Goal: Task Accomplishment & Management: Use online tool/utility

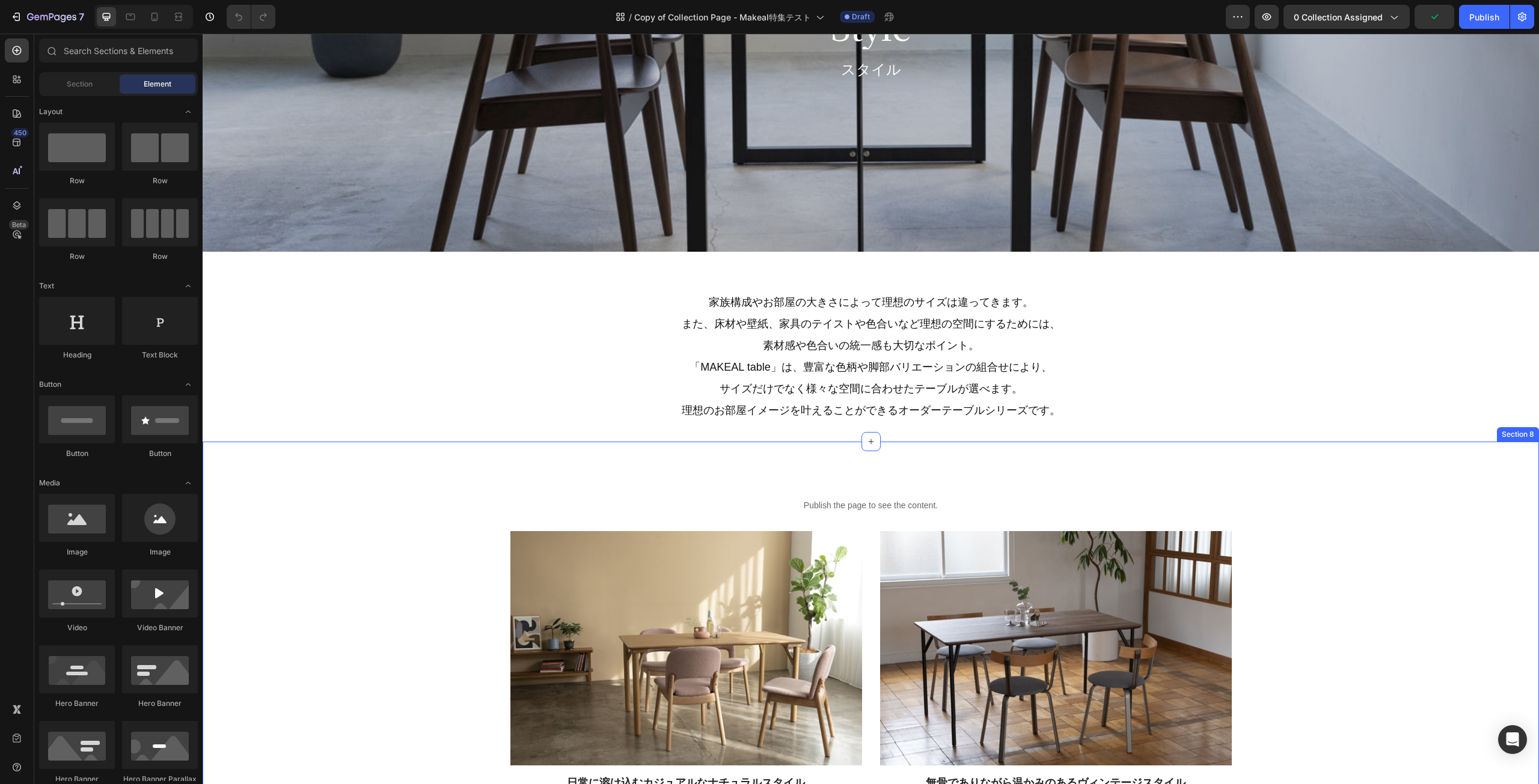
scroll to position [1262, 0]
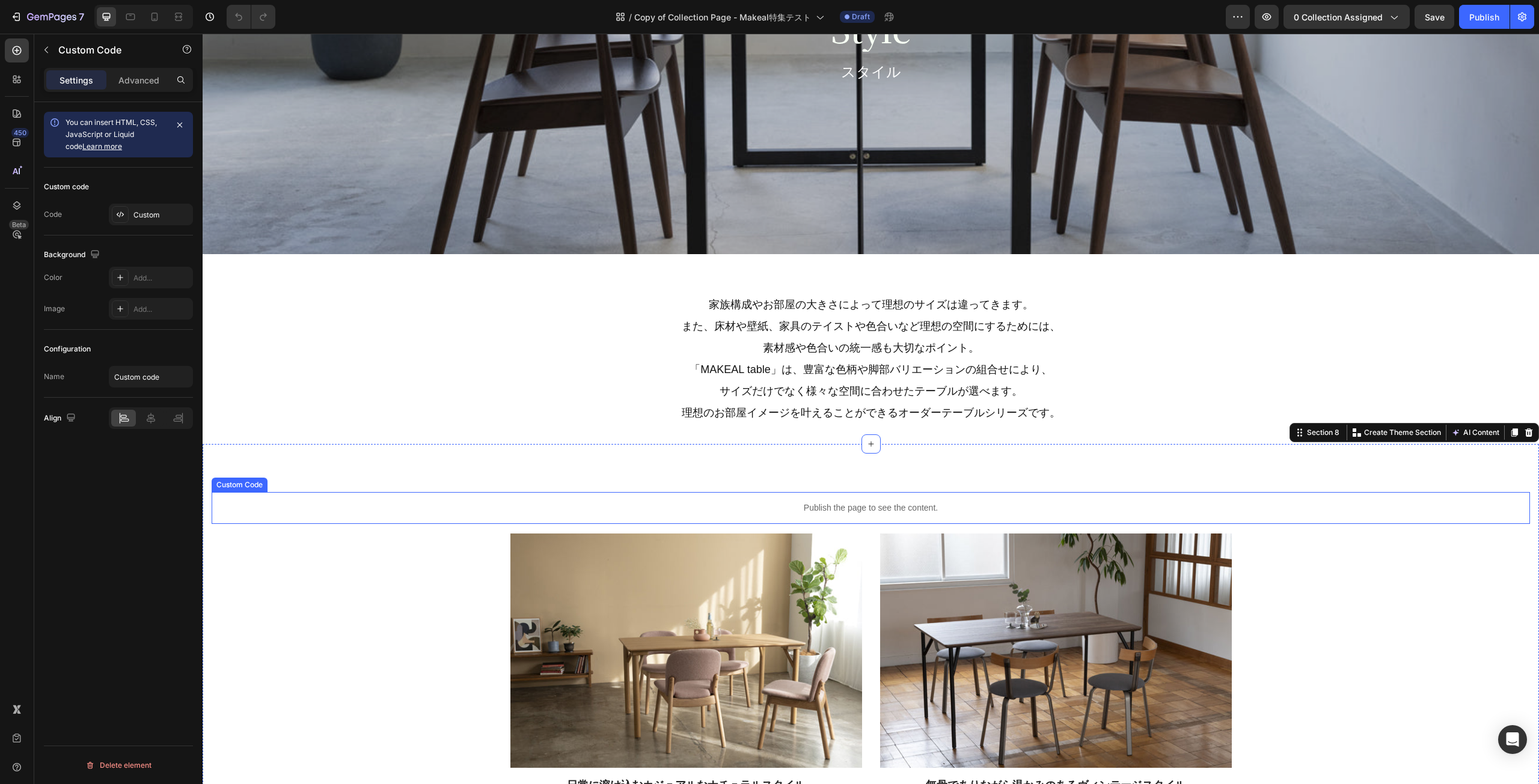
click at [765, 512] on p "Publish the page to see the content." at bounding box center [871, 508] width 1318 height 13
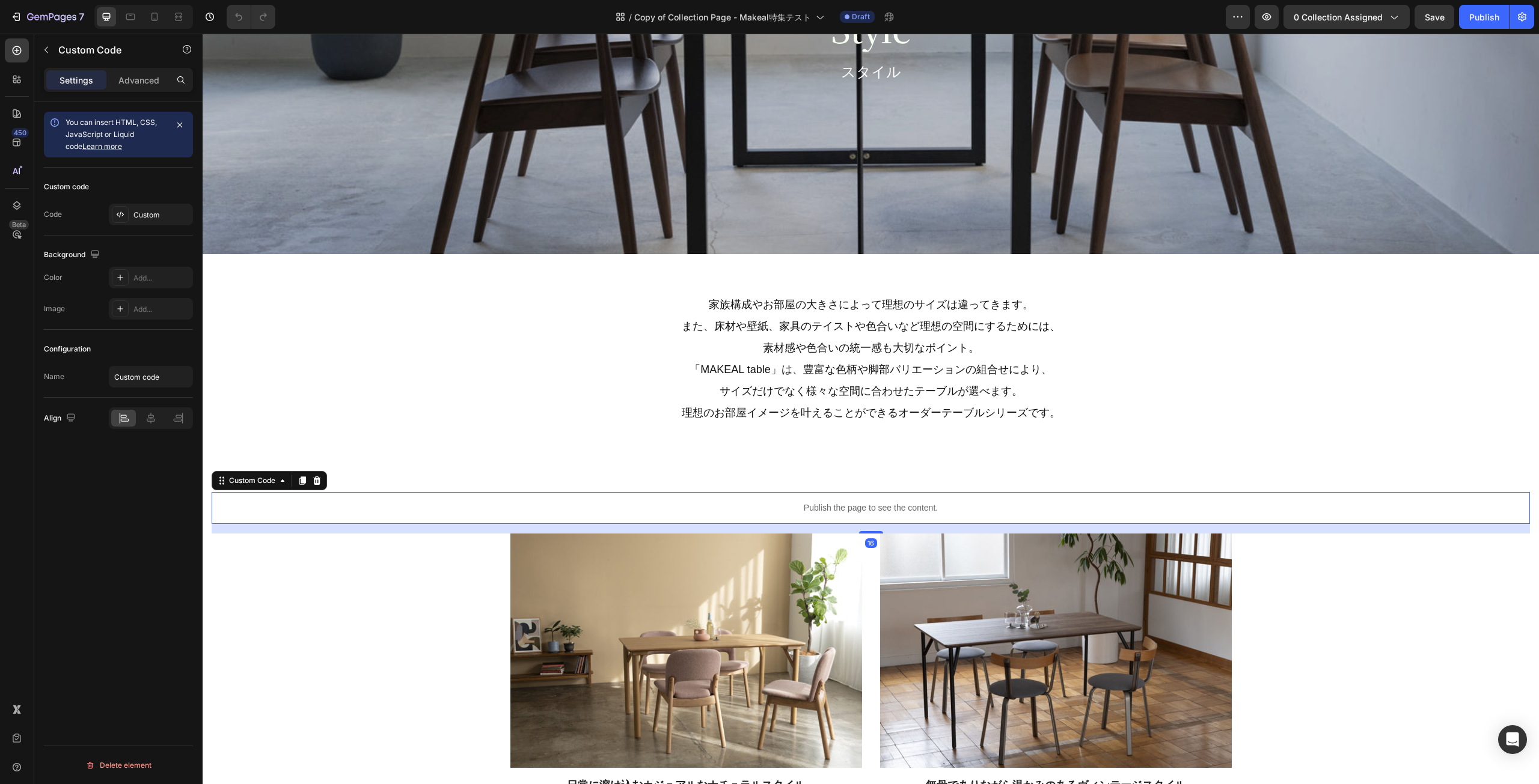
click at [390, 504] on p "Publish the page to see the content." at bounding box center [871, 508] width 1318 height 13
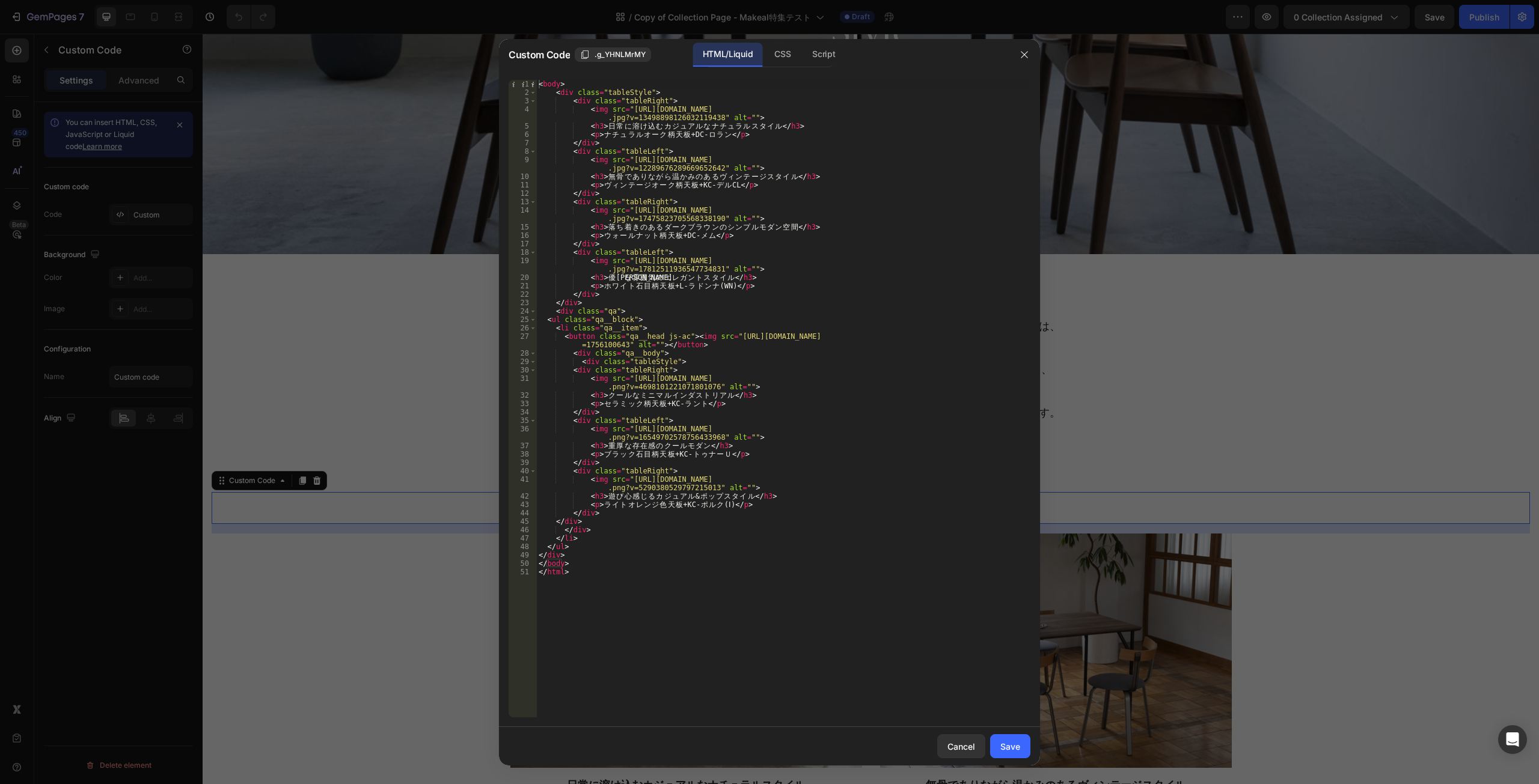
click at [741, 642] on div "< body > < div class = "tableStyle" > < div class = "tableRight" > < img src = …" at bounding box center [784, 407] width 495 height 654
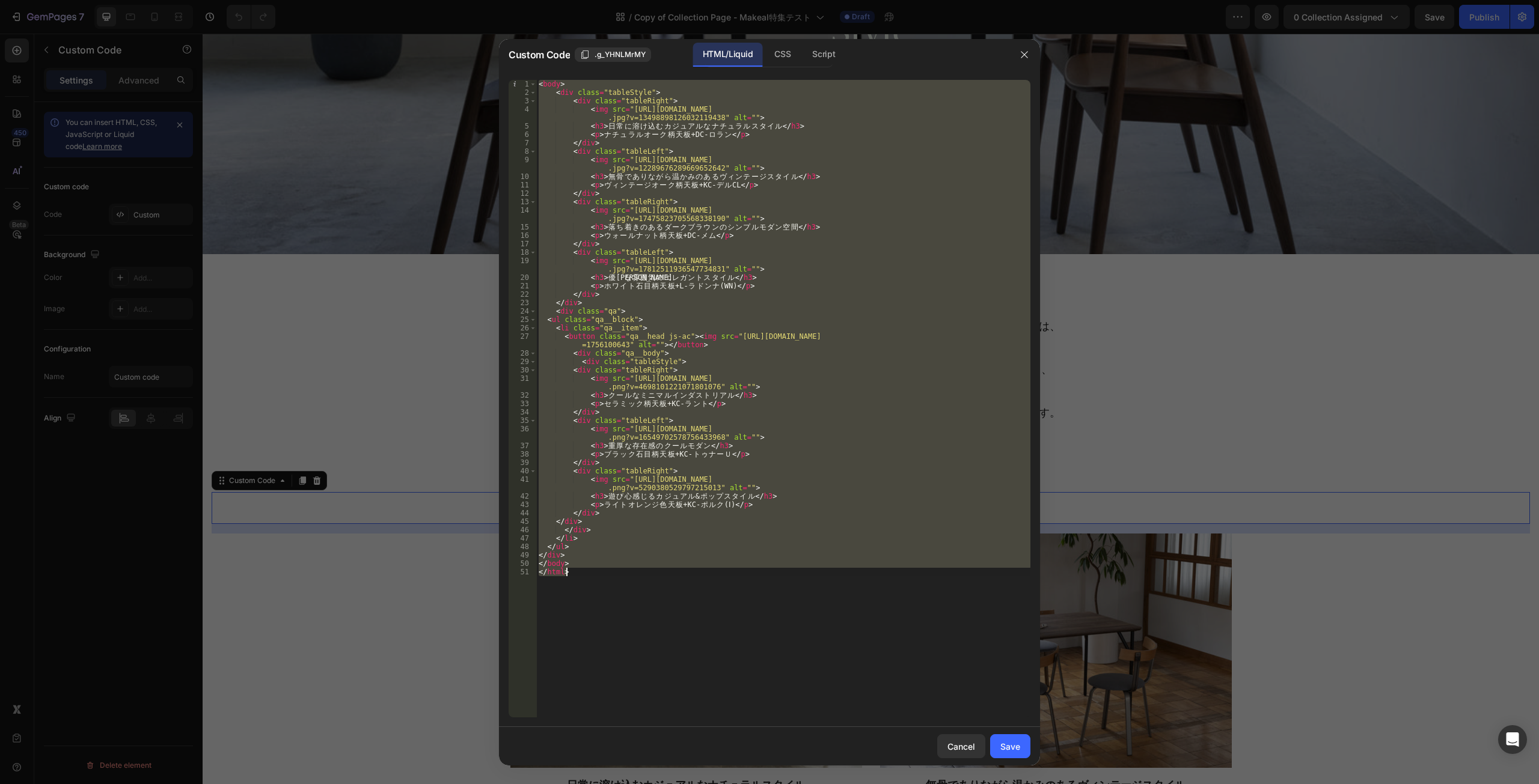
paste textarea "u"
type textarea "</ul>"
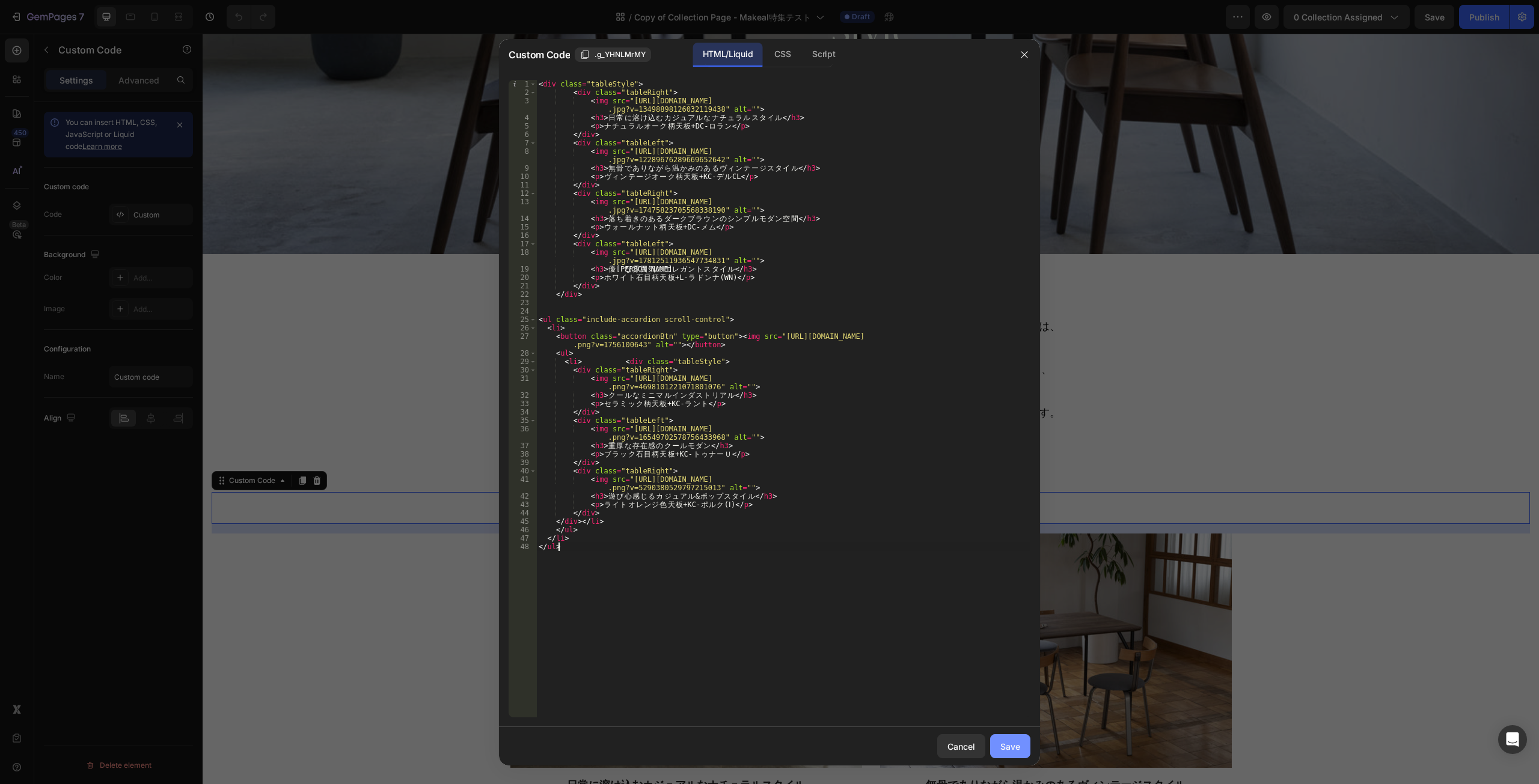
click at [1013, 744] on div "Save" at bounding box center [1011, 747] width 20 height 13
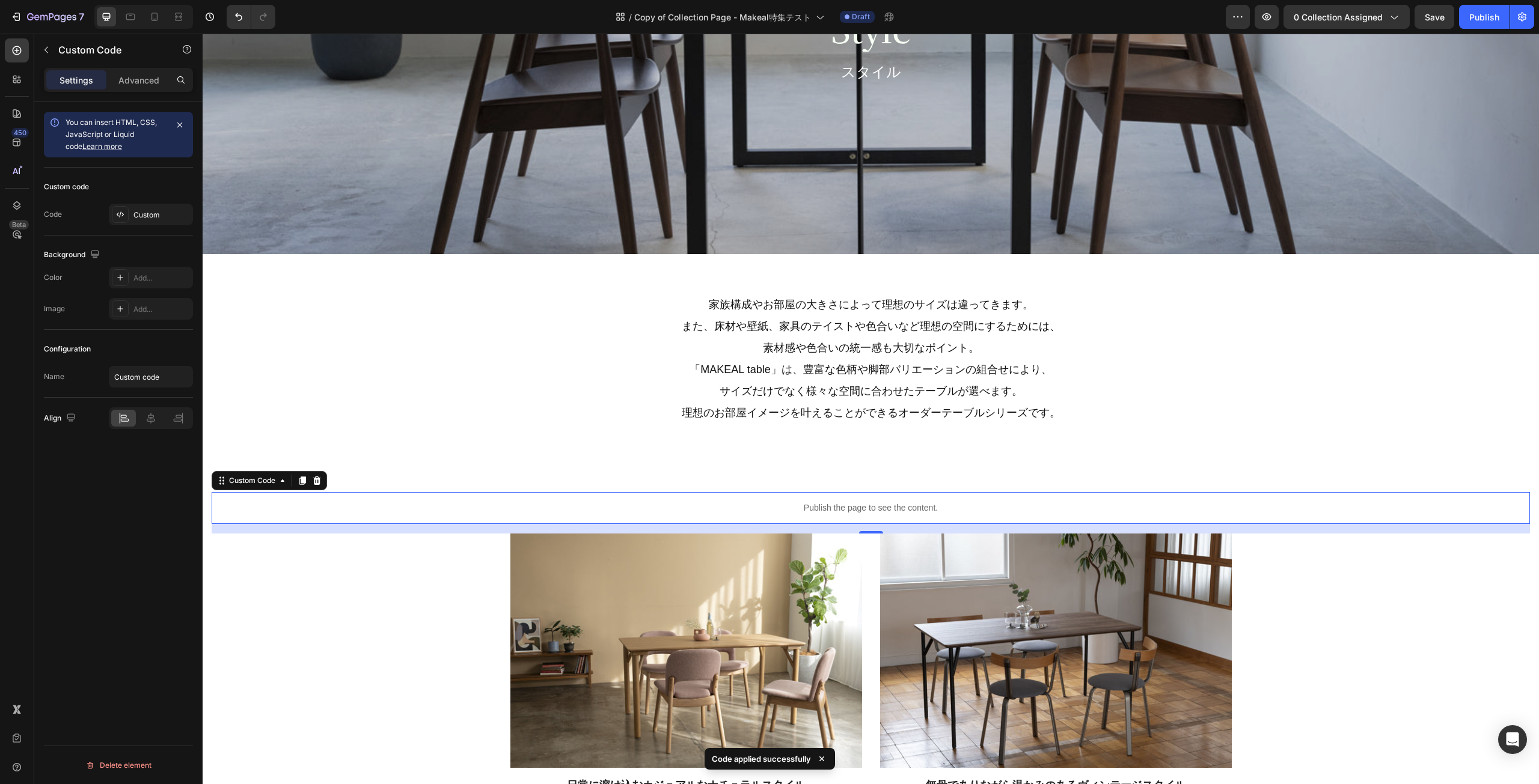
click at [647, 505] on p "Publish the page to see the content." at bounding box center [871, 508] width 1318 height 13
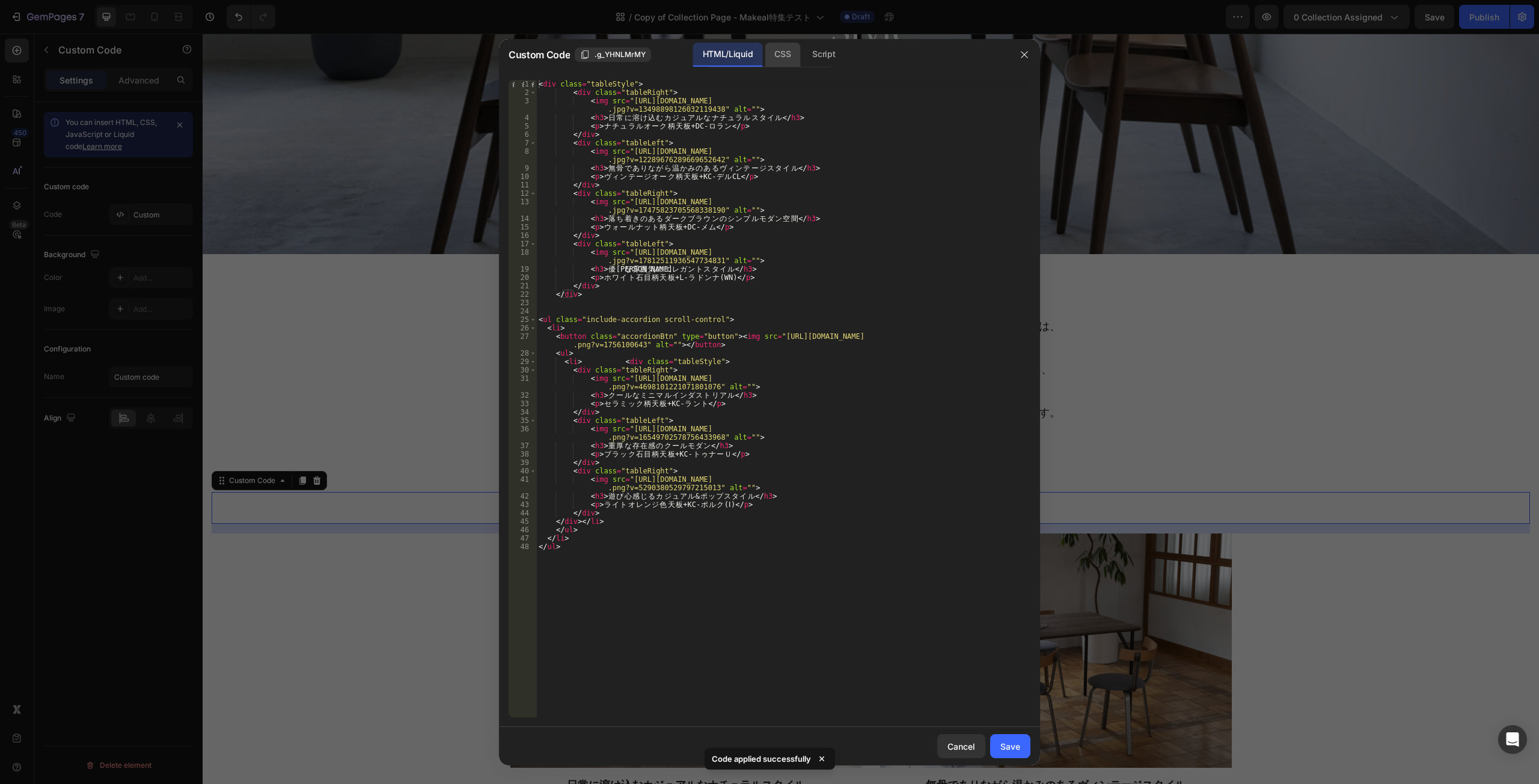
click at [803, 45] on div "CSS" at bounding box center [824, 55] width 42 height 24
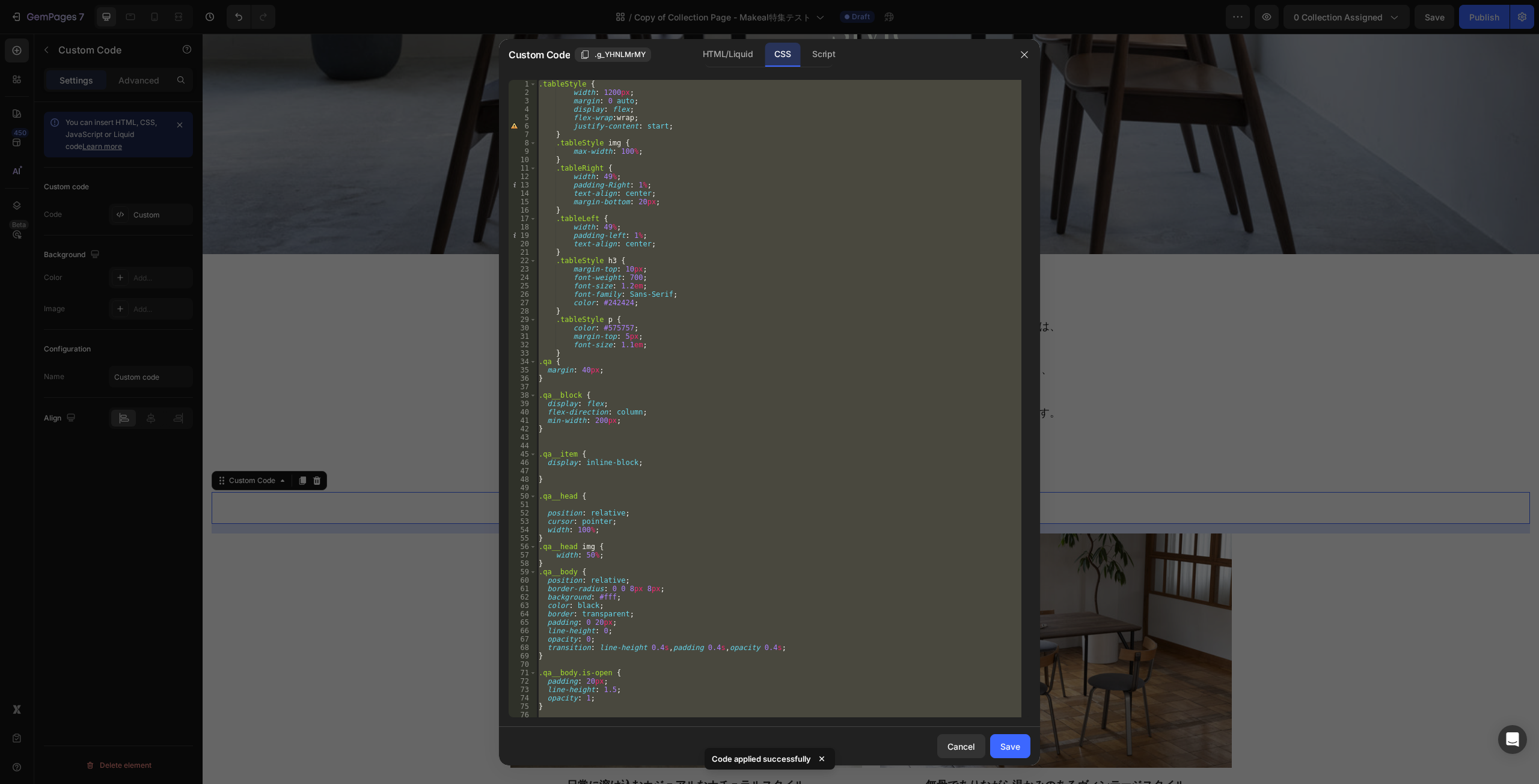
click at [798, 603] on div ".tableStyle { width : 1200 px ; margin : 0 auto ; display : flex ; flex-wrap : …" at bounding box center [779, 399] width 485 height 638
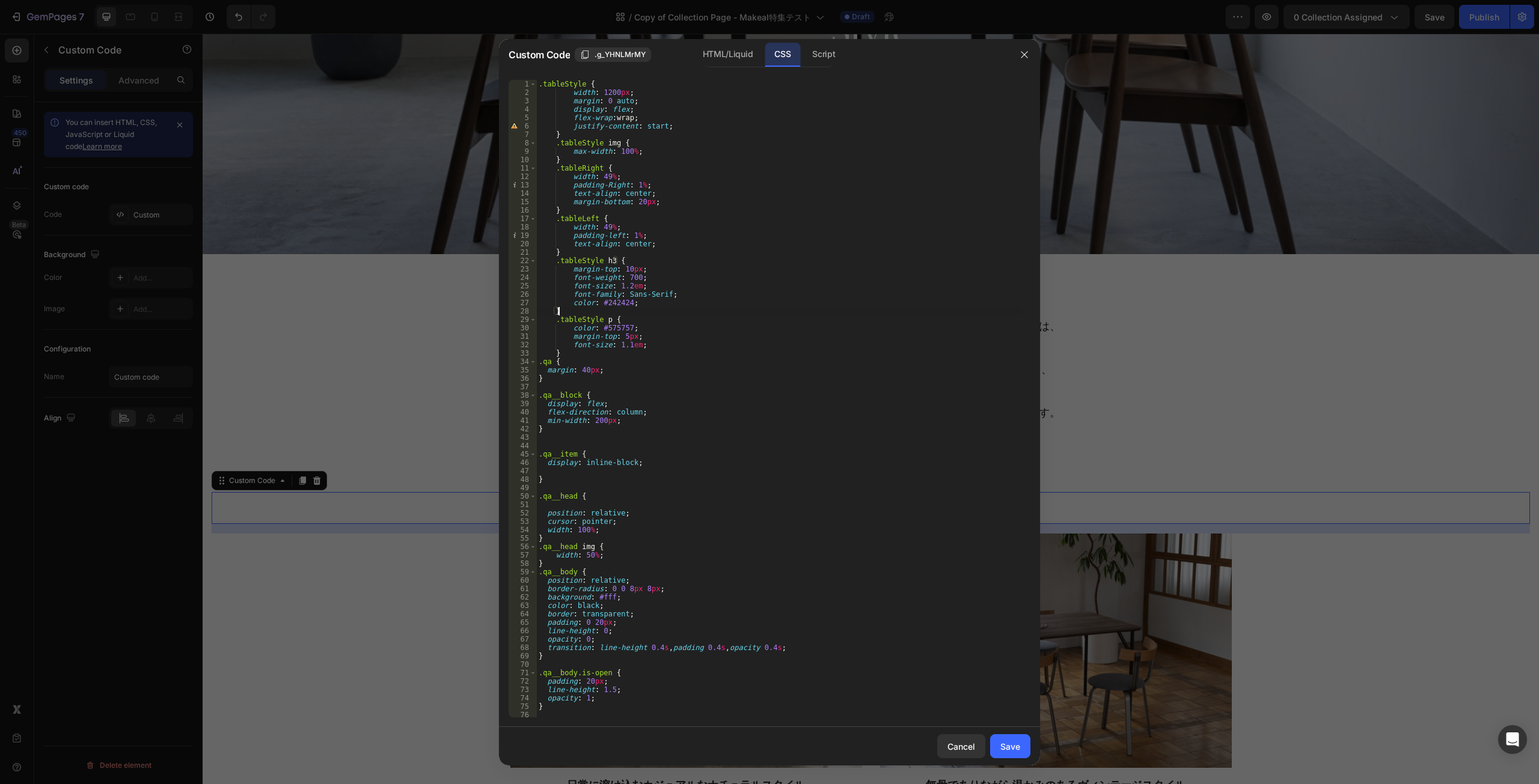
click at [774, 308] on div ".tableStyle { width : 1200 px ; margin : 0 auto ; display : flex ; flex-wrap : …" at bounding box center [779, 407] width 485 height 654
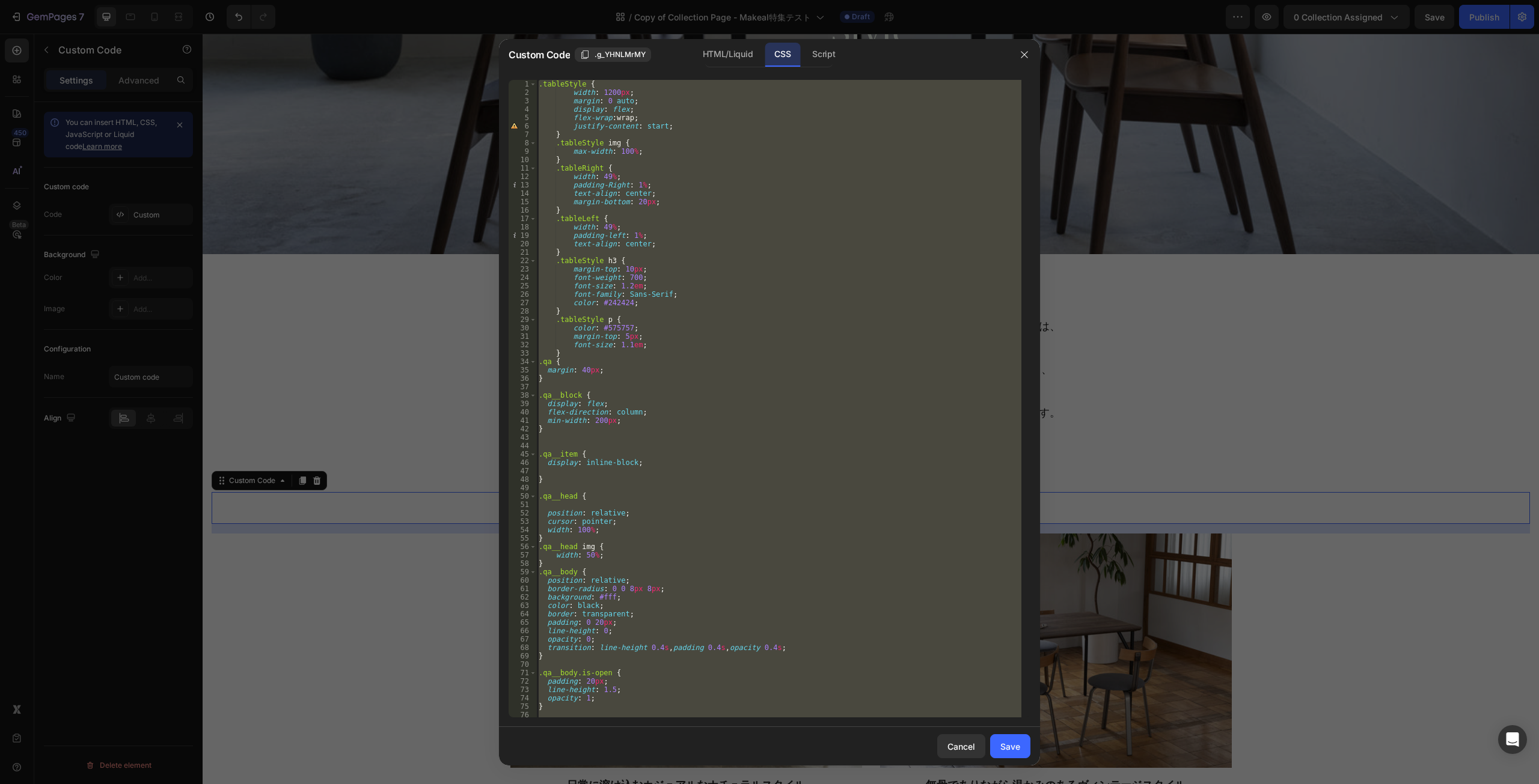
paste textarea "ul.active{ overflow-y: auto;"
type textarea "ul.active{ overflow-y: auto; }"
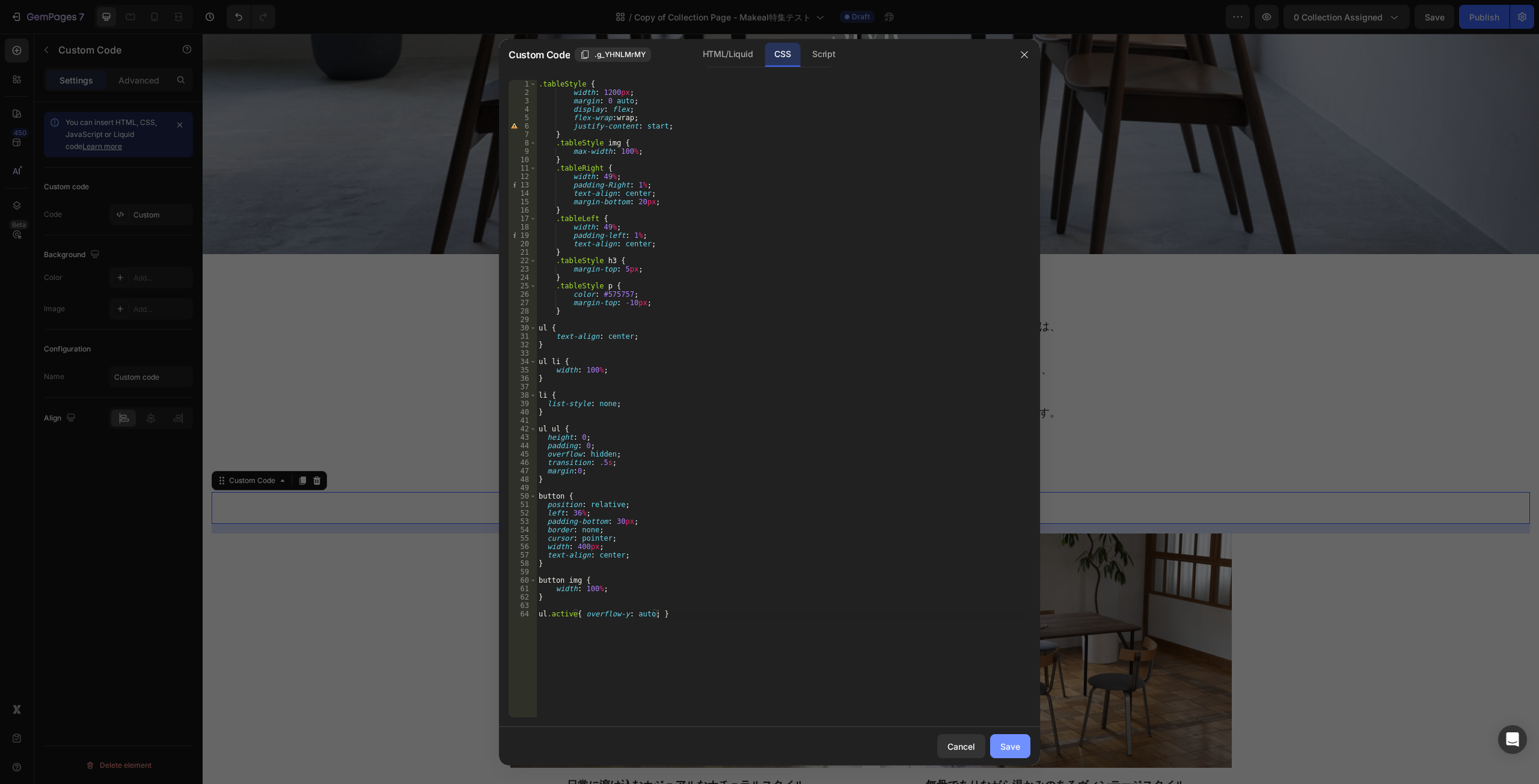
click at [1009, 755] on button "Save" at bounding box center [1010, 746] width 40 height 24
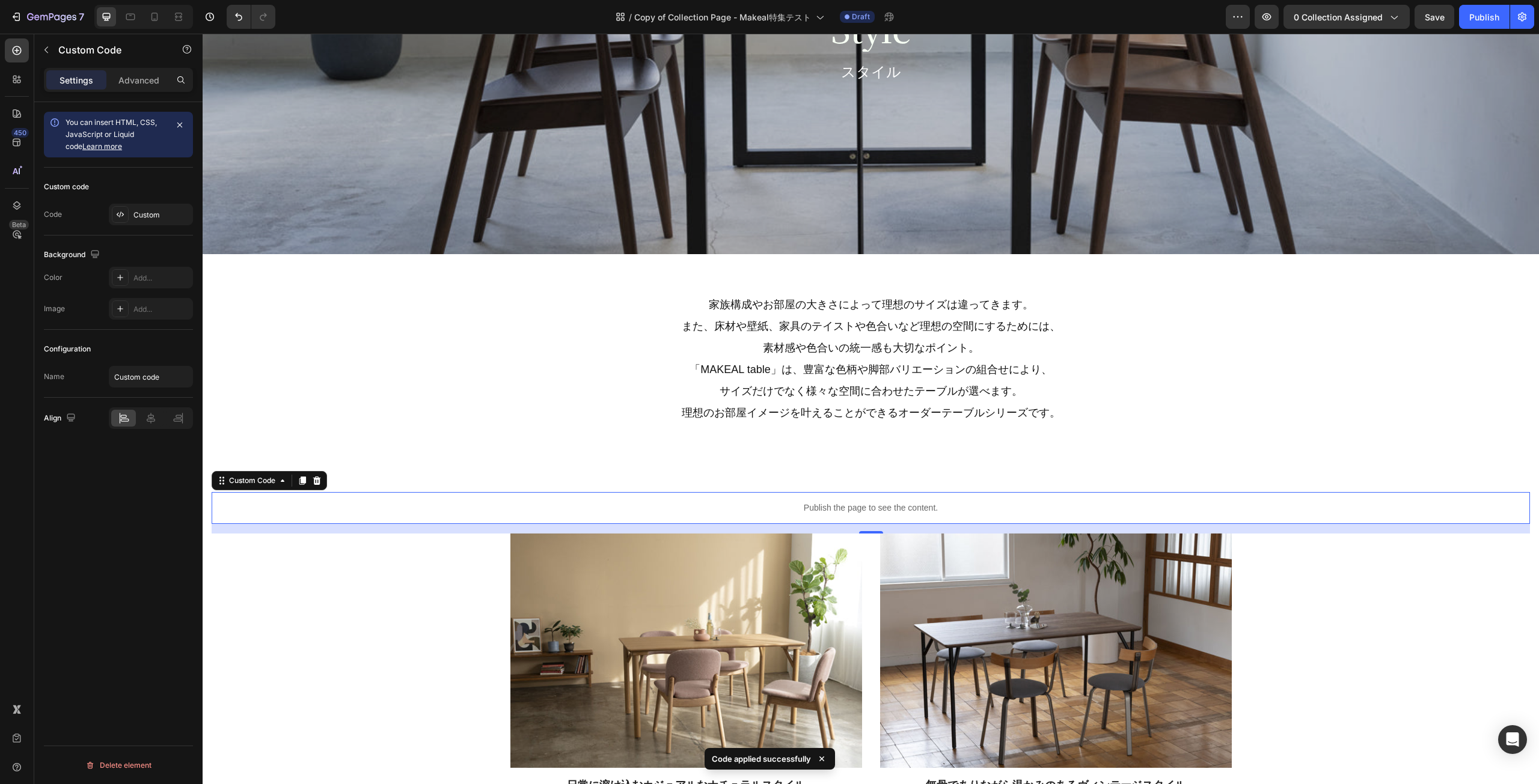
click at [578, 507] on p "Publish the page to see the content." at bounding box center [871, 508] width 1318 height 13
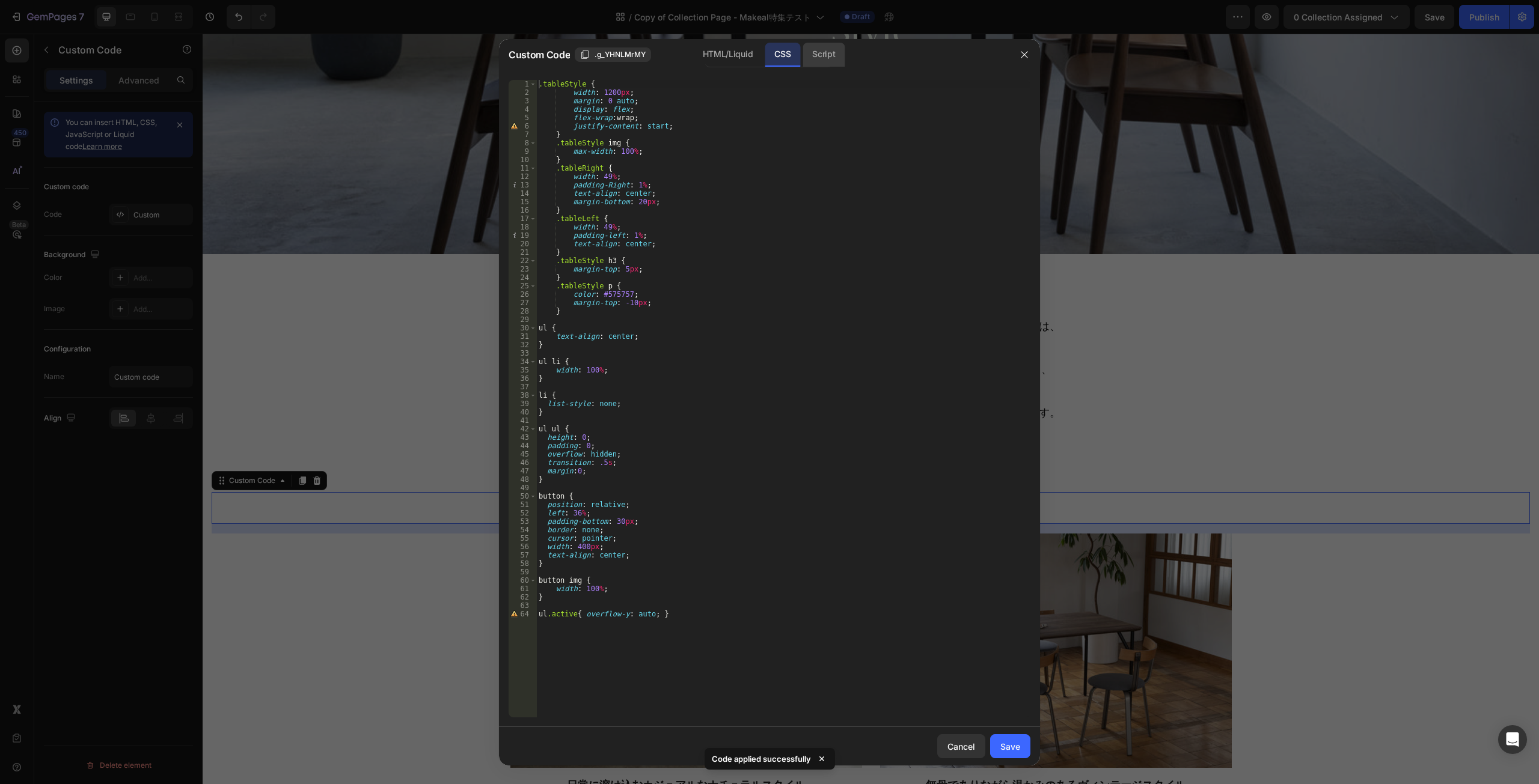
click at [812, 61] on div "Script" at bounding box center [824, 55] width 42 height 24
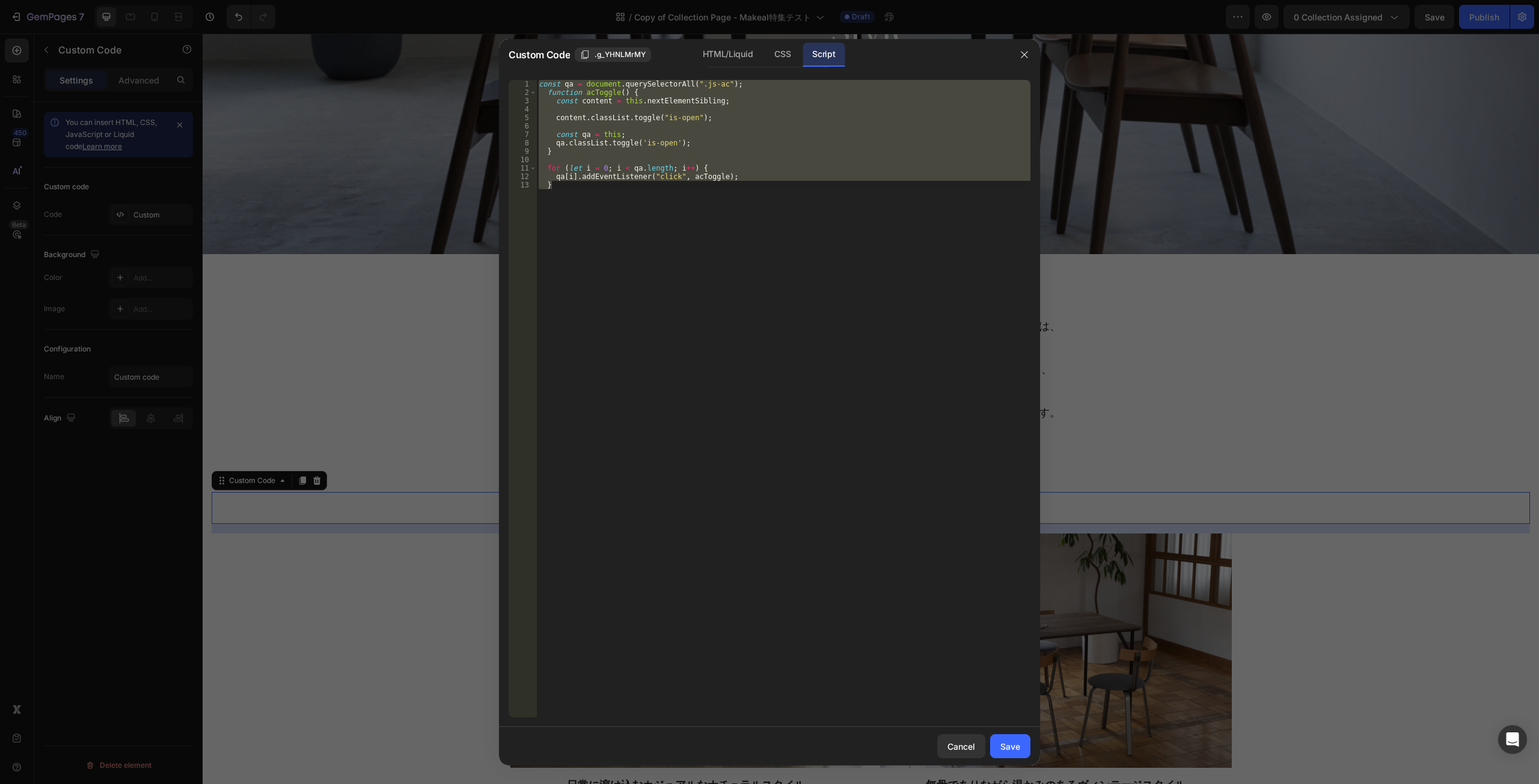
click at [786, 308] on div "const qa = document . querySelectorAll ( ".js-ac" ) ; function acToggle ( ) { c…" at bounding box center [784, 399] width 495 height 638
paste textarea "});"
type textarea "});"
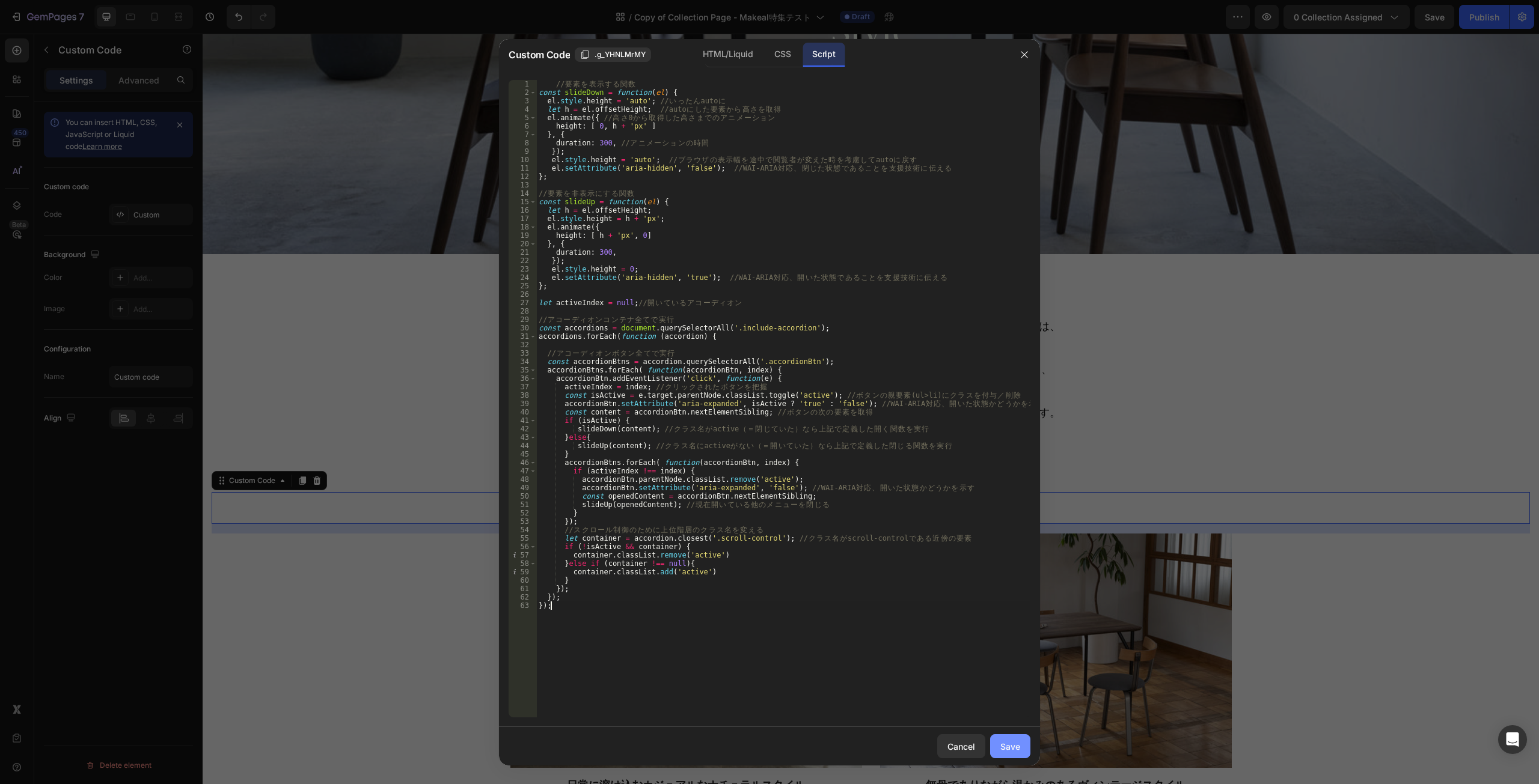
click at [1006, 742] on div "Save" at bounding box center [1011, 747] width 20 height 13
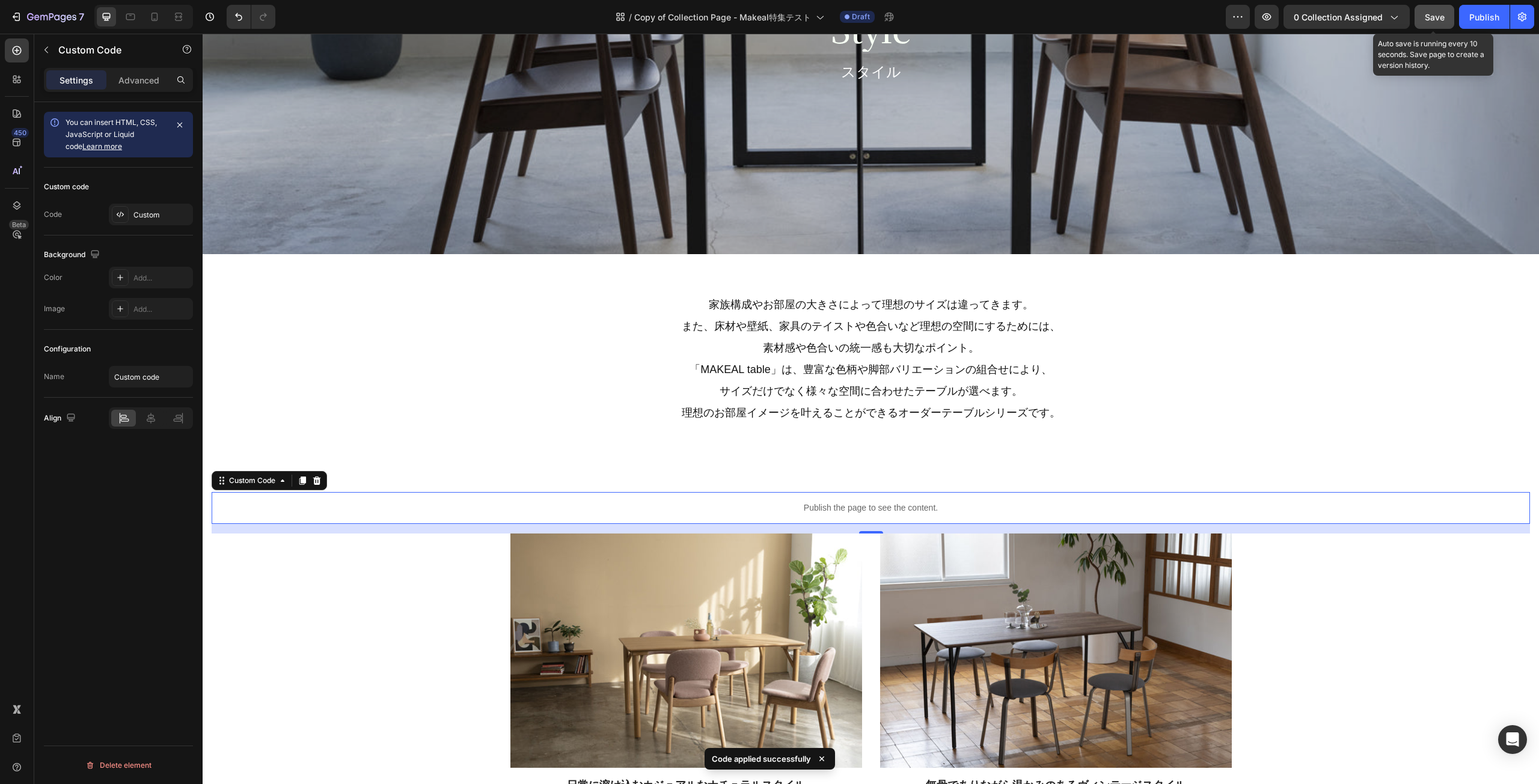
click at [1442, 18] on span "Save" at bounding box center [1434, 16] width 20 height 10
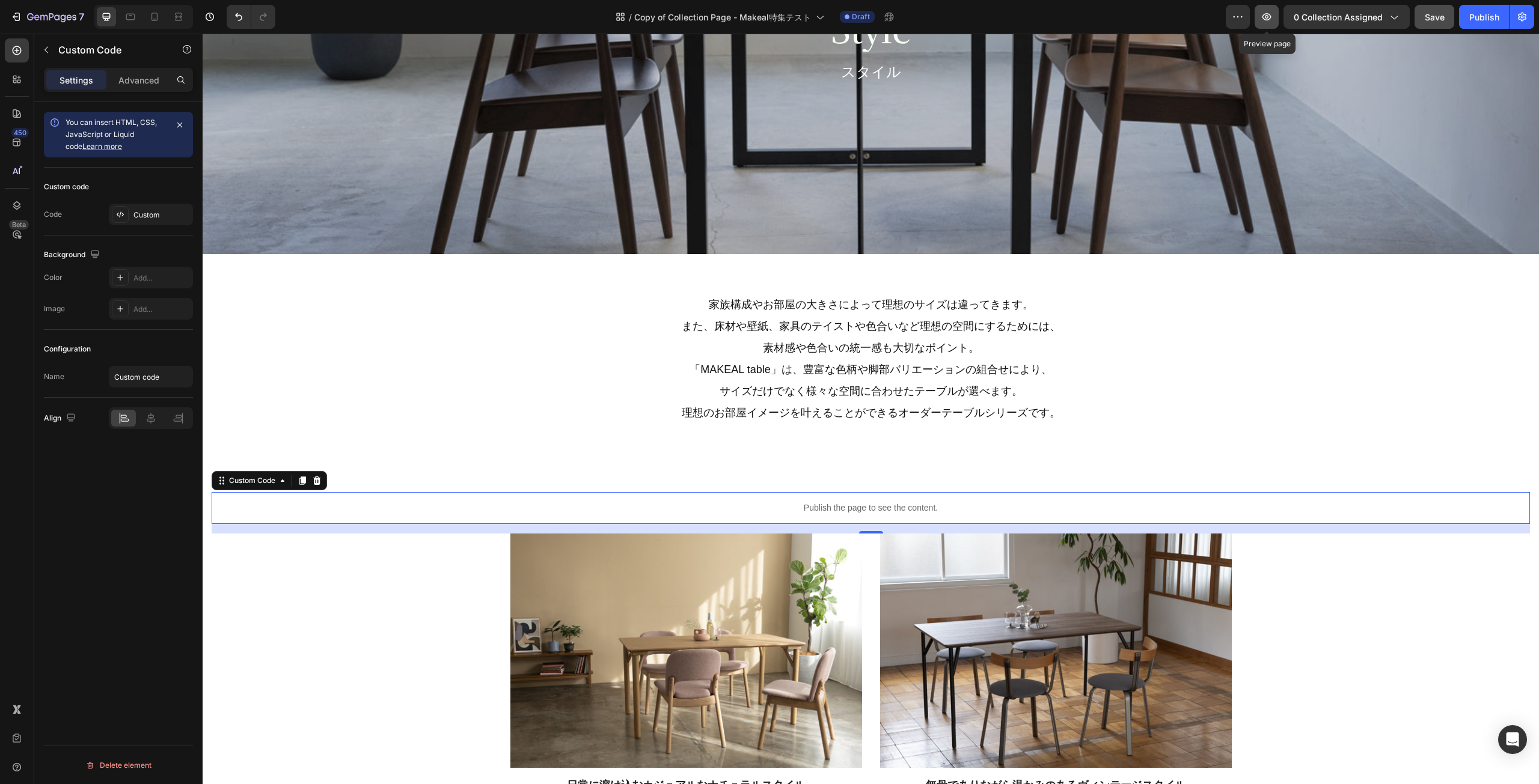
click at [1266, 16] on icon "button" at bounding box center [1266, 16] width 12 height 12
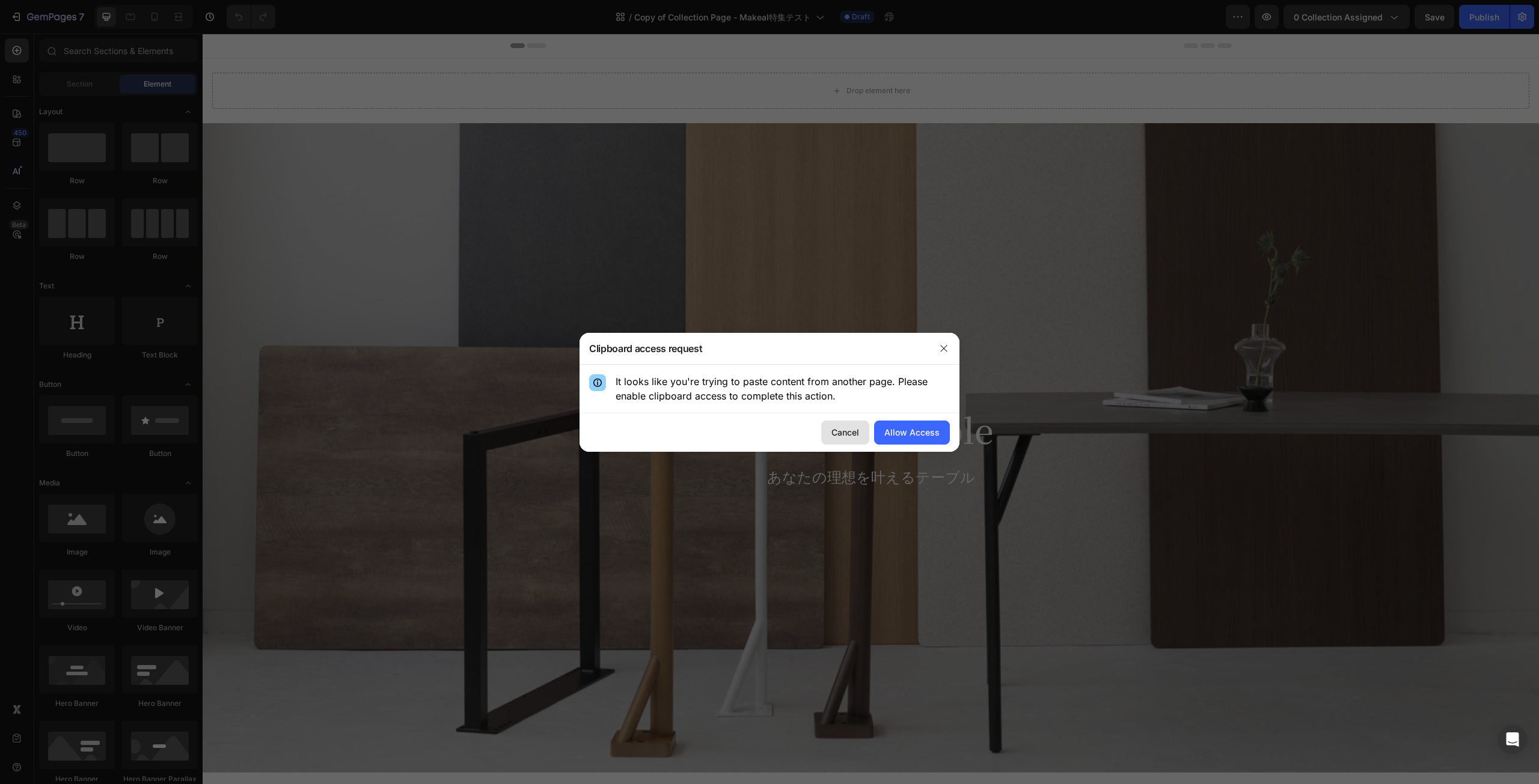
click at [850, 435] on div "Cancel" at bounding box center [845, 432] width 27 height 13
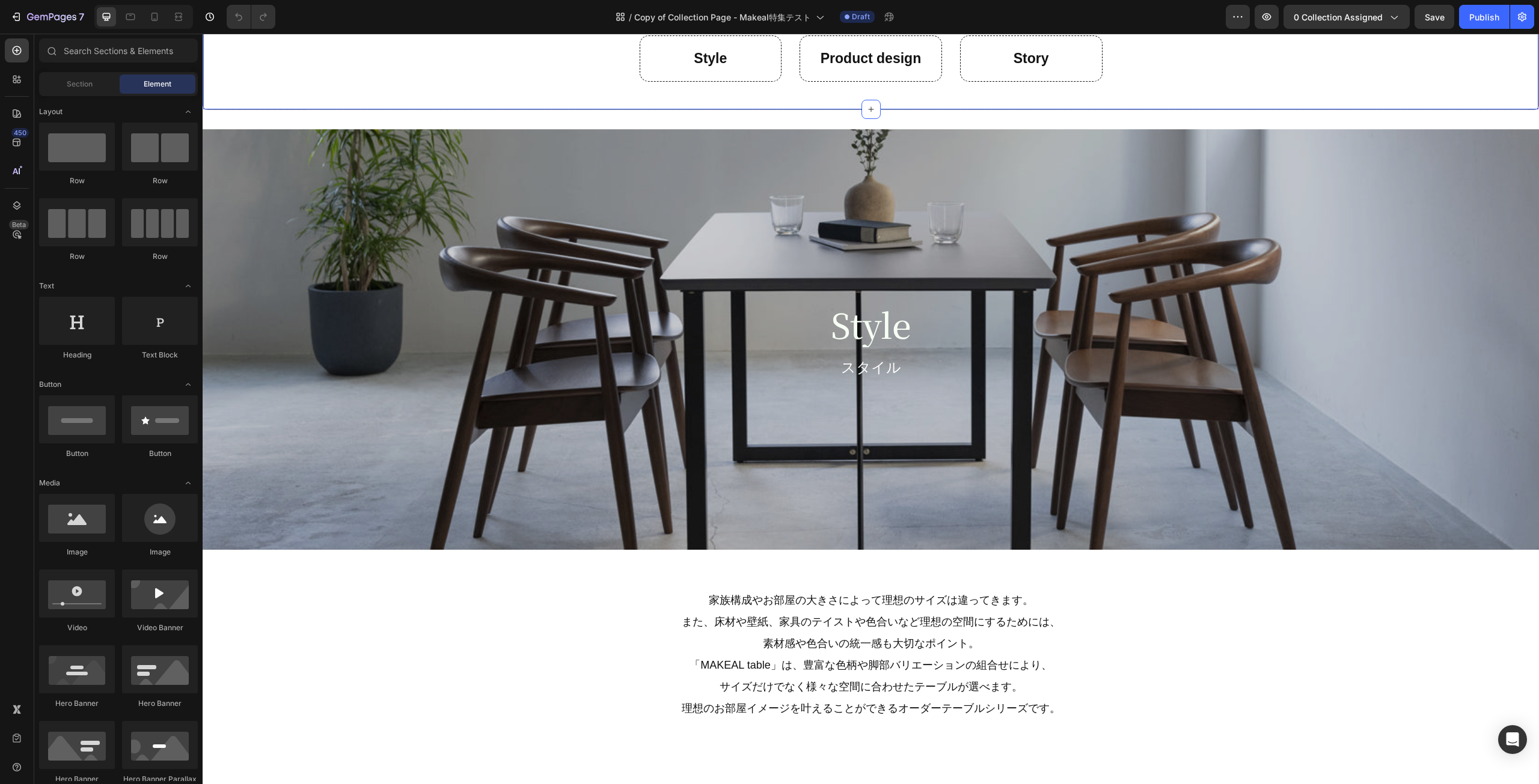
scroll to position [1382, 0]
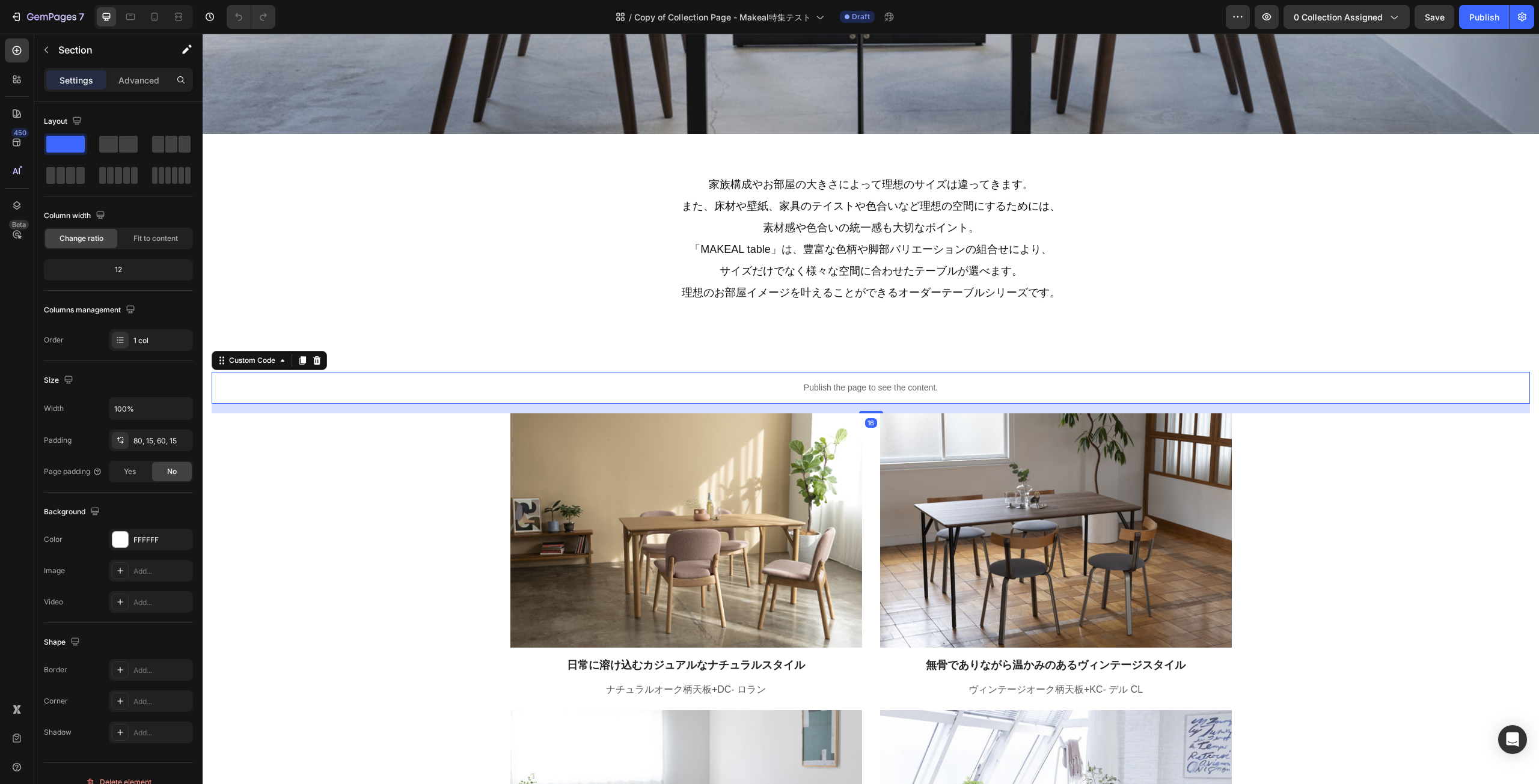
click at [665, 390] on p "Publish the page to see the content." at bounding box center [871, 388] width 1318 height 13
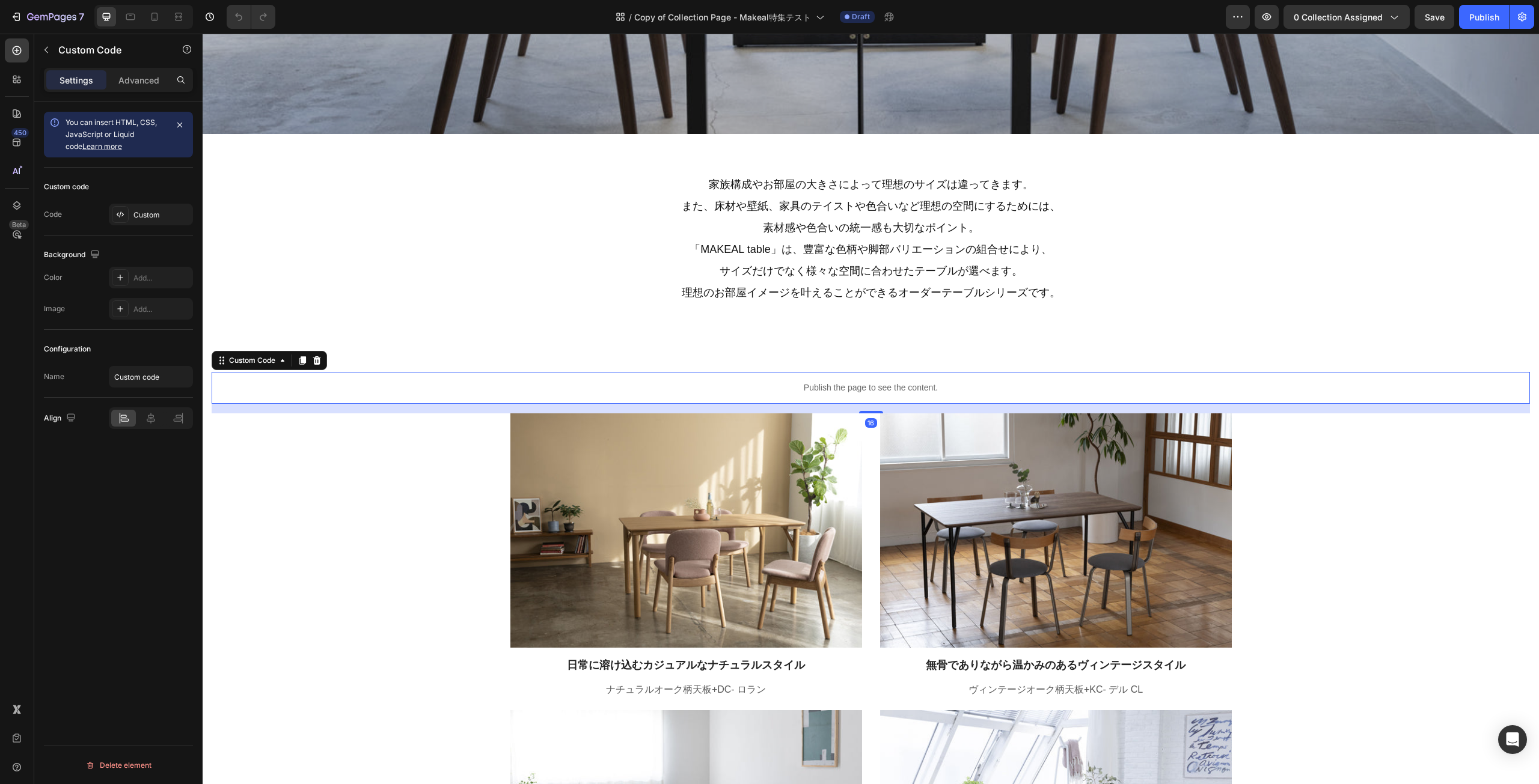
click at [665, 390] on p "Publish the page to see the content." at bounding box center [871, 388] width 1318 height 13
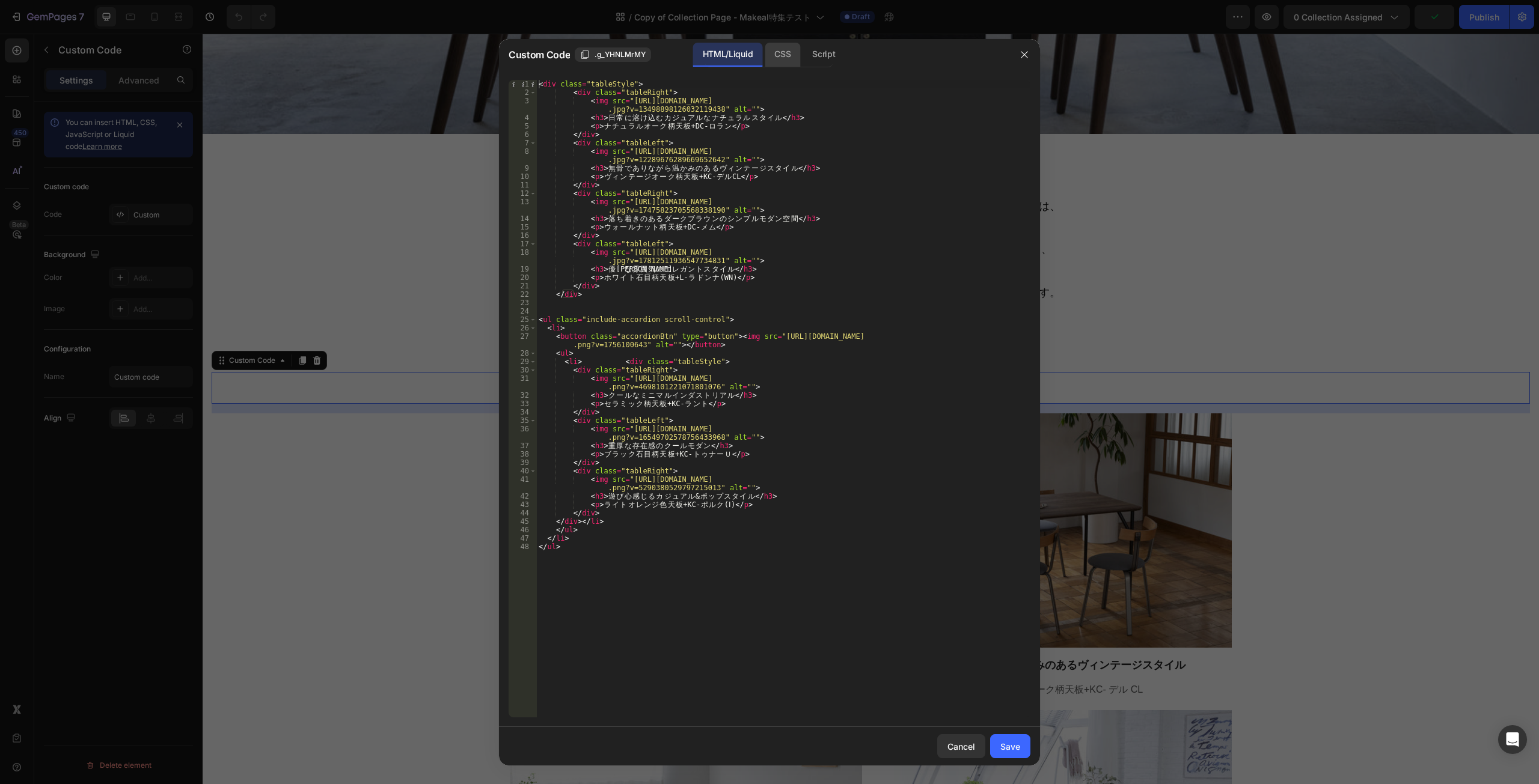
click at [803, 55] on div "CSS" at bounding box center [824, 55] width 42 height 24
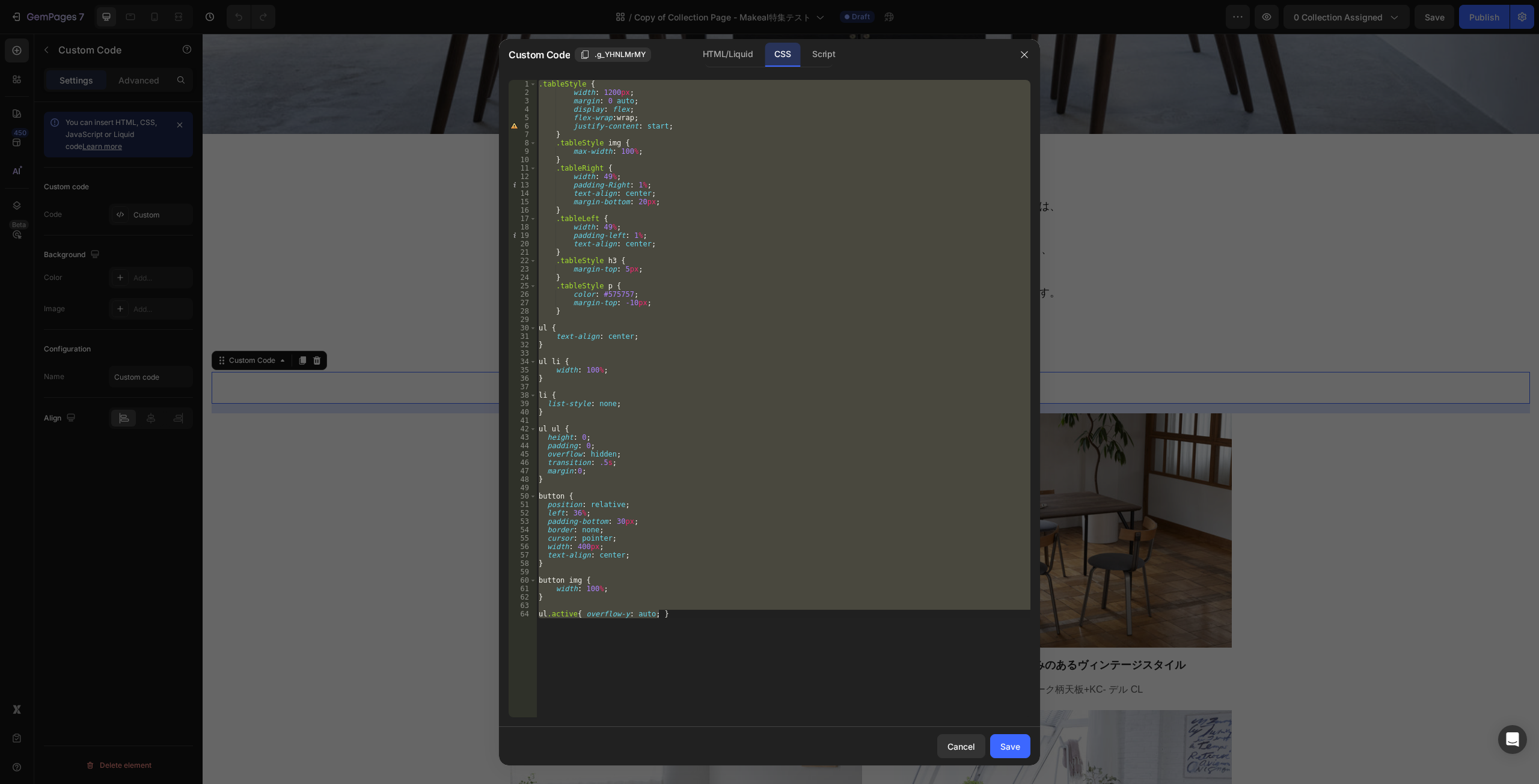
click at [745, 481] on div ".tableStyle { width : 1200 px ; margin : 0 auto ; display : flex ; flex-wrap : …" at bounding box center [784, 399] width 495 height 638
paste textarea
type textarea "ul.active{ overflow-y: auto; }"
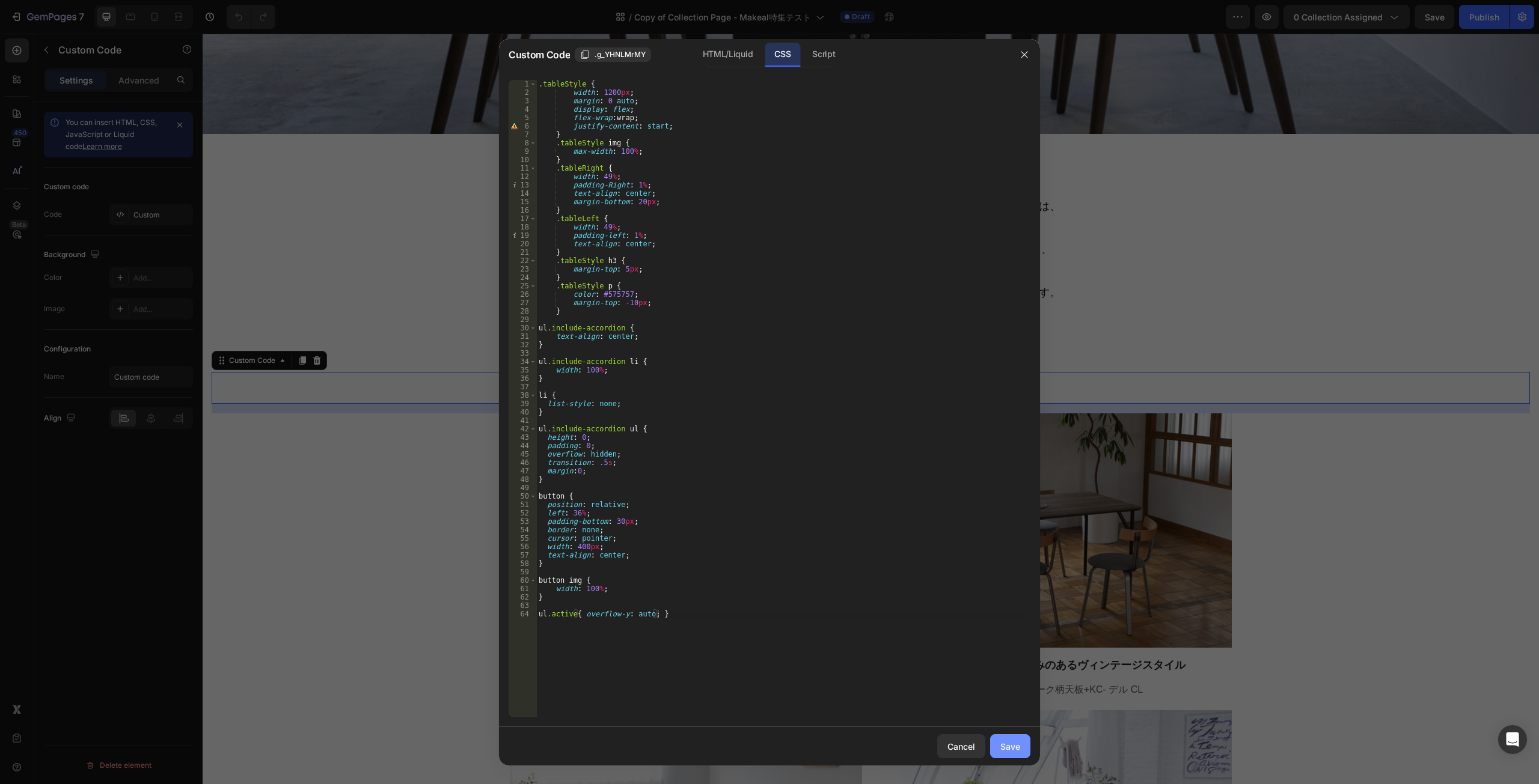
click at [1004, 741] on div "Save" at bounding box center [1011, 747] width 20 height 13
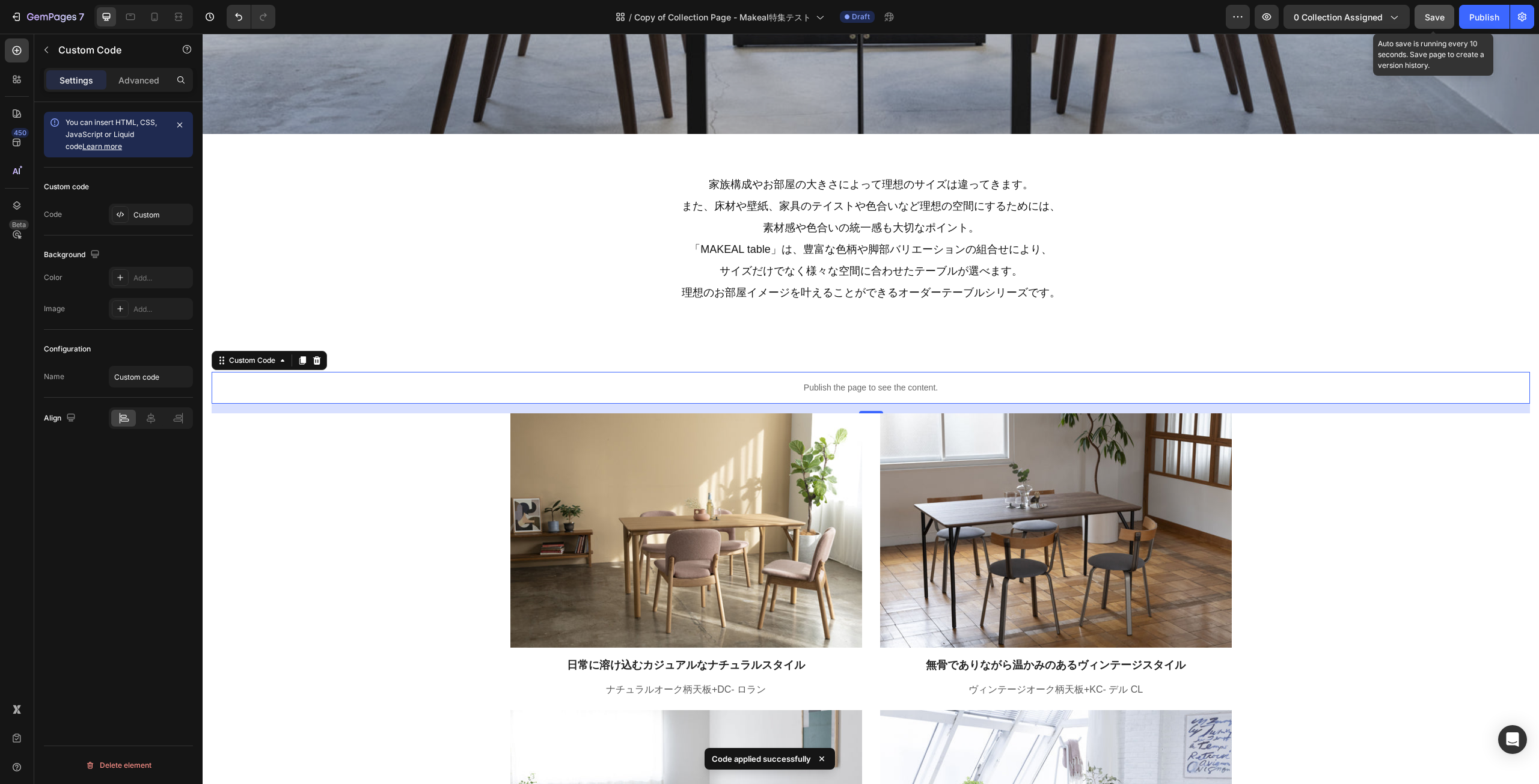
click at [1430, 17] on span "Save" at bounding box center [1434, 16] width 20 height 10
click at [1265, 15] on icon "button" at bounding box center [1267, 17] width 9 height 7
click at [751, 396] on div "Publish the page to see the content." at bounding box center [871, 387] width 1318 height 32
click at [752, 396] on div "Publish the page to see the content." at bounding box center [871, 387] width 1318 height 32
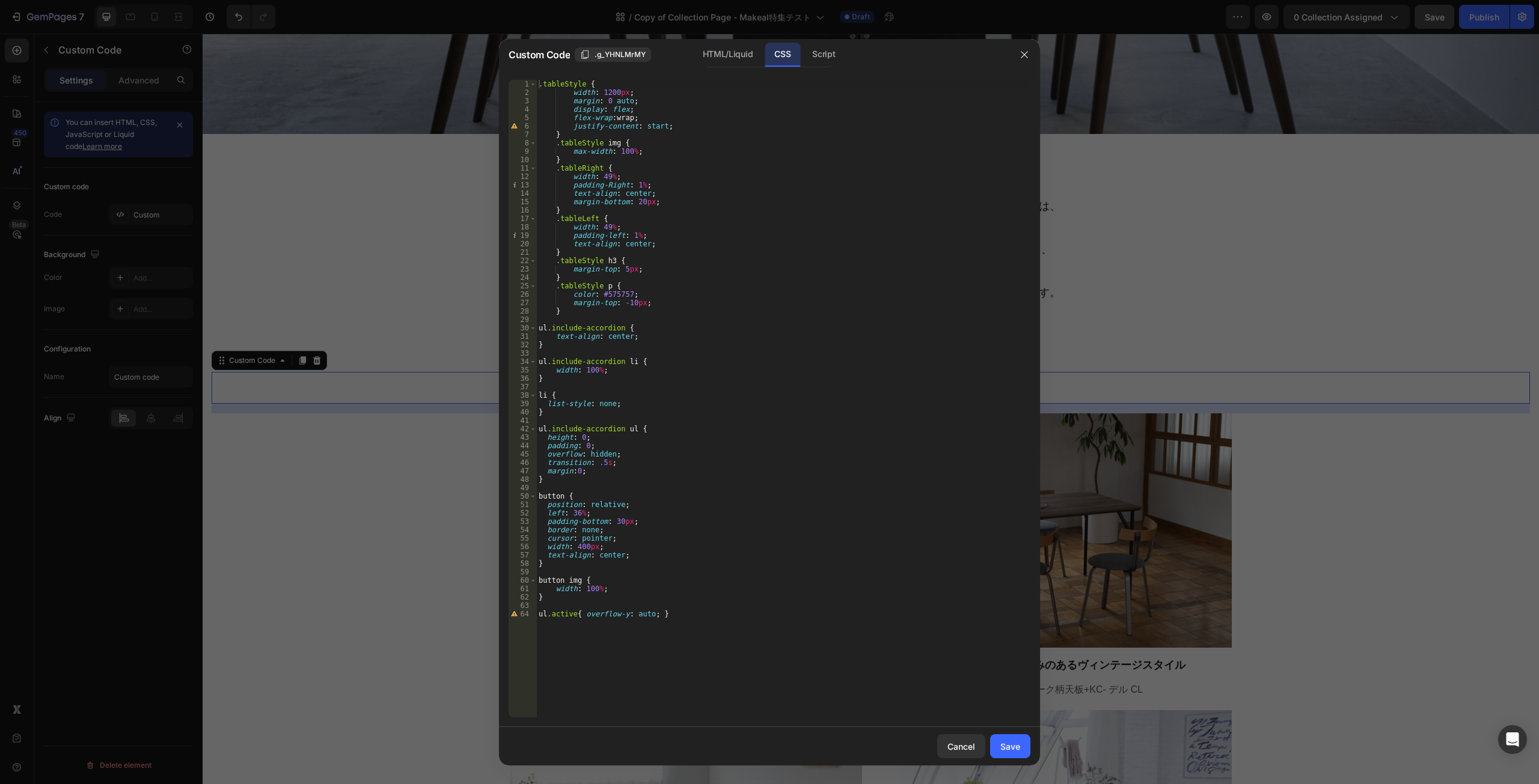
type textarea "left: 36%;"
drag, startPoint x: 592, startPoint y: 514, endPoint x: 536, endPoint y: 510, distance: 56.1
click at [536, 510] on div "left: 36%; 1 2 3 4 5 6 7 8 9 10 11 12 13 14 15 16 17 18 19 20 21 22 23 24 25 26…" at bounding box center [770, 399] width 522 height 638
type textarea "position: relative;"
click at [1004, 746] on div "Save" at bounding box center [1011, 747] width 20 height 13
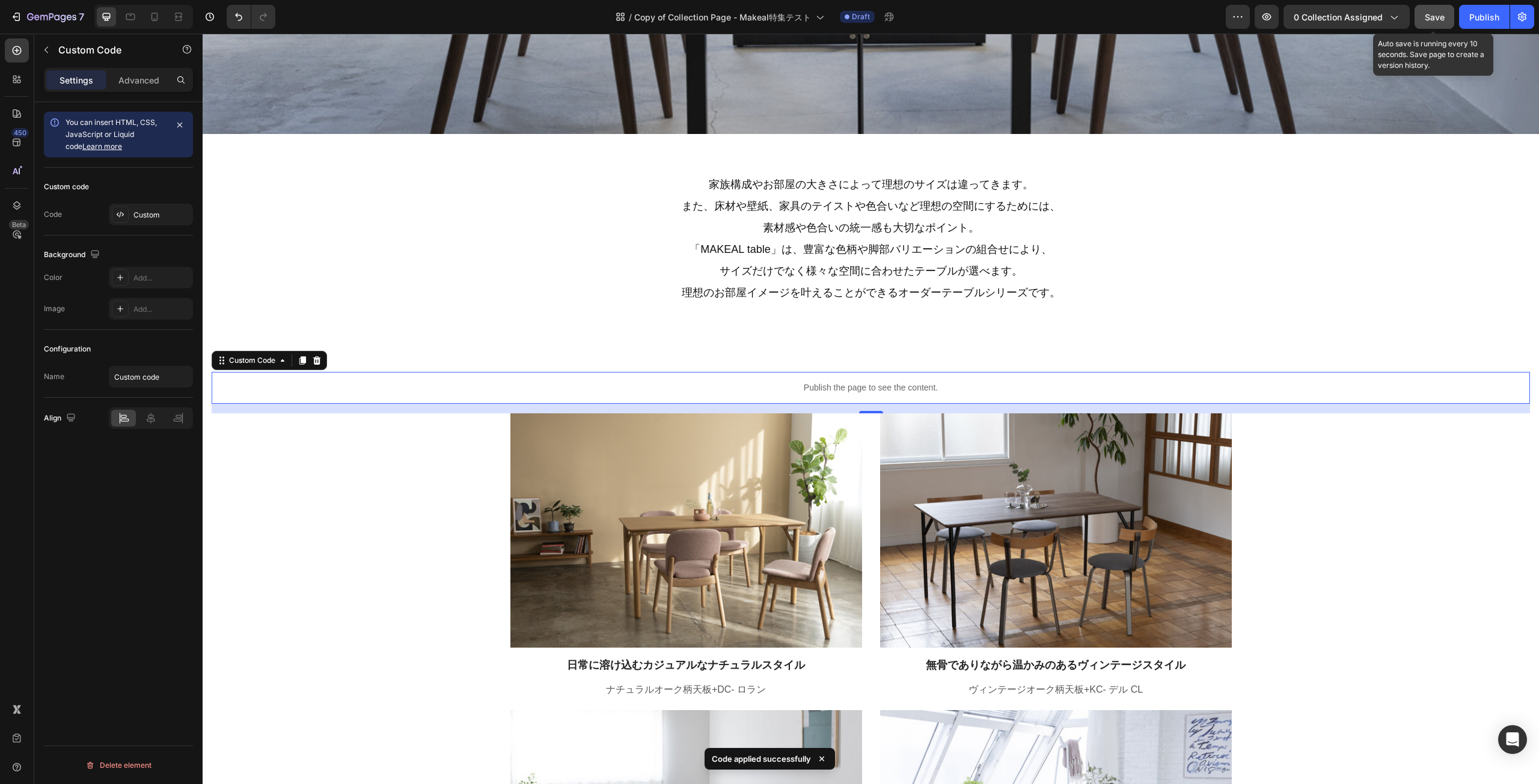
click at [1430, 19] on span "Save" at bounding box center [1434, 16] width 20 height 10
click at [1263, 11] on icon "button" at bounding box center [1266, 16] width 12 height 12
click at [598, 395] on div "Publish the page to see the content." at bounding box center [871, 387] width 1318 height 32
click at [599, 394] on p "Publish the page to see the content." at bounding box center [871, 388] width 1318 height 13
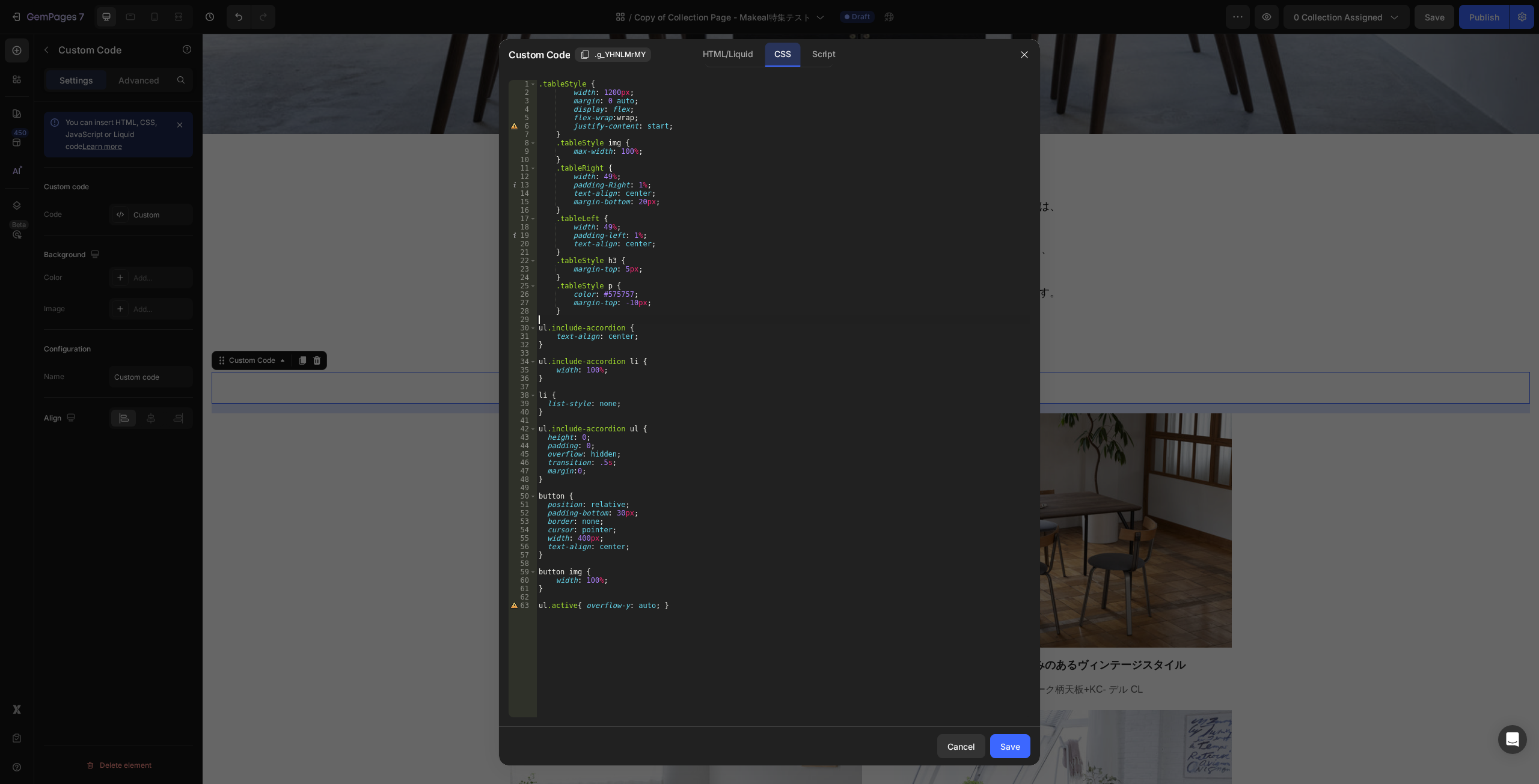
click at [763, 323] on div ".tableStyle { width : 1200 px ; margin : 0 auto ; display : flex ; flex-wrap : …" at bounding box center [784, 407] width 495 height 654
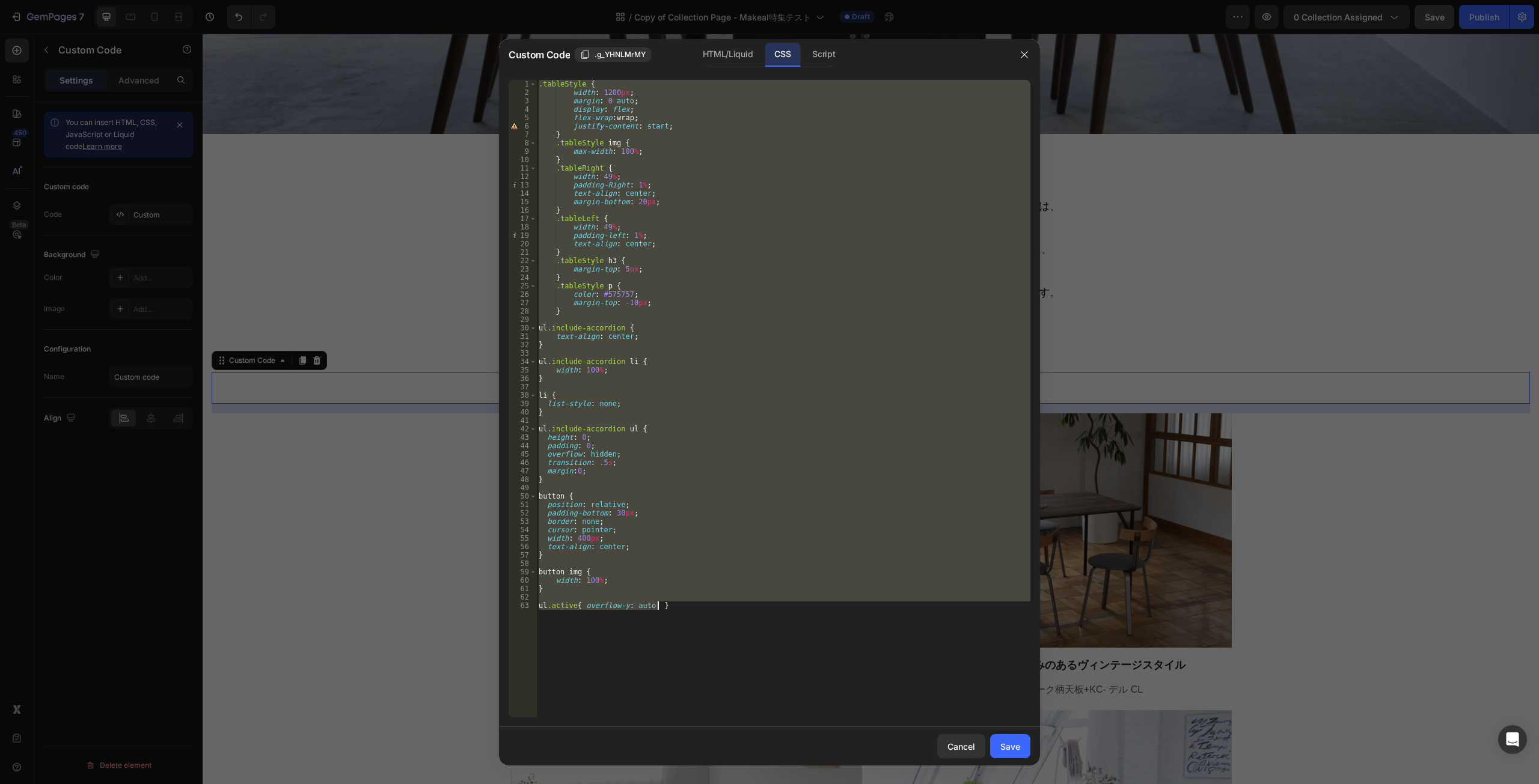
paste textarea
type textarea "ul.active{ overflow-y: auto; }"
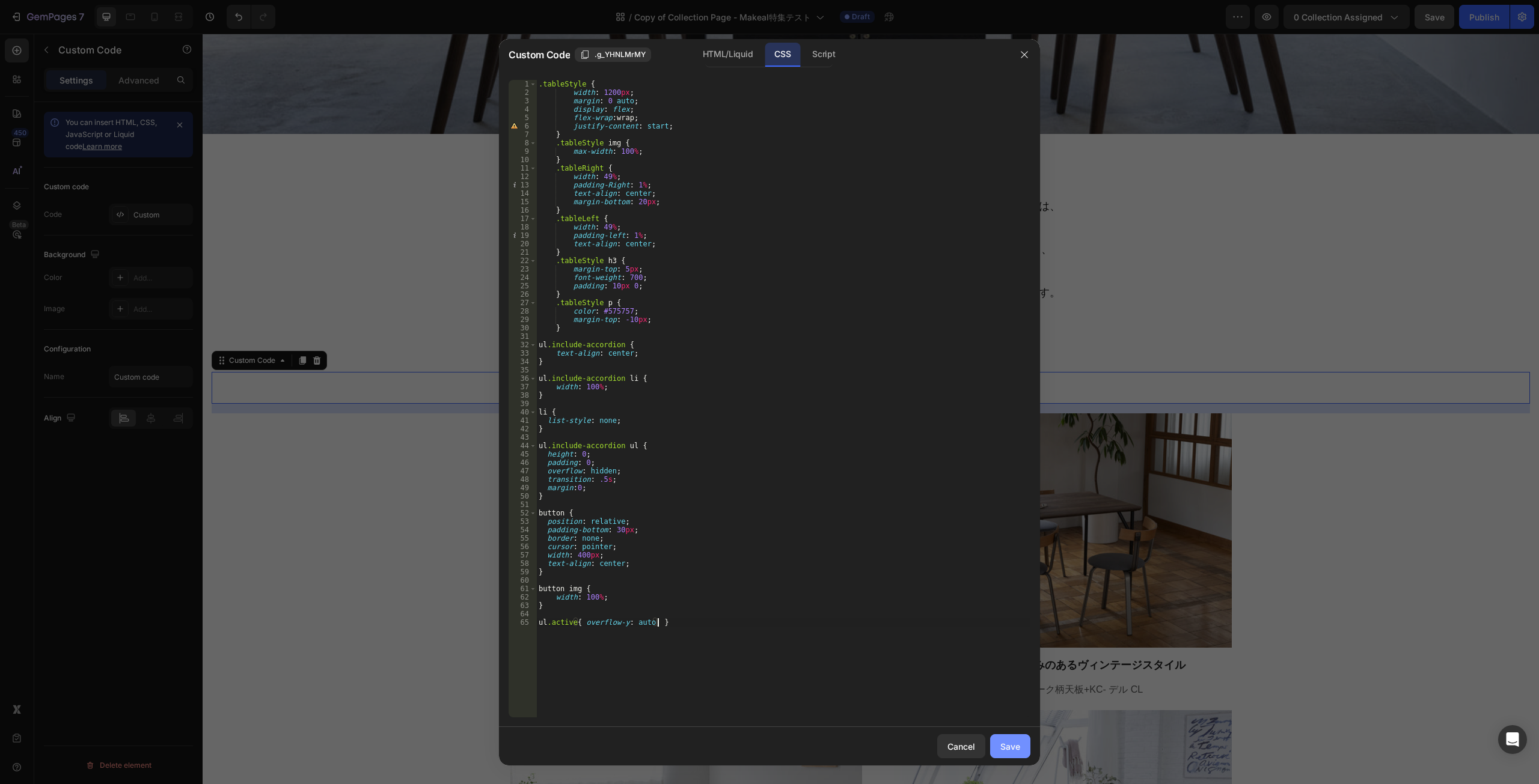
click at [1006, 745] on div "Save" at bounding box center [1011, 747] width 20 height 13
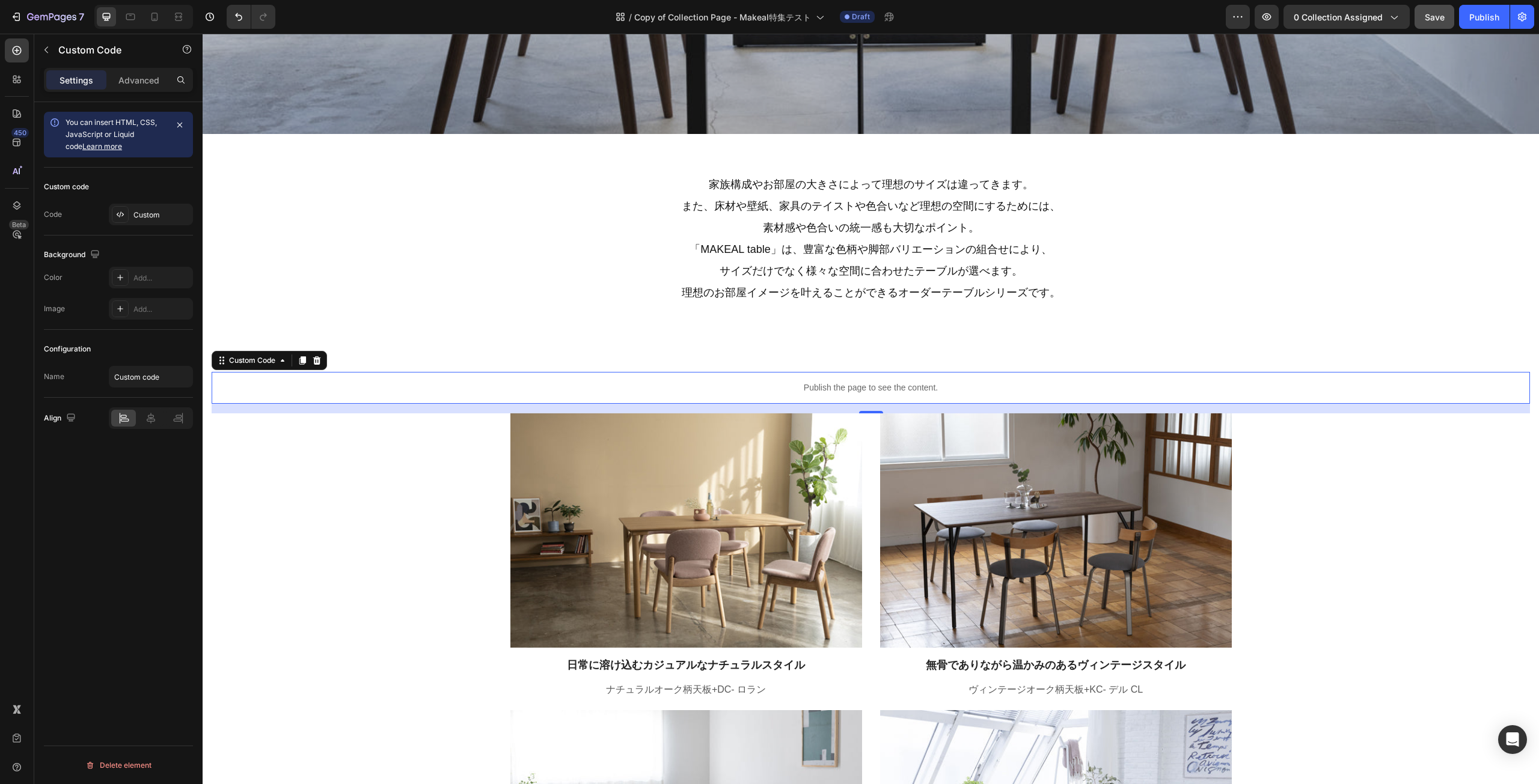
click at [596, 398] on div "Publish the page to see the content." at bounding box center [871, 387] width 1318 height 32
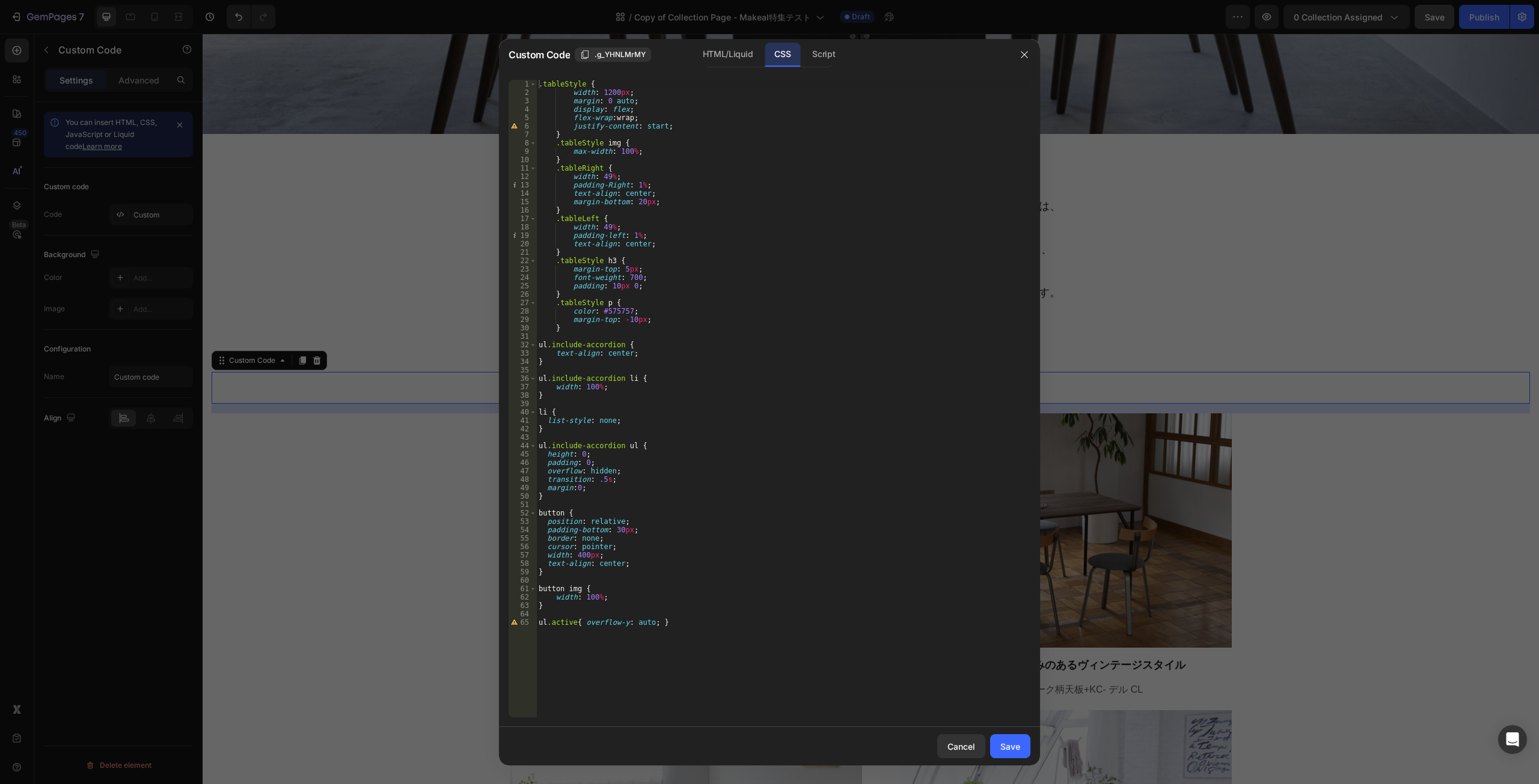
type textarea "padding: 10px 0;"
click at [639, 288] on div ".tableStyle { width : 1200 px ; margin : 0 auto ; display : flex ; flex-wrap : …" at bounding box center [784, 407] width 495 height 654
click at [626, 327] on div ".tableStyle { width : 1200 px ; margin : 0 auto ; display : flex ; flex-wrap : …" at bounding box center [784, 407] width 495 height 654
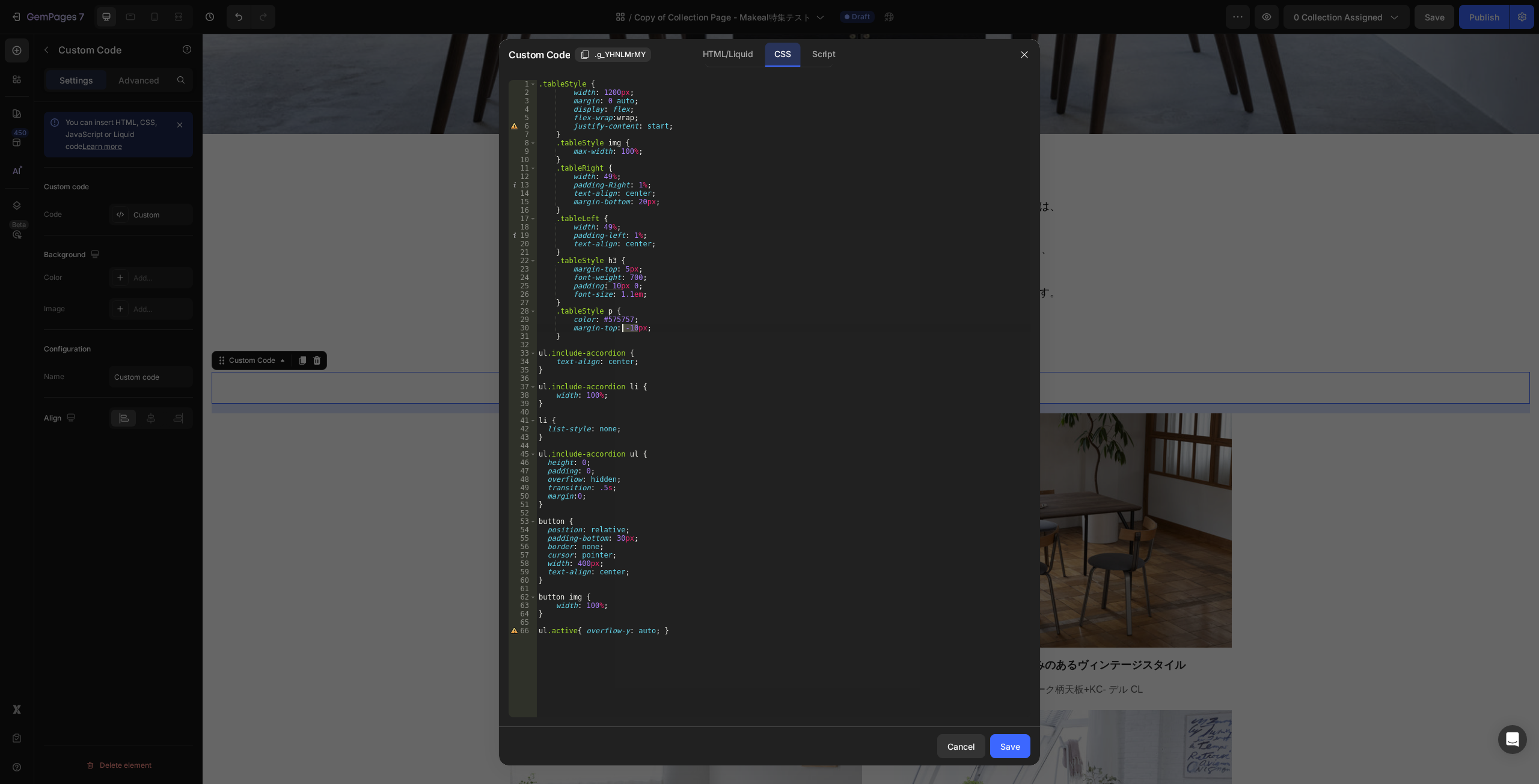
click at [629, 326] on div ".tableStyle { width : 1200 px ; margin : 0 auto ; display : flex ; flex-wrap : …" at bounding box center [784, 399] width 495 height 638
click at [682, 334] on div ".tableStyle { width : 1200 px ; margin : 0 auto ; display : flex ; flex-wrap : …" at bounding box center [784, 407] width 495 height 654
click at [691, 327] on div ".tableStyle { width : 1200 px ; margin : 0 auto ; display : flex ; flex-wrap : …" at bounding box center [784, 407] width 495 height 654
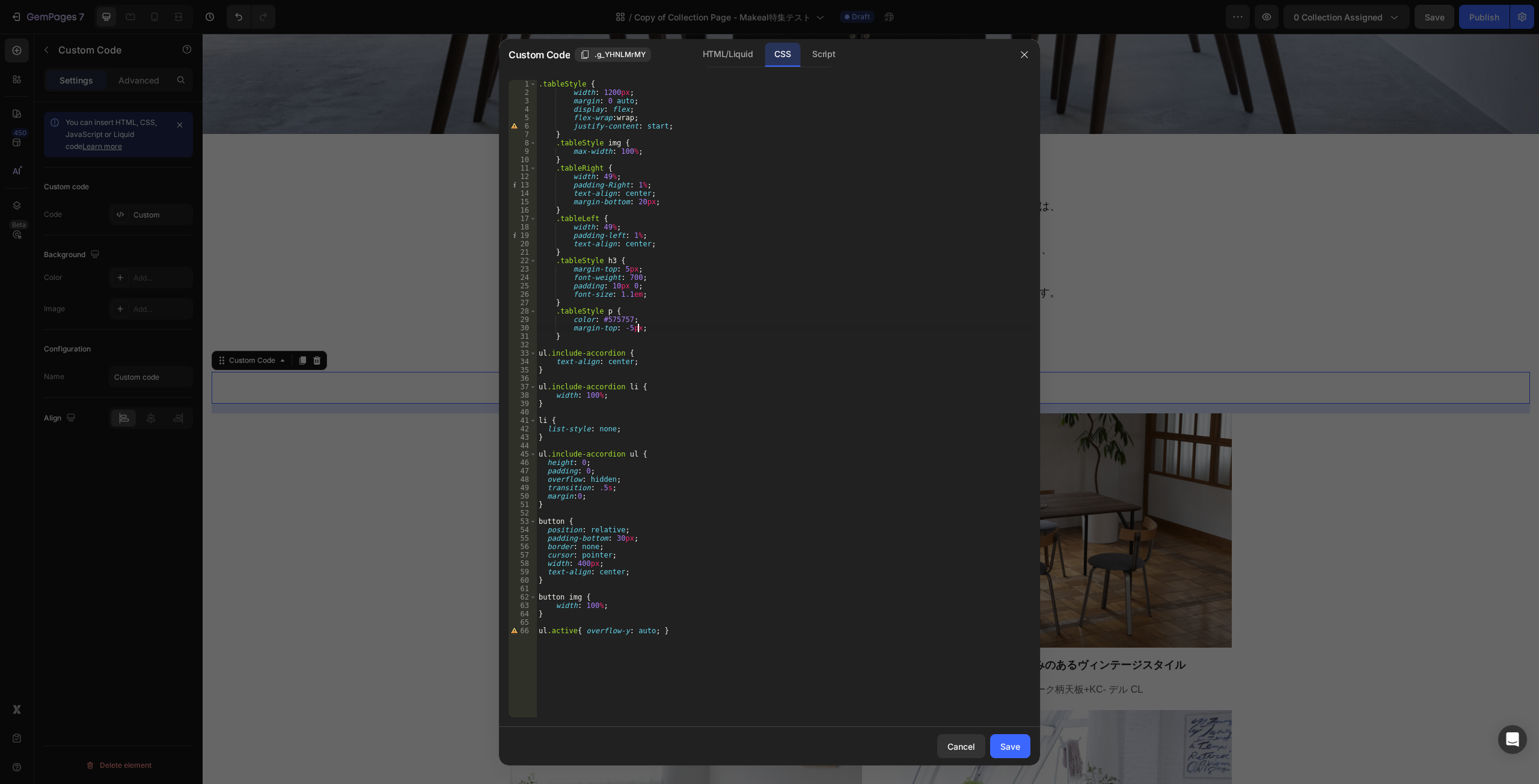
type textarea "margin-top: -5px;"
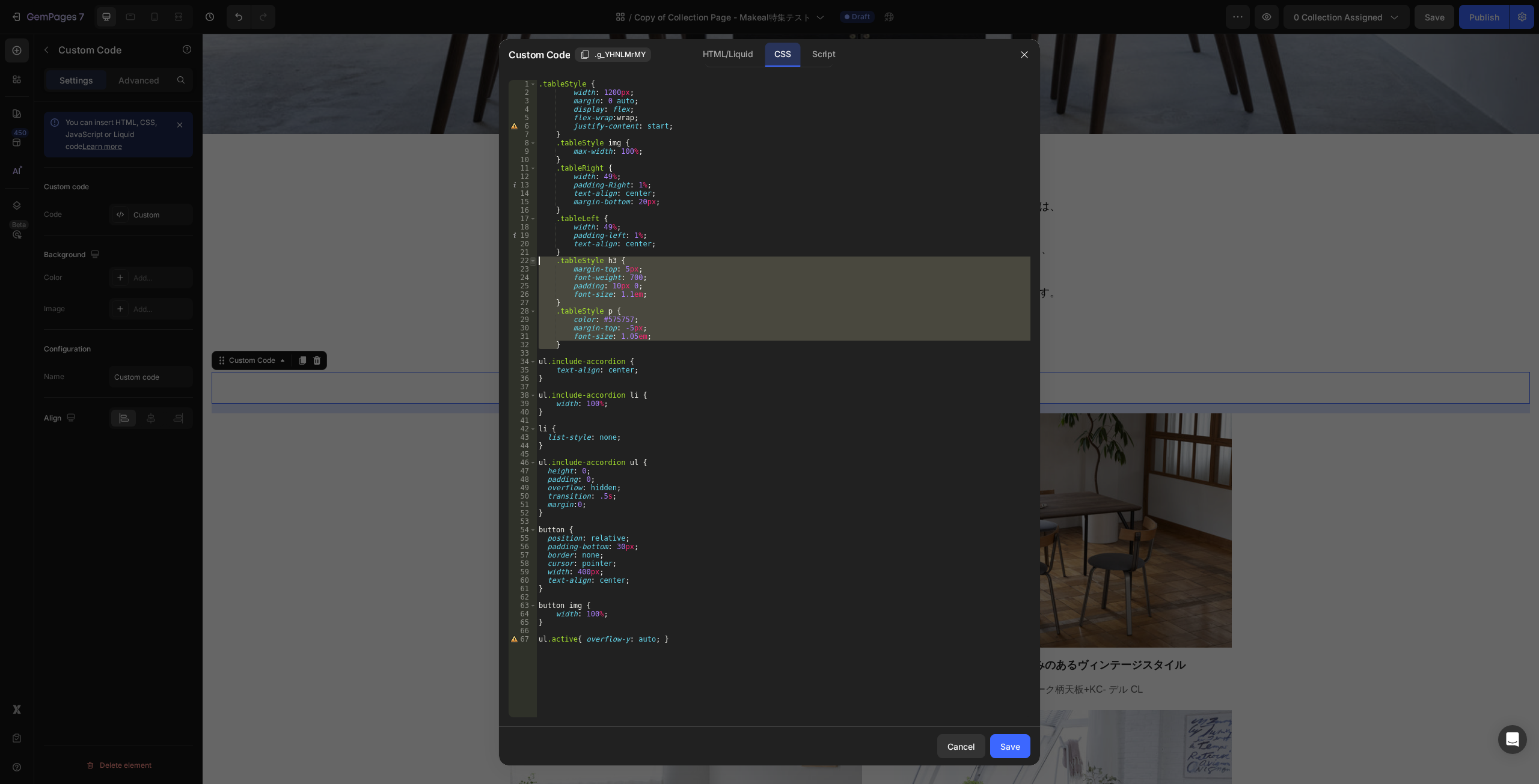
drag, startPoint x: 567, startPoint y: 344, endPoint x: 534, endPoint y: 262, distance: 88.4
click at [534, 262] on div "font-size: 1.05em 1 2 3 4 5 6 7 8 9 10 11 12 13 14 15 16 17 18 19 20 21 22 23 2…" at bounding box center [770, 399] width 522 height 638
click at [1013, 753] on button "Save" at bounding box center [1010, 746] width 40 height 24
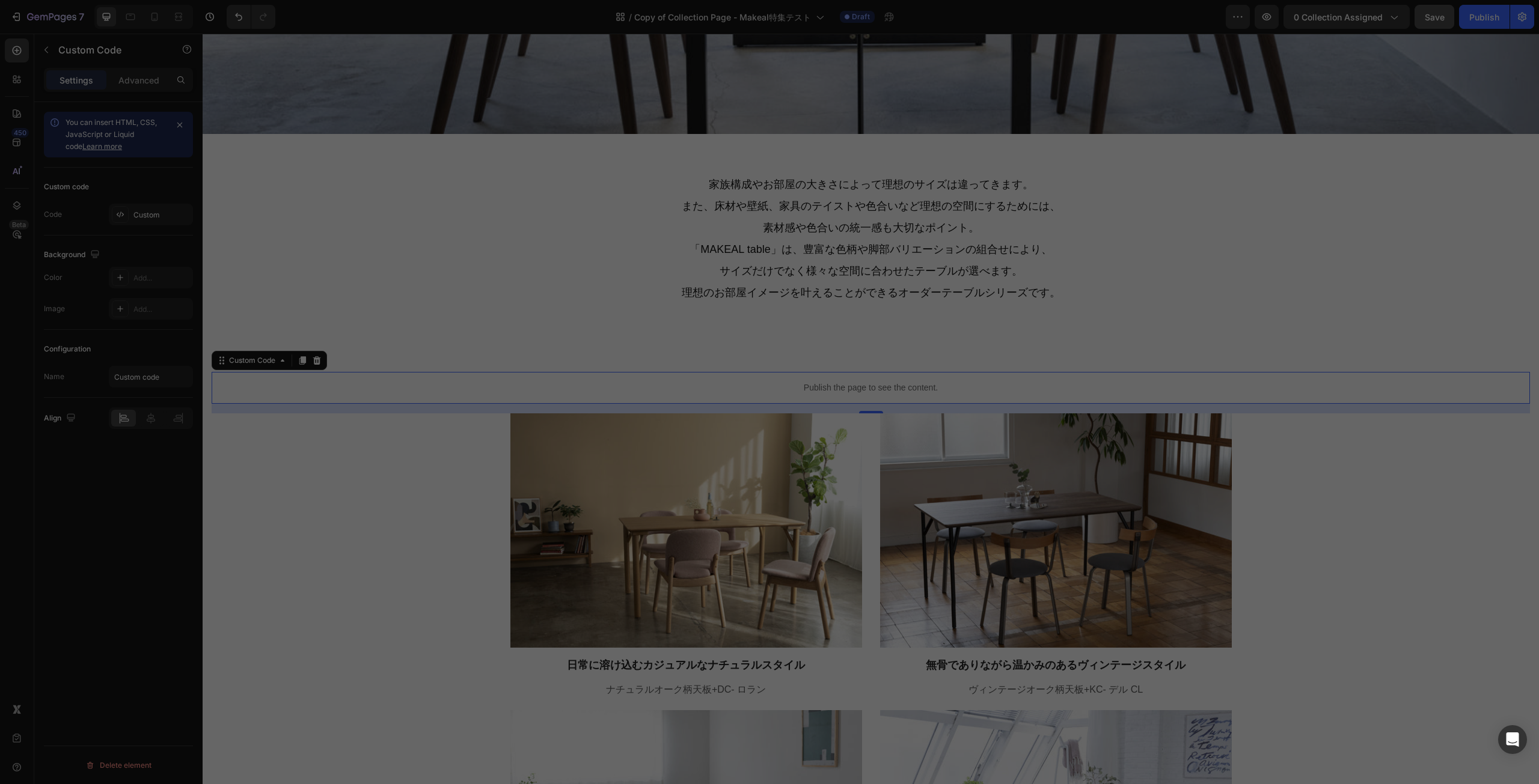
type textarea "ul.active{ overflow-y: auto; }"
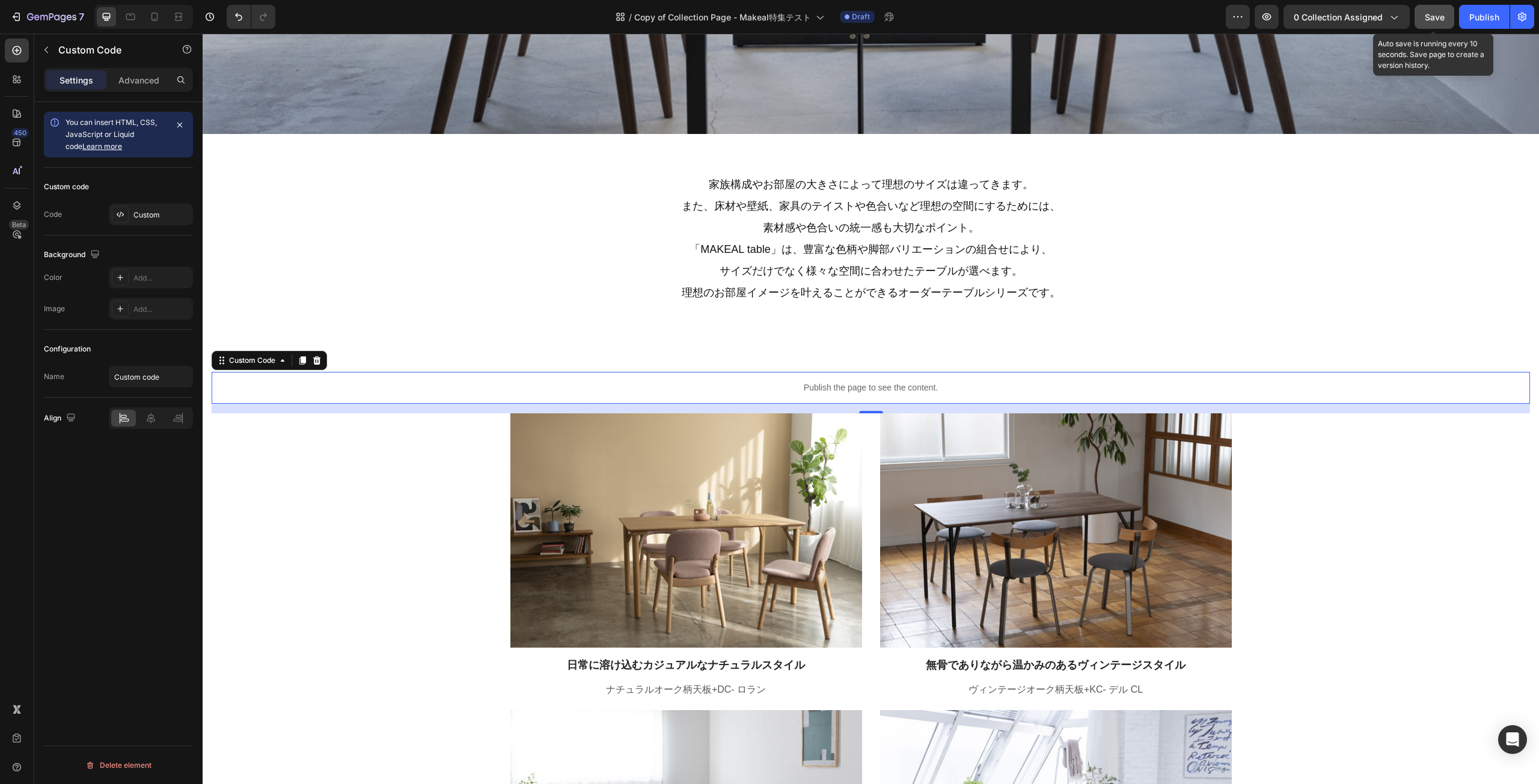
click at [1430, 20] on span "Save" at bounding box center [1434, 16] width 20 height 10
click at [1275, 14] on button "button" at bounding box center [1266, 16] width 24 height 24
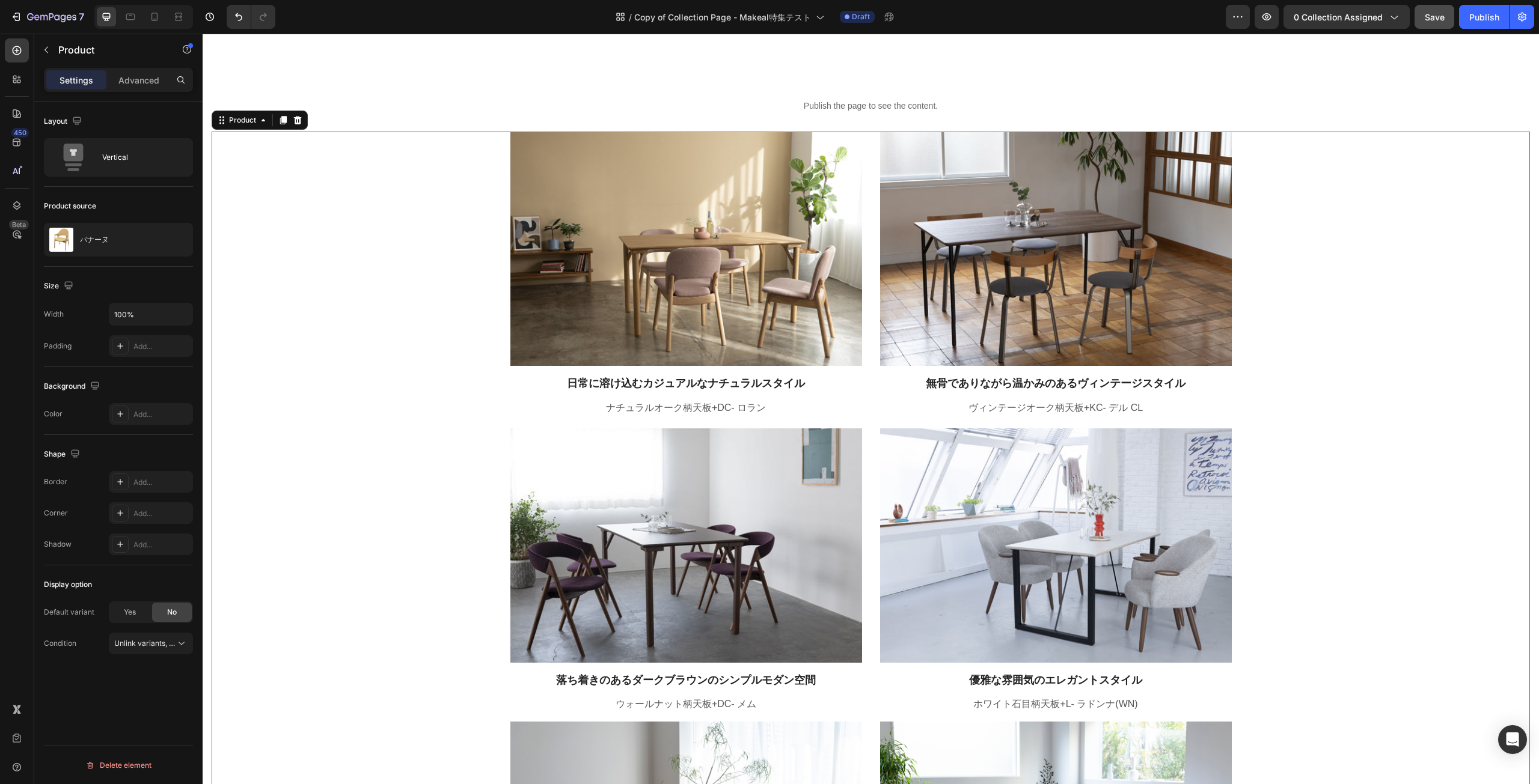
scroll to position [1502, 0]
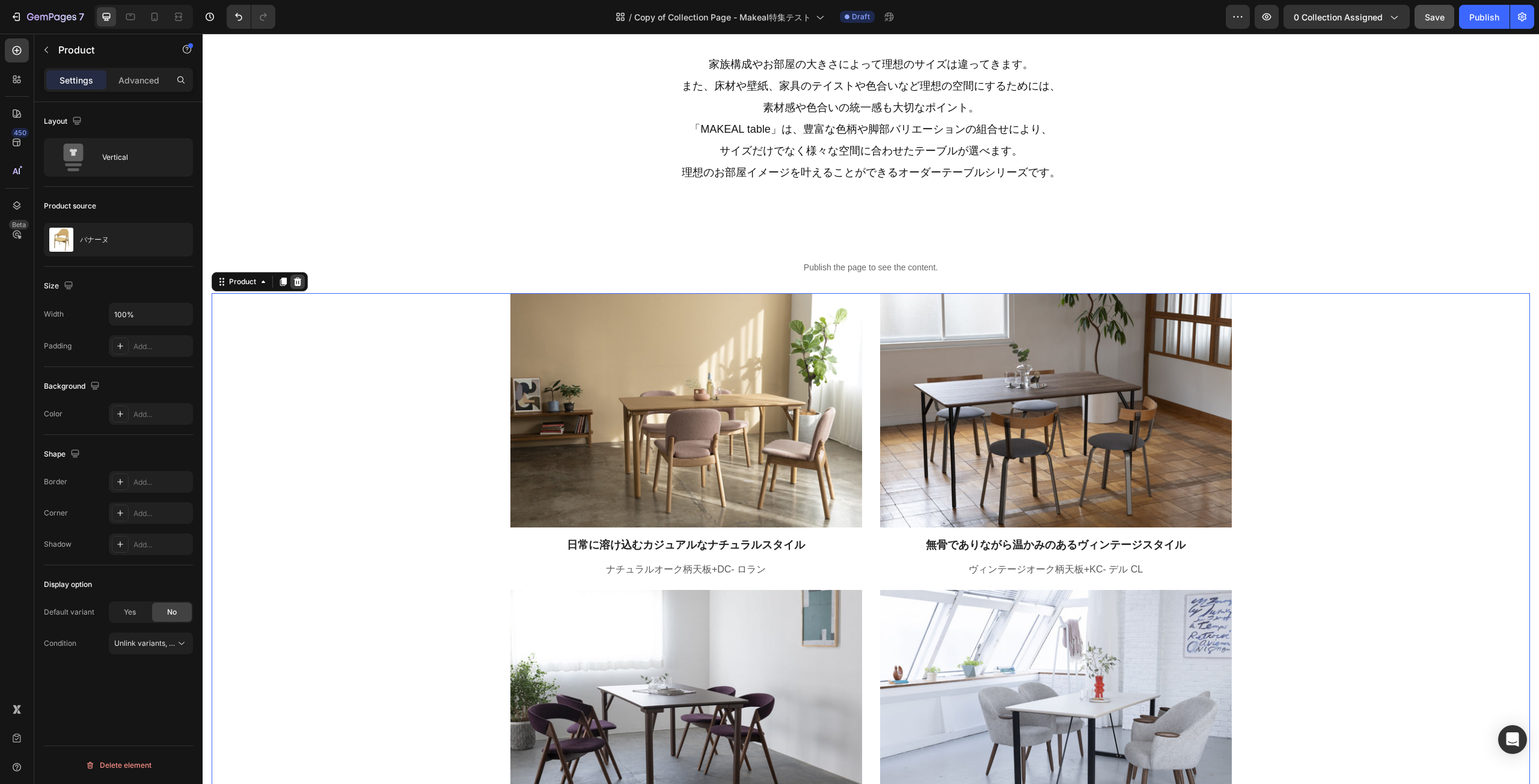
click at [295, 282] on icon at bounding box center [297, 282] width 10 height 10
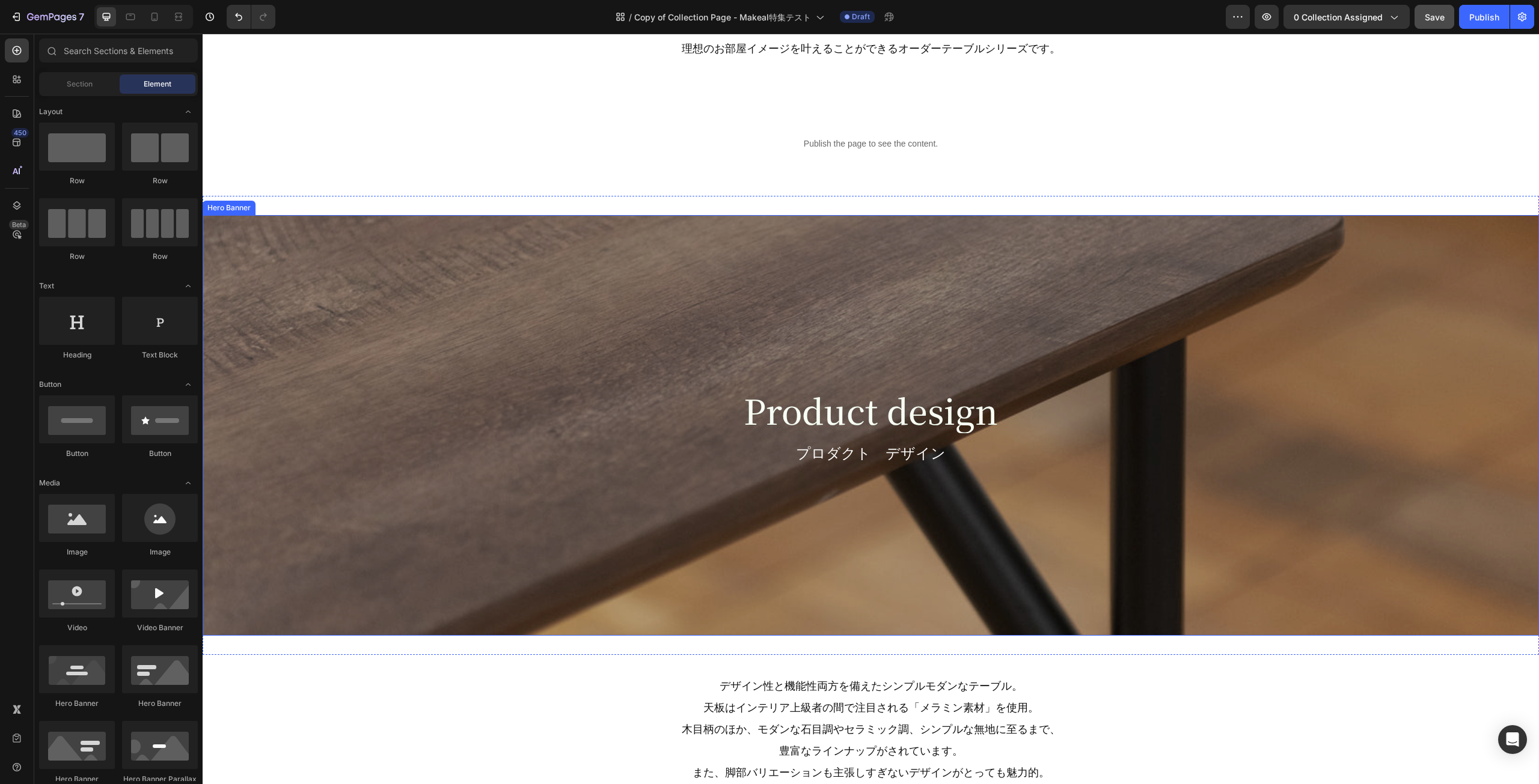
scroll to position [1442, 0]
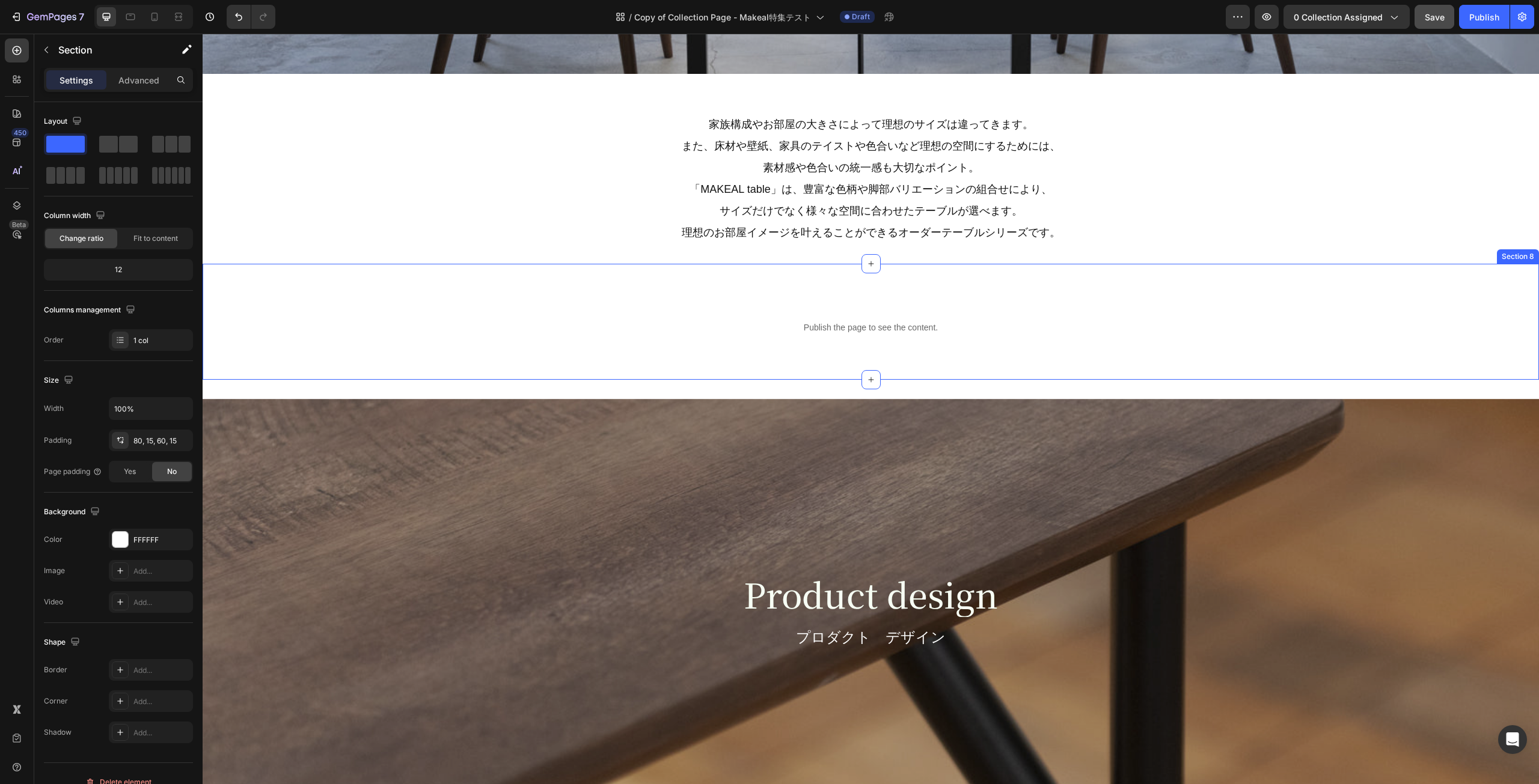
click at [782, 305] on div "Publish the page to see the content. Custom Code Section 8" at bounding box center [871, 322] width 1336 height 116
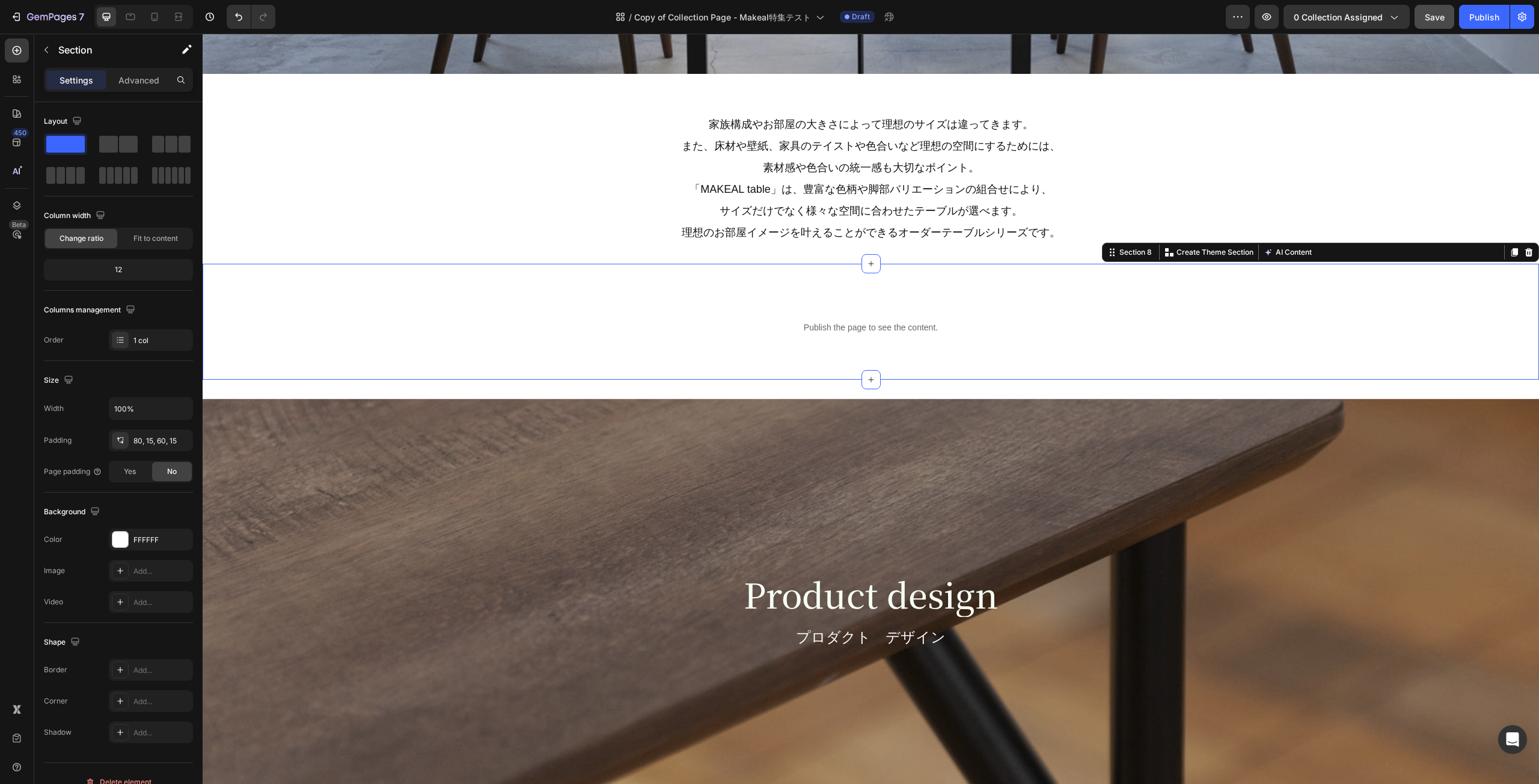
click at [766, 308] on div "Publish the page to see the content. Custom Code Section 8 You can create reusa…" at bounding box center [871, 322] width 1336 height 116
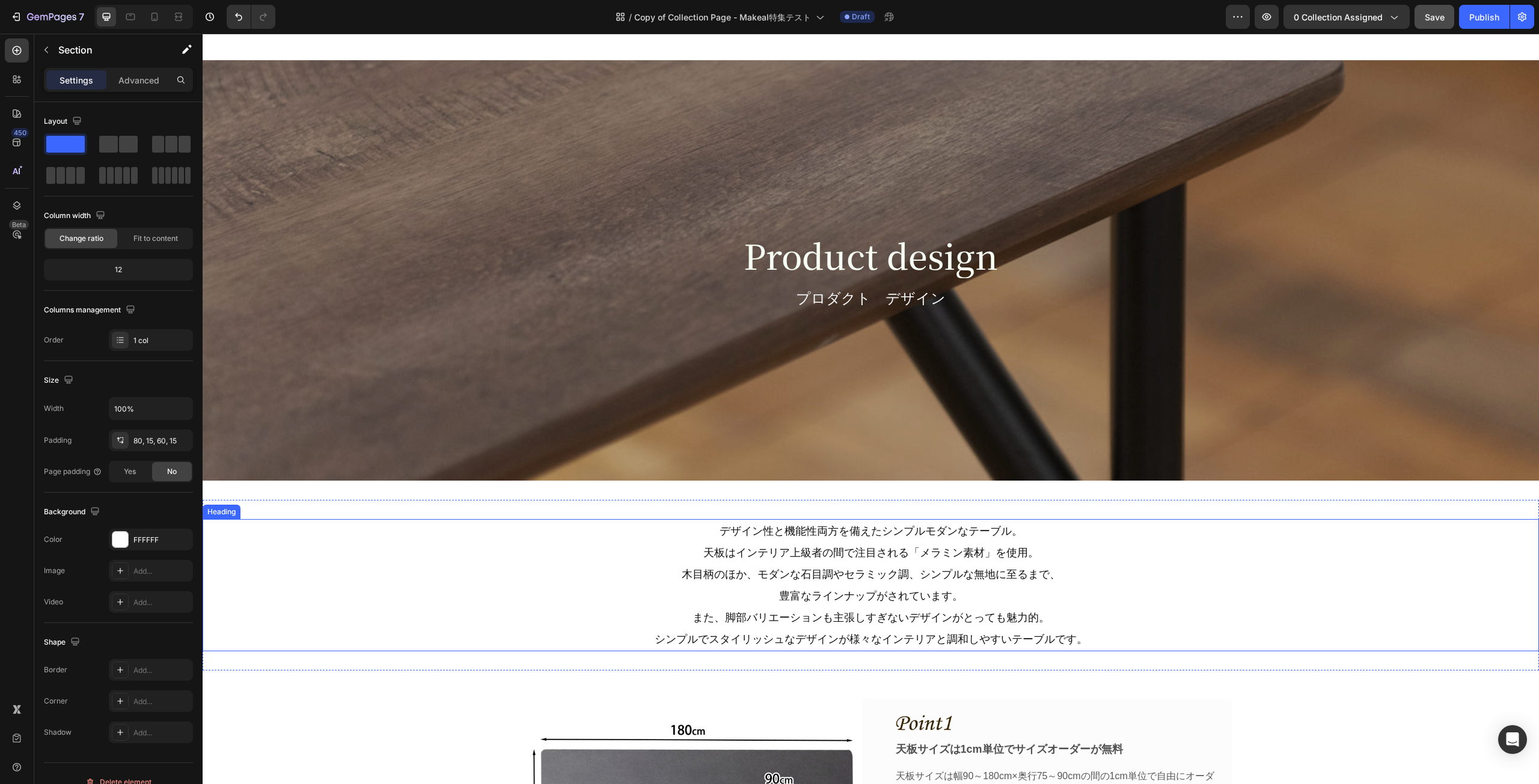
scroll to position [1360, 0]
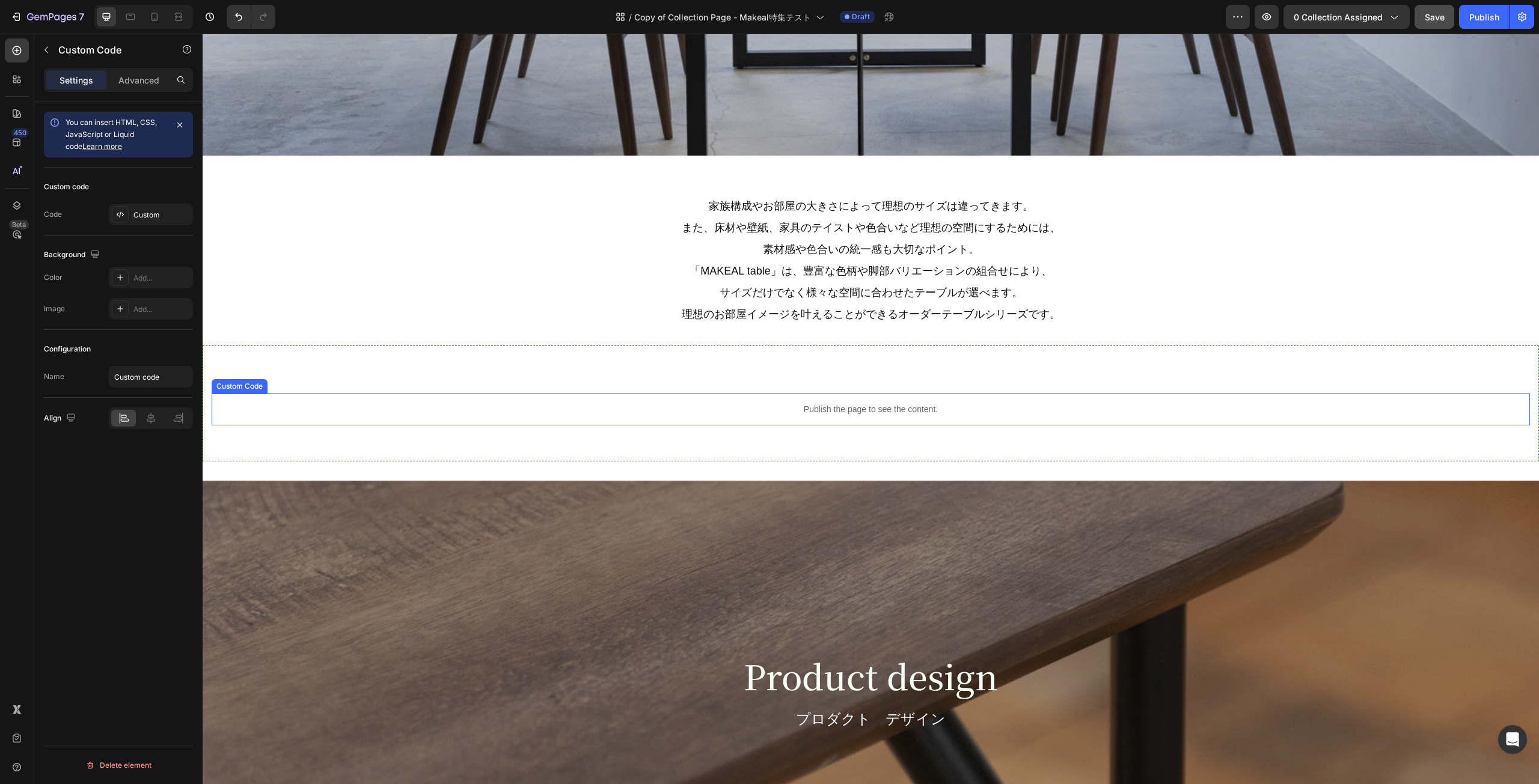
click at [719, 411] on p "Publish the page to see the content." at bounding box center [871, 410] width 1318 height 13
click at [1444, 16] on span "Save" at bounding box center [1434, 16] width 20 height 10
click at [1273, 20] on icon "button" at bounding box center [1266, 16] width 12 height 12
click at [18, 15] on icon "button" at bounding box center [15, 16] width 12 height 12
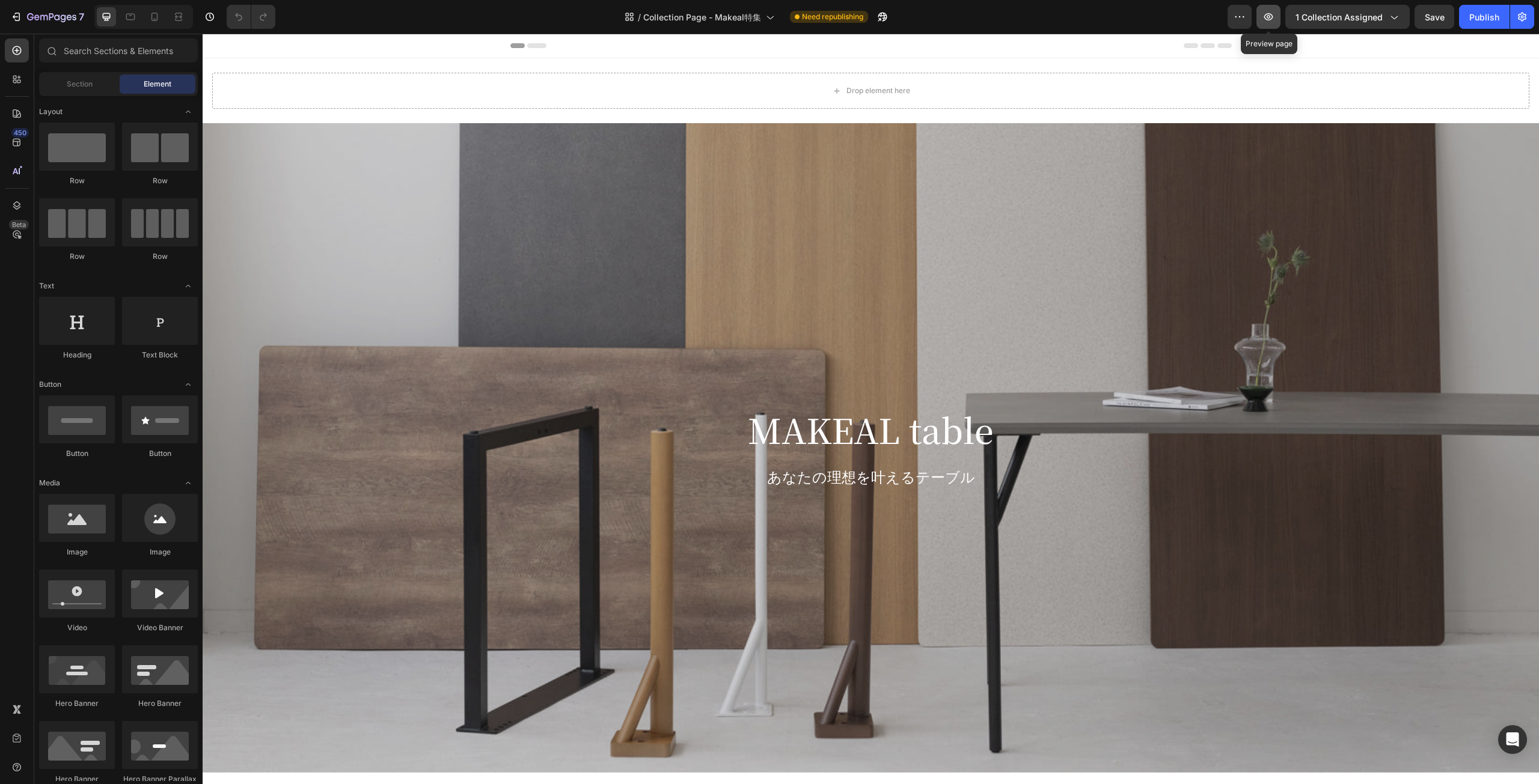
click at [1265, 17] on icon "button" at bounding box center [1268, 16] width 12 height 12
click at [10, 15] on icon "button" at bounding box center [15, 16] width 12 height 12
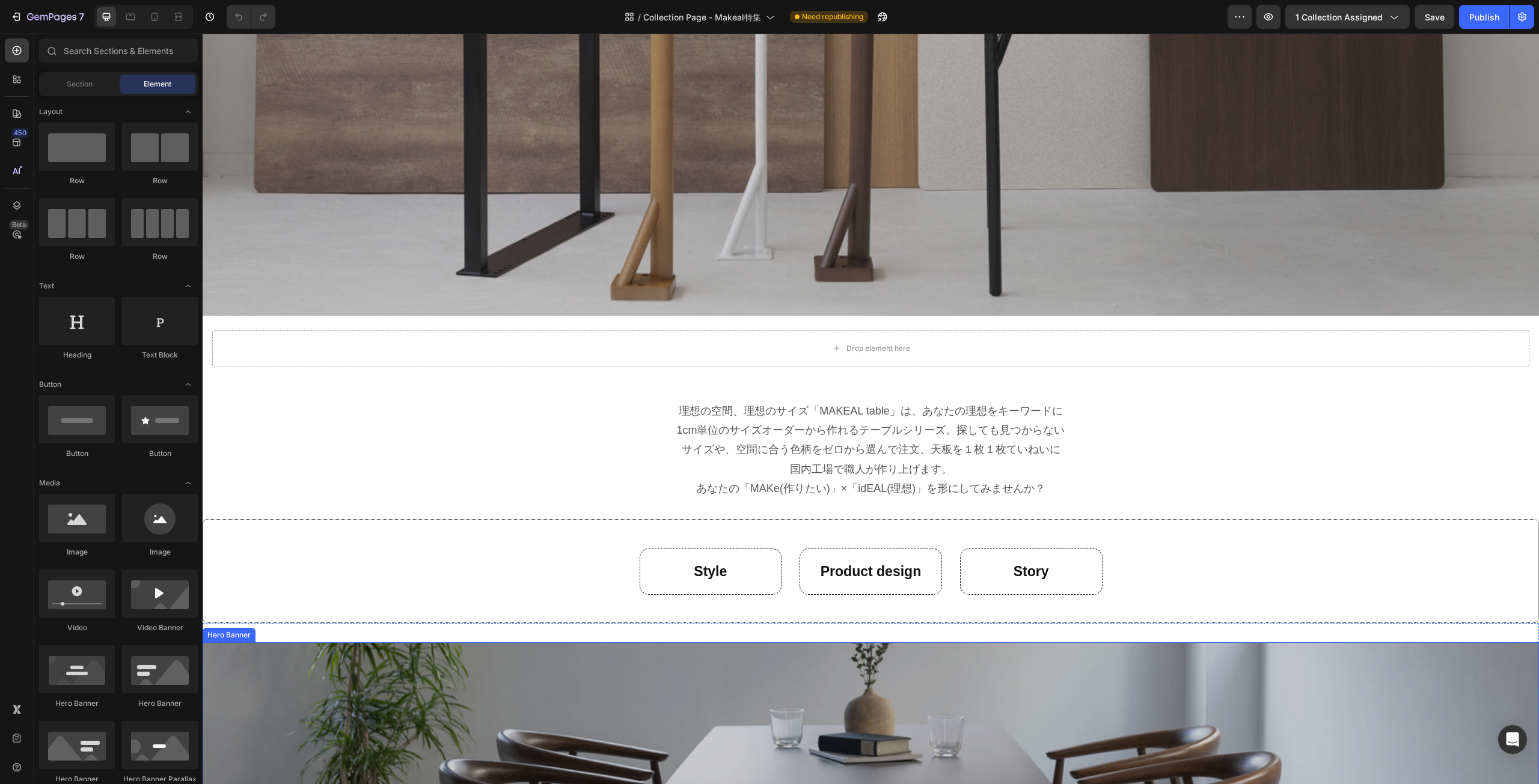
scroll to position [301, 0]
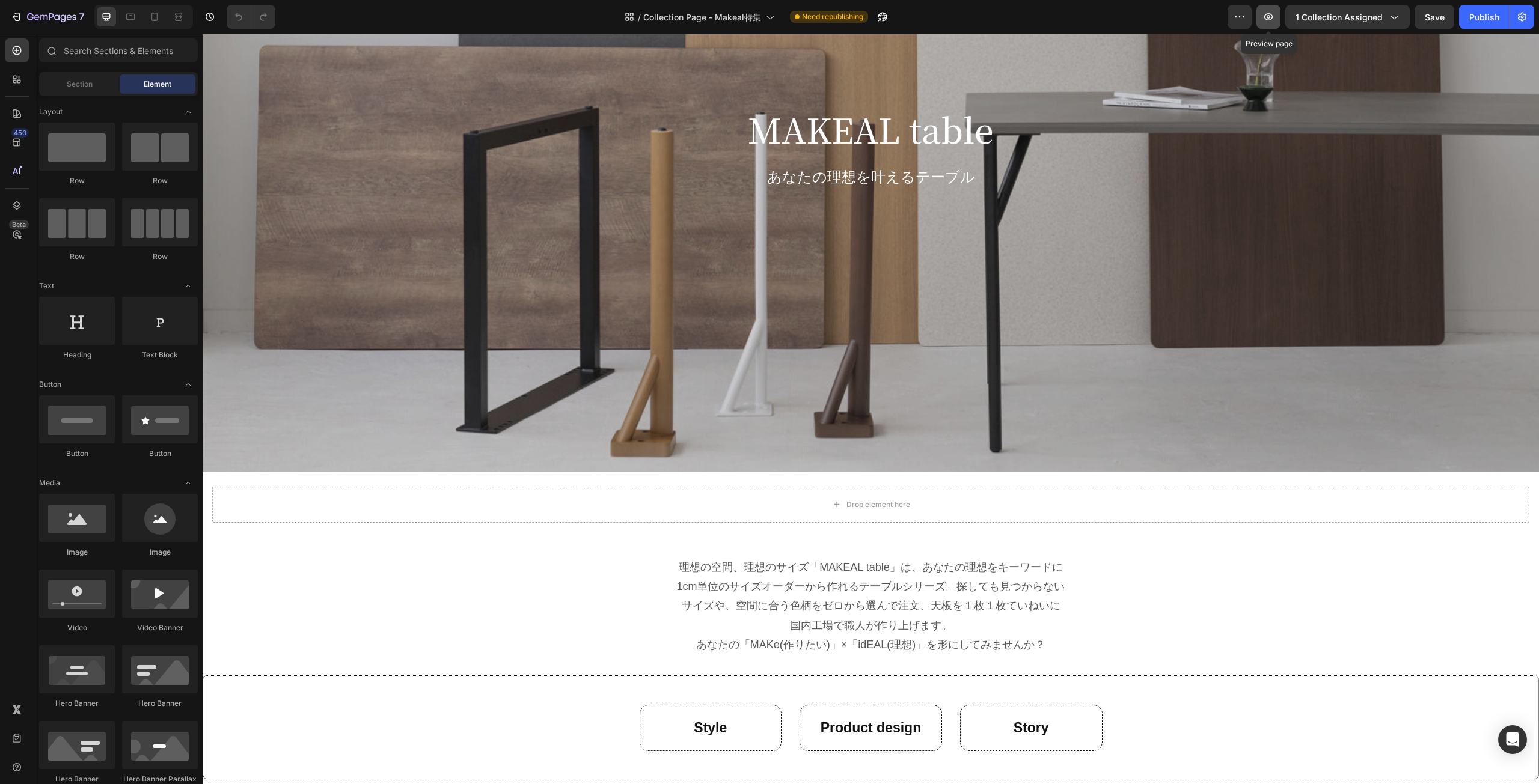
click at [1267, 15] on icon "button" at bounding box center [1269, 17] width 9 height 7
click at [15, 10] on div "7" at bounding box center [46, 17] width 74 height 15
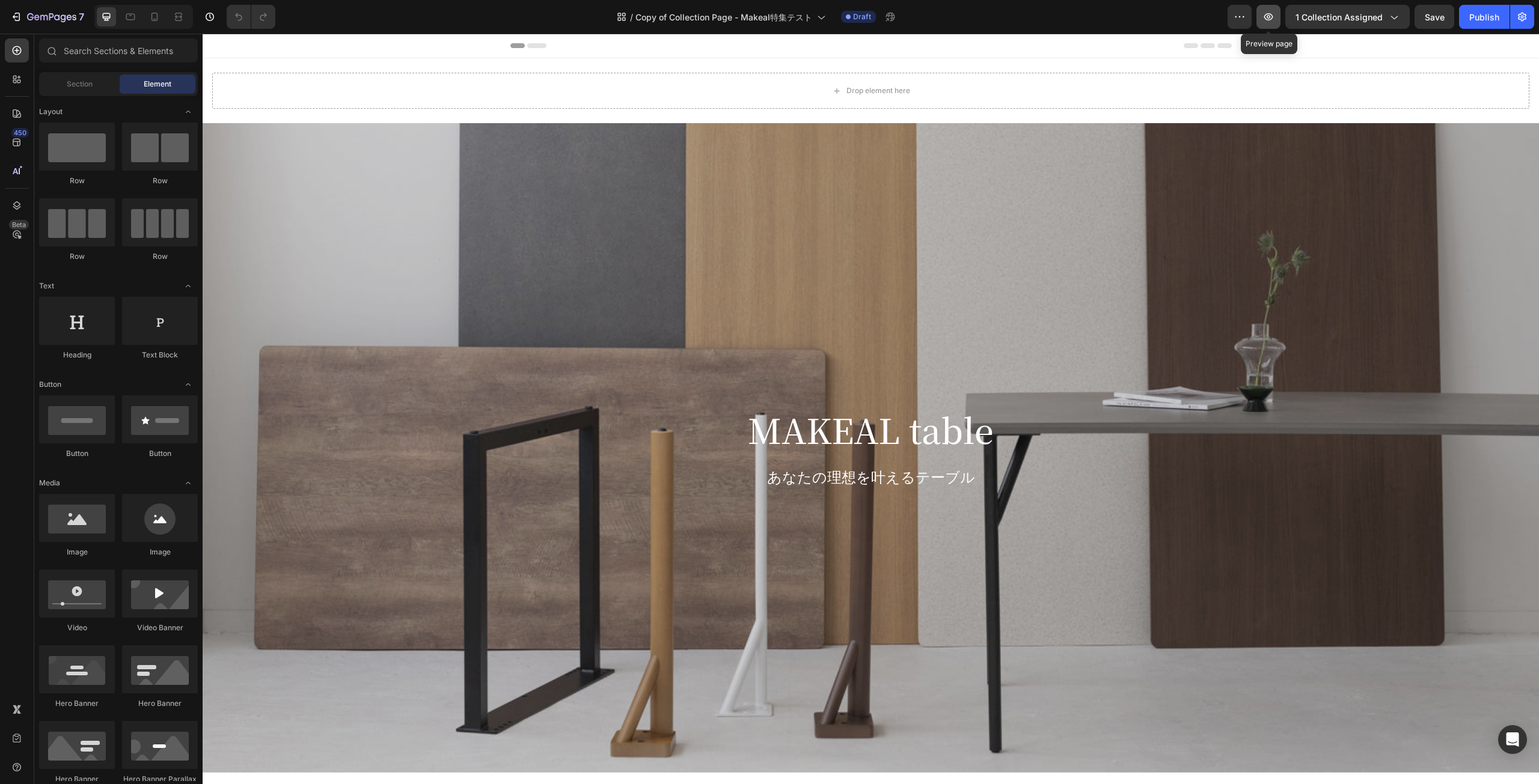
click at [1274, 14] on icon "button" at bounding box center [1268, 16] width 12 height 12
click at [17, 23] on div "7" at bounding box center [46, 17] width 74 height 15
click at [1280, 14] on button "button" at bounding box center [1268, 16] width 24 height 24
click at [8, 14] on button "7" at bounding box center [46, 16] width 85 height 24
click at [1274, 22] on icon "button" at bounding box center [1268, 16] width 12 height 12
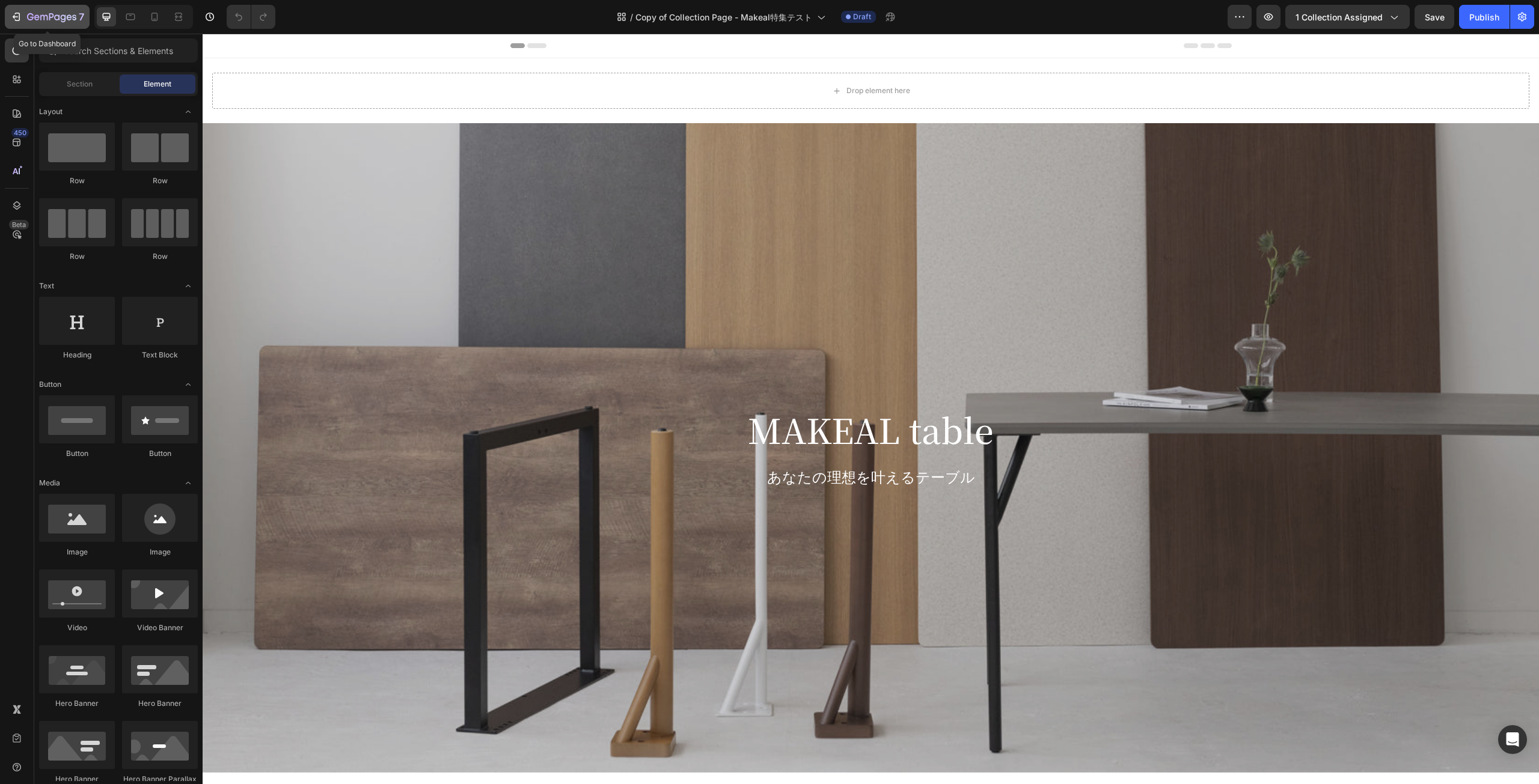
click at [16, 22] on icon "button" at bounding box center [15, 16] width 12 height 12
click at [1327, 15] on span "1 collection assigned" at bounding box center [1339, 17] width 87 height 13
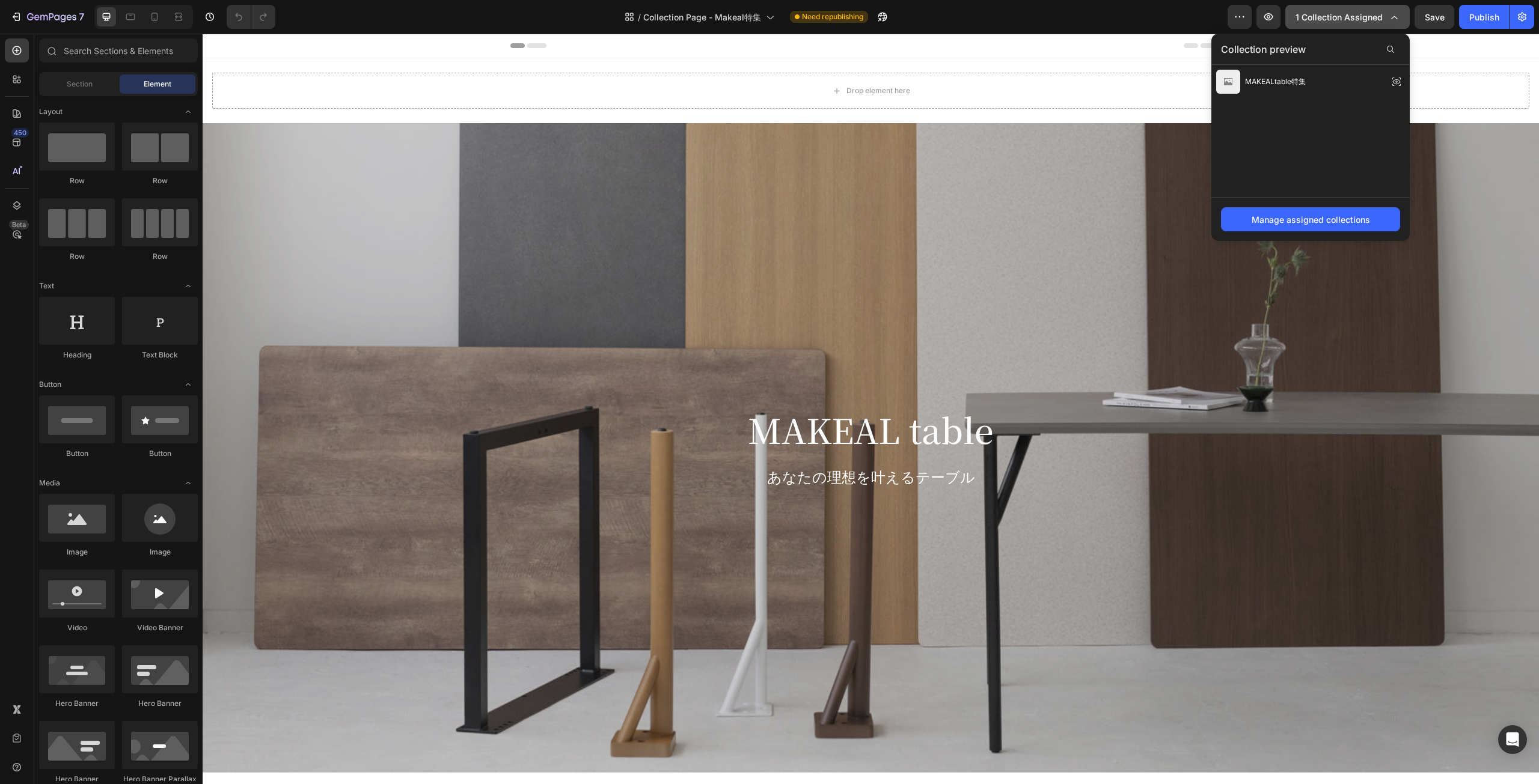
drag, startPoint x: 1327, startPoint y: 15, endPoint x: 1314, endPoint y: 17, distance: 13.2
click at [1318, 17] on span "1 collection assigned" at bounding box center [1339, 17] width 87 height 13
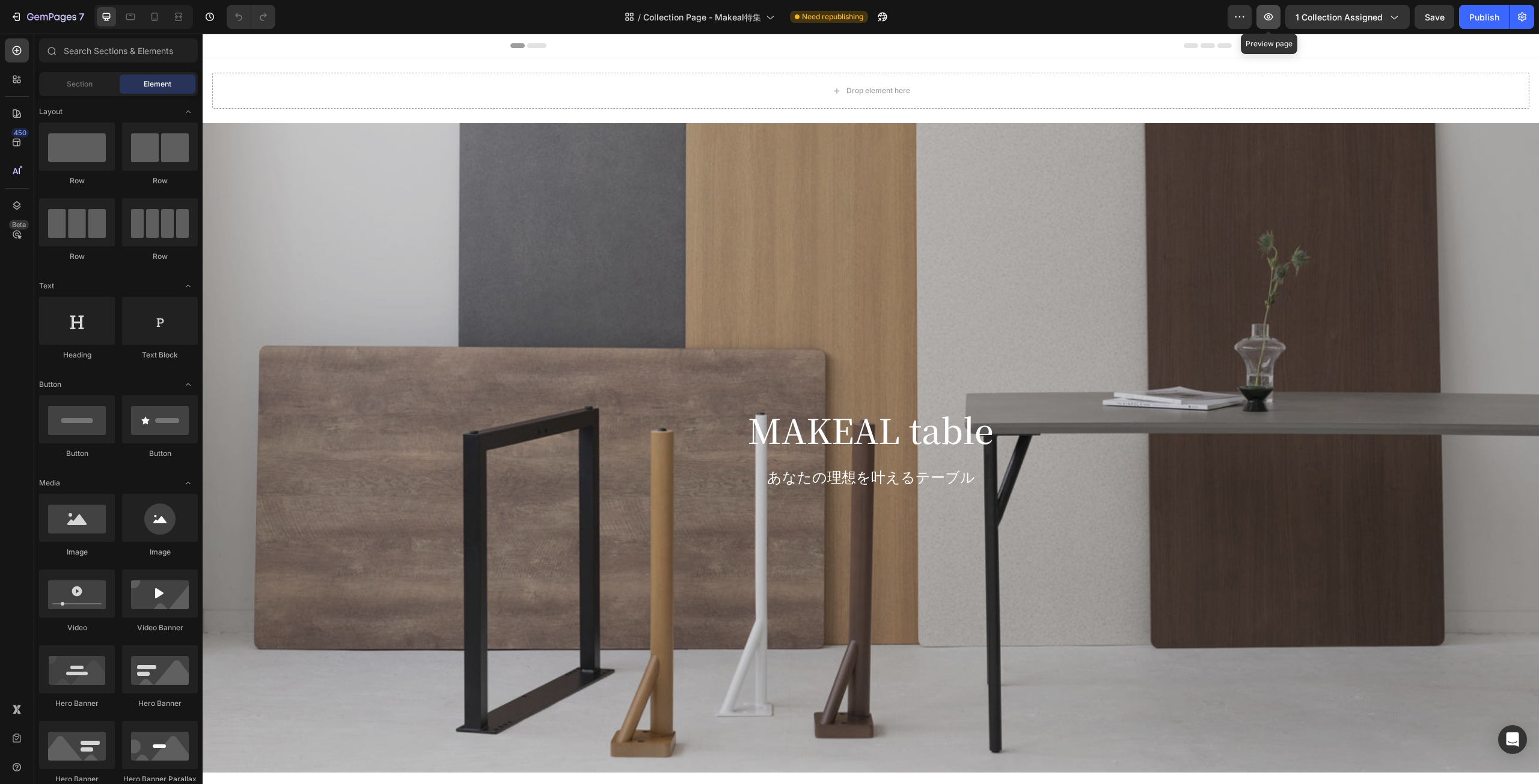
click at [1264, 19] on button "button" at bounding box center [1268, 16] width 24 height 24
click at [22, 14] on div "7" at bounding box center [46, 17] width 74 height 15
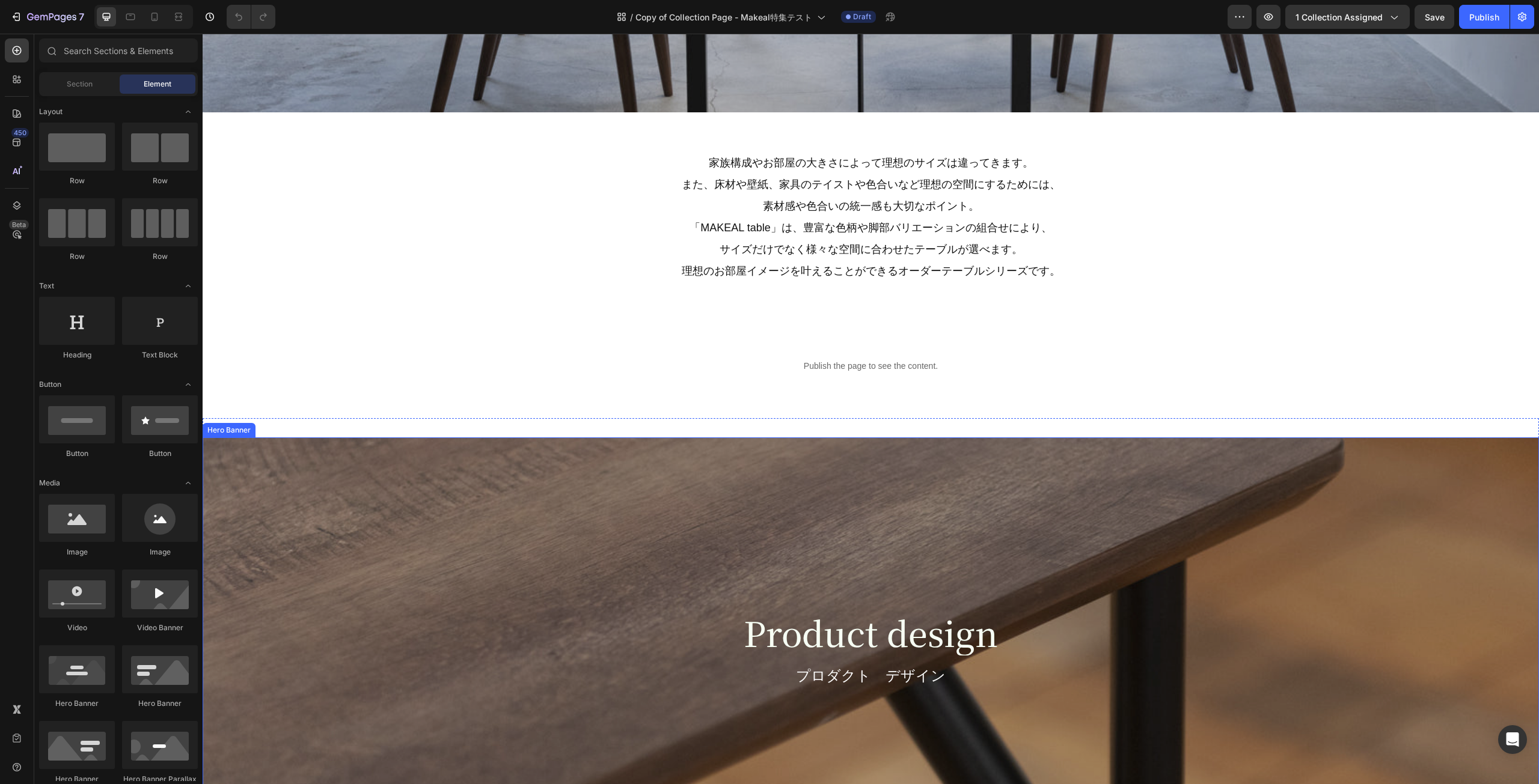
scroll to position [1382, 0]
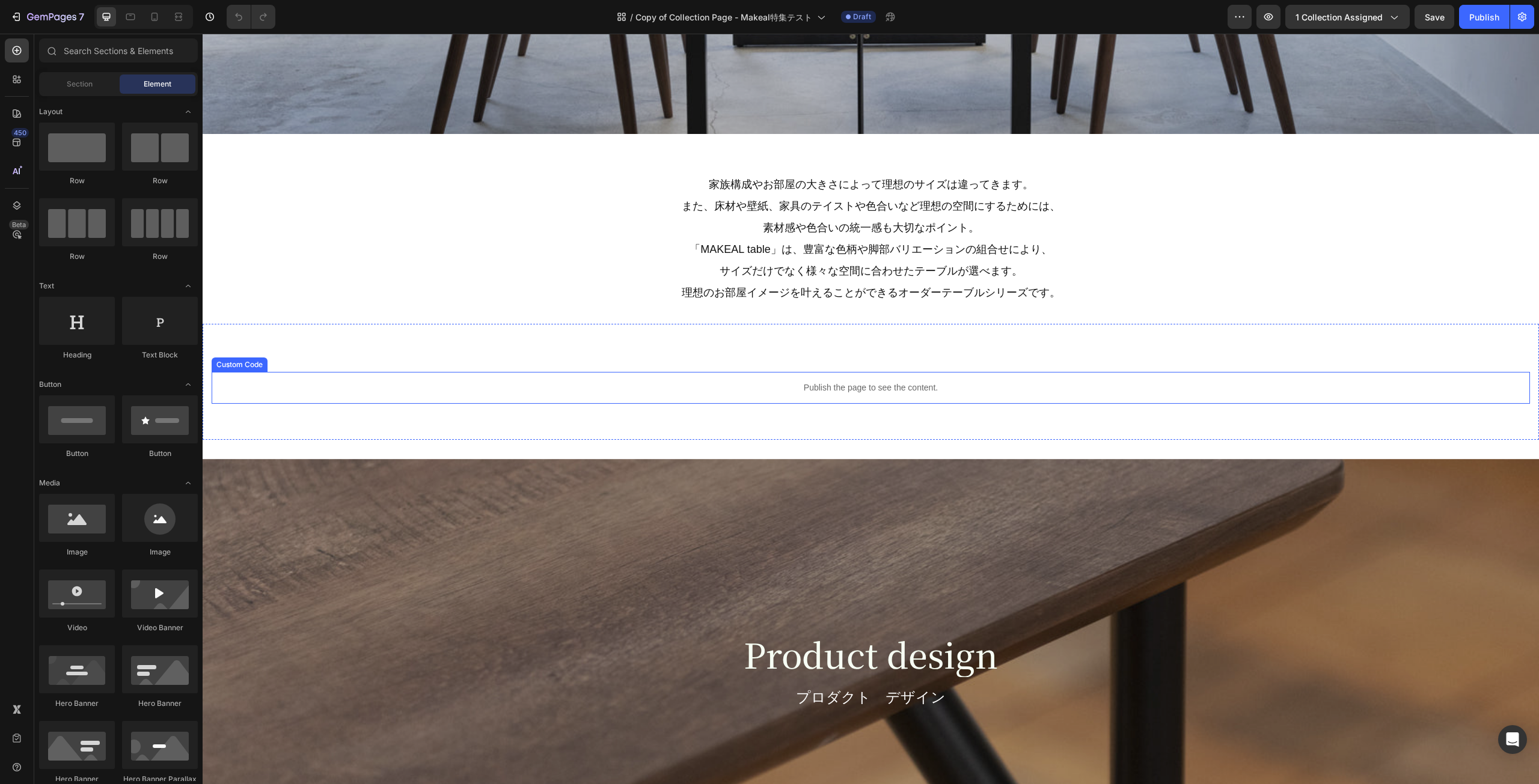
click at [778, 390] on p "Publish the page to see the content." at bounding box center [871, 388] width 1318 height 13
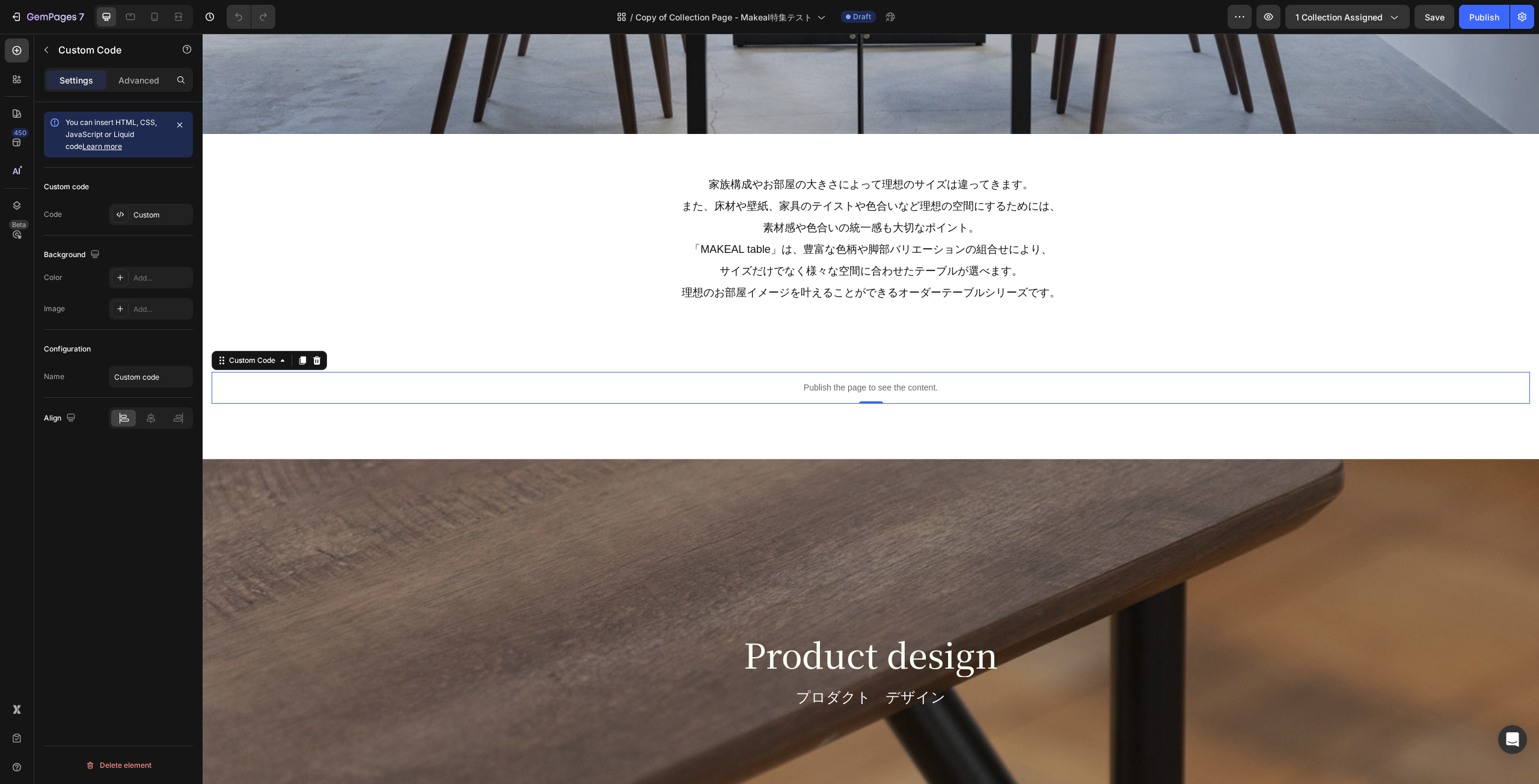
click at [435, 383] on p "Publish the page to see the content." at bounding box center [871, 388] width 1318 height 13
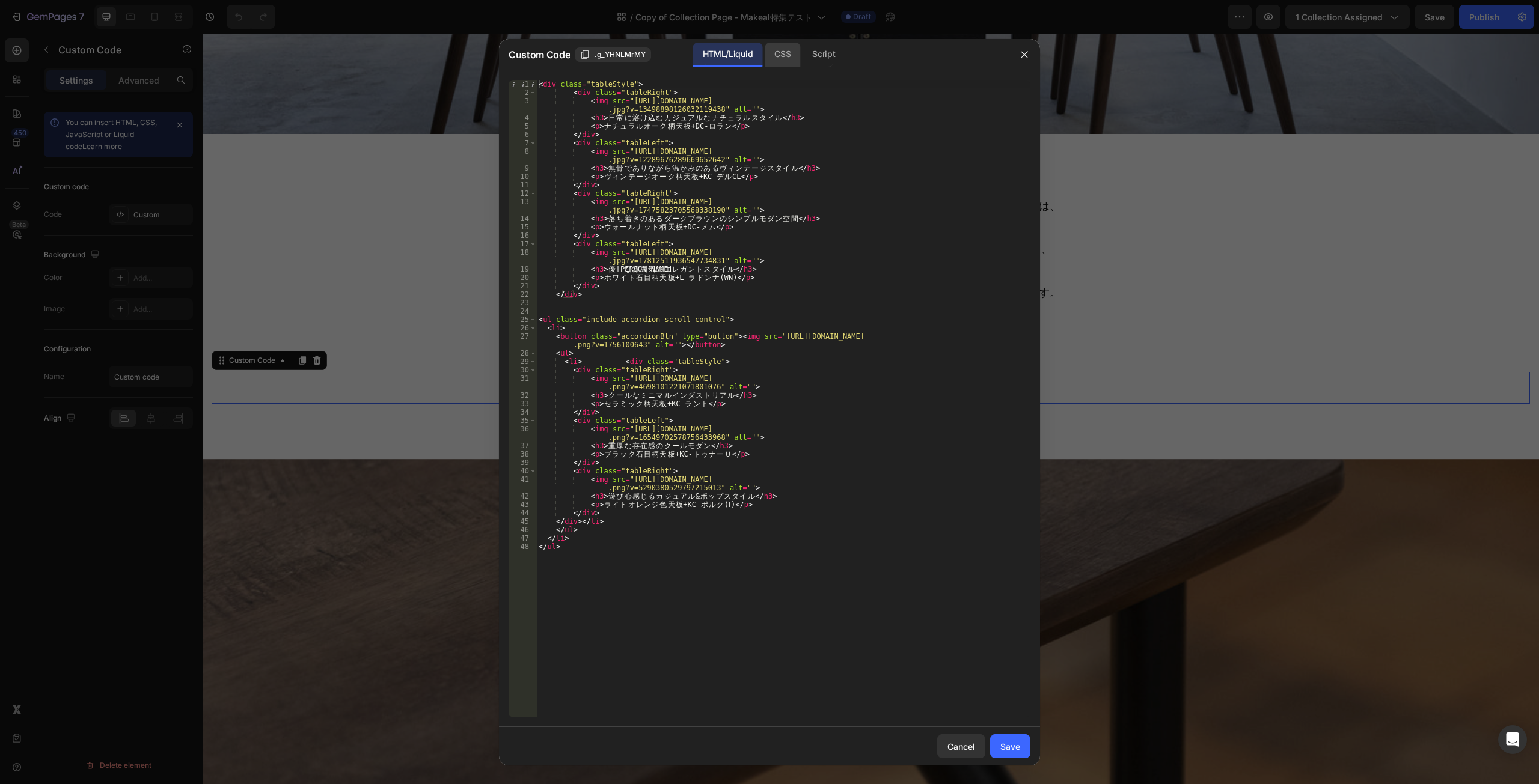
click at [803, 47] on div "CSS" at bounding box center [824, 55] width 42 height 24
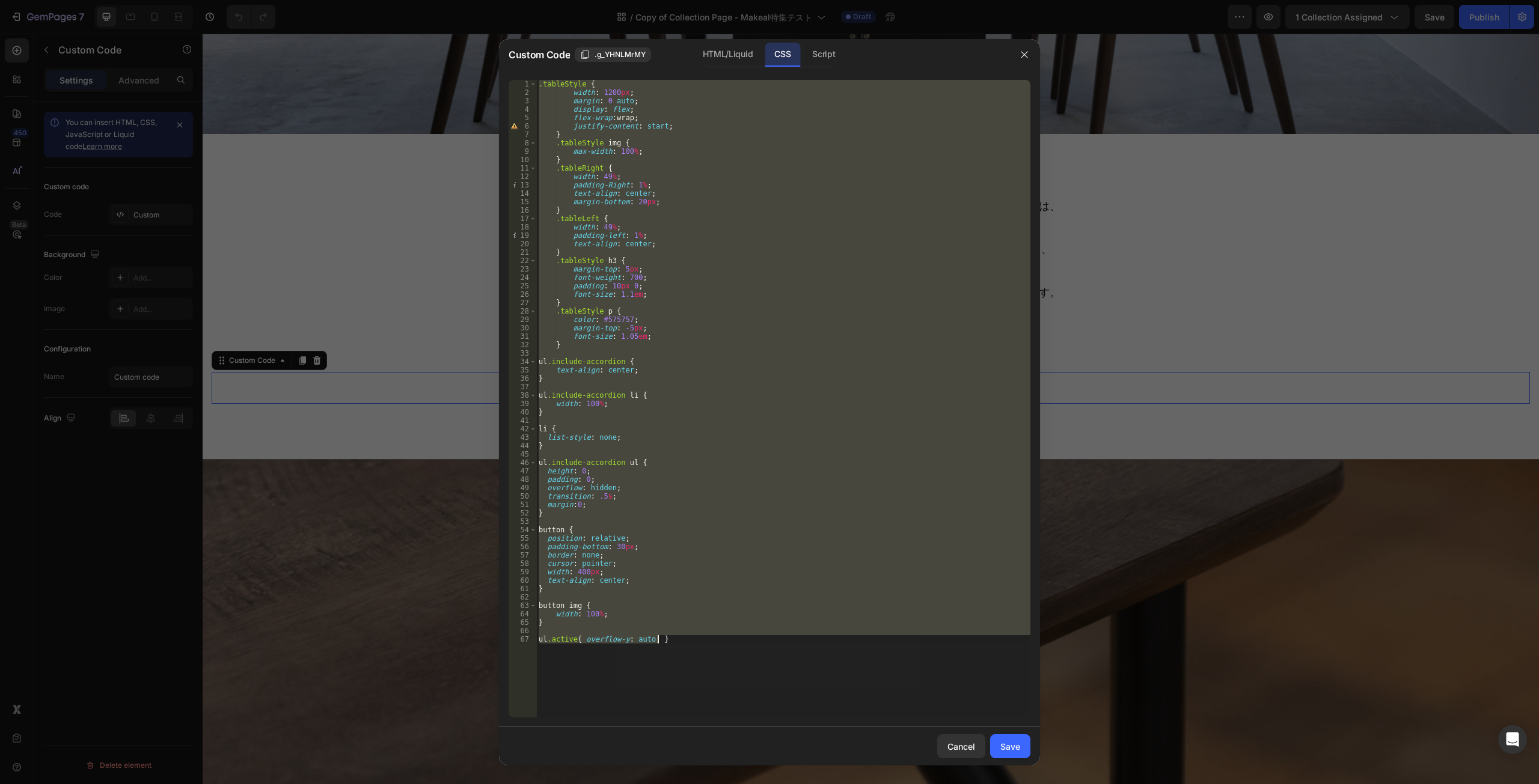
click at [540, 526] on div ".tableStyle { width : 1200 px ; margin : 0 auto ; display : flex ; flex-wrap : …" at bounding box center [784, 399] width 495 height 638
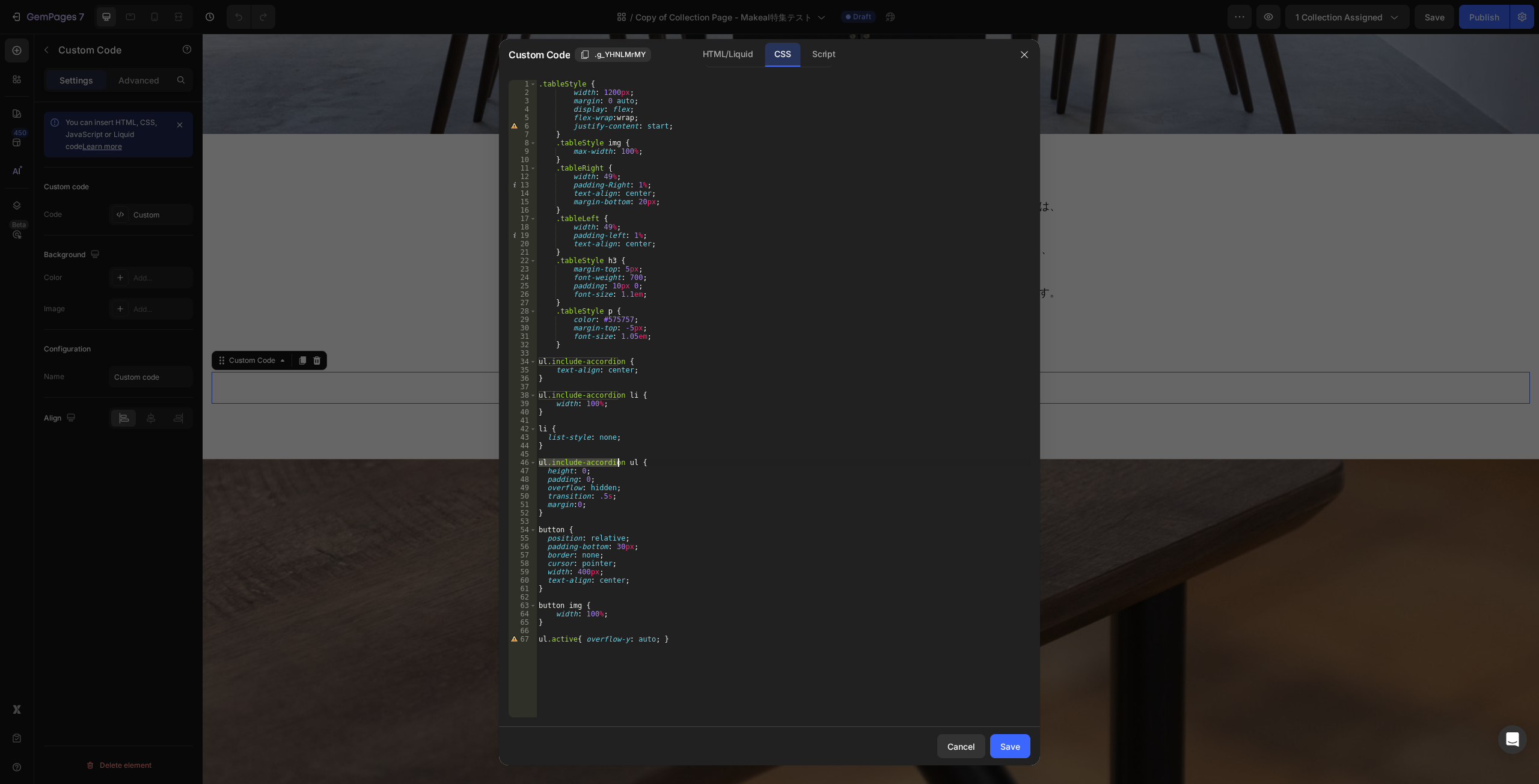
drag, startPoint x: 540, startPoint y: 463, endPoint x: 618, endPoint y: 463, distance: 78.0
click at [618, 463] on div ".tableStyle { width : 1200 px ; margin : 0 auto ; display : flex ; flex-wrap : …" at bounding box center [784, 407] width 495 height 654
click at [539, 530] on div ".tableStyle { width : 1200 px ; margin : 0 auto ; display : flex ; flex-wrap : …" at bounding box center [784, 407] width 495 height 654
paste textarea "ul.include-accordion"
click at [538, 604] on div ".tableStyle { width : 1200 px ; margin : 0 auto ; display : flex ; flex-wrap : …" at bounding box center [784, 407] width 495 height 654
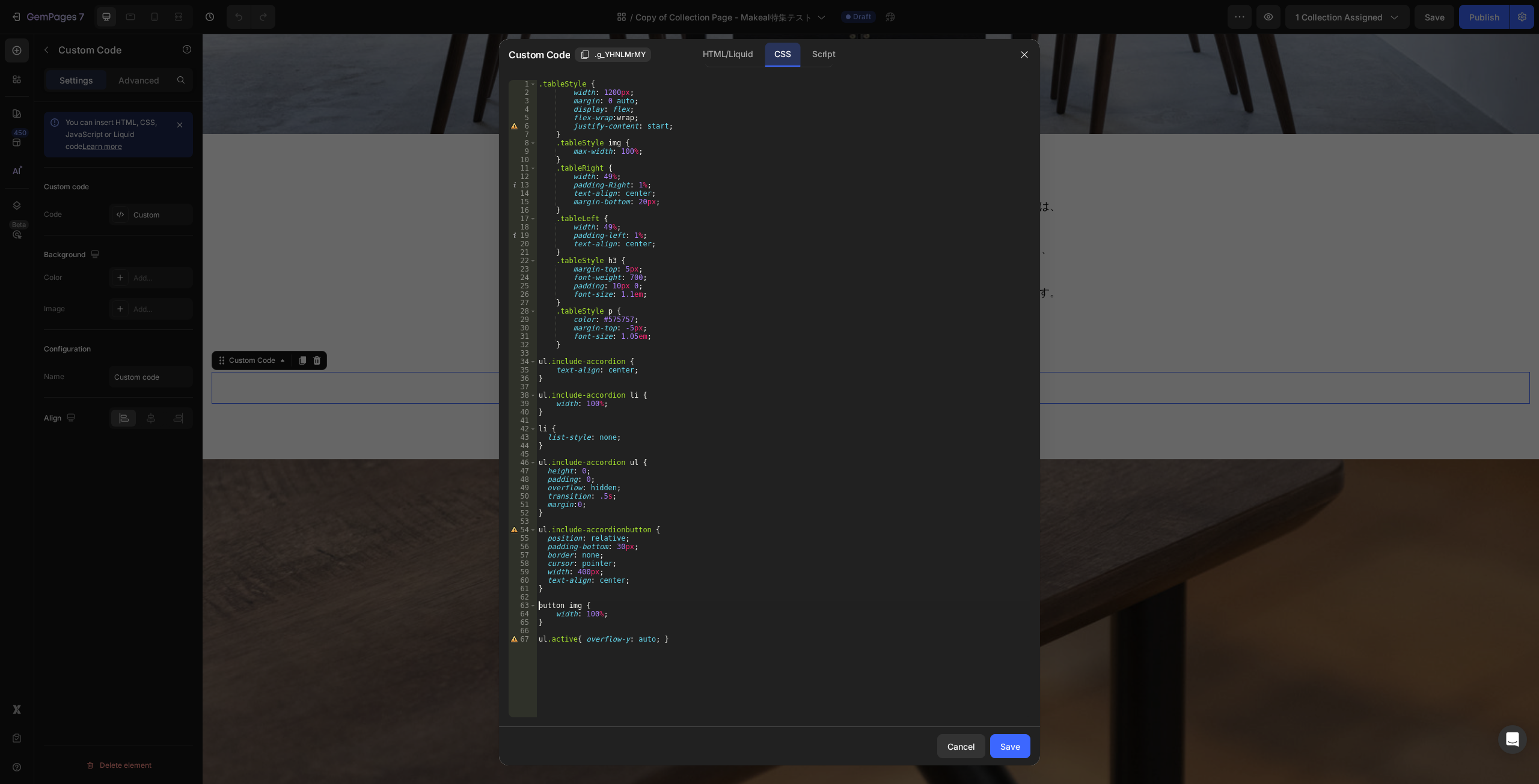
paste textarea "ul.include-accordion"
click at [1006, 744] on div "Save" at bounding box center [1011, 747] width 20 height 13
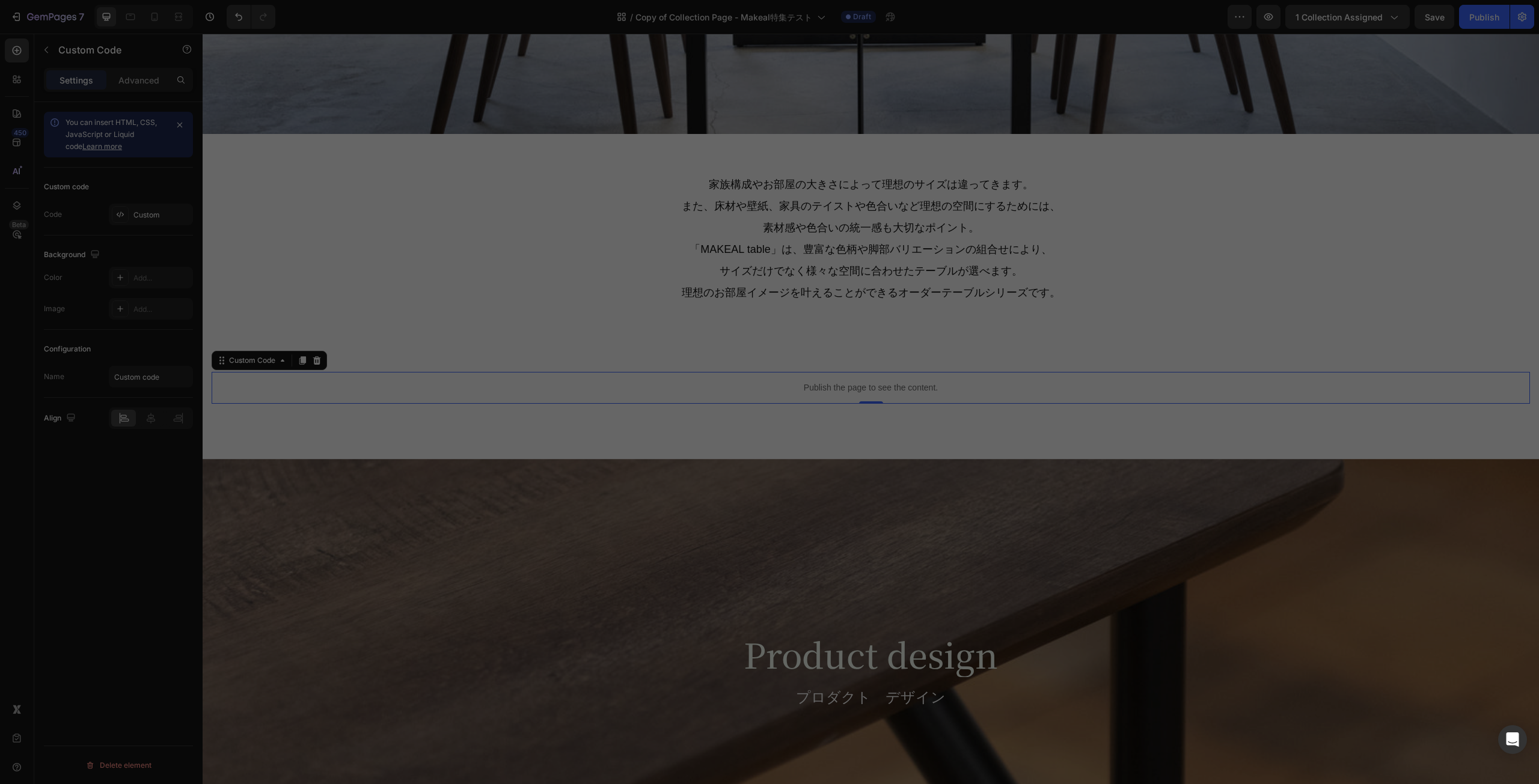
type textarea "ul.active{ overflow-y: auto; }"
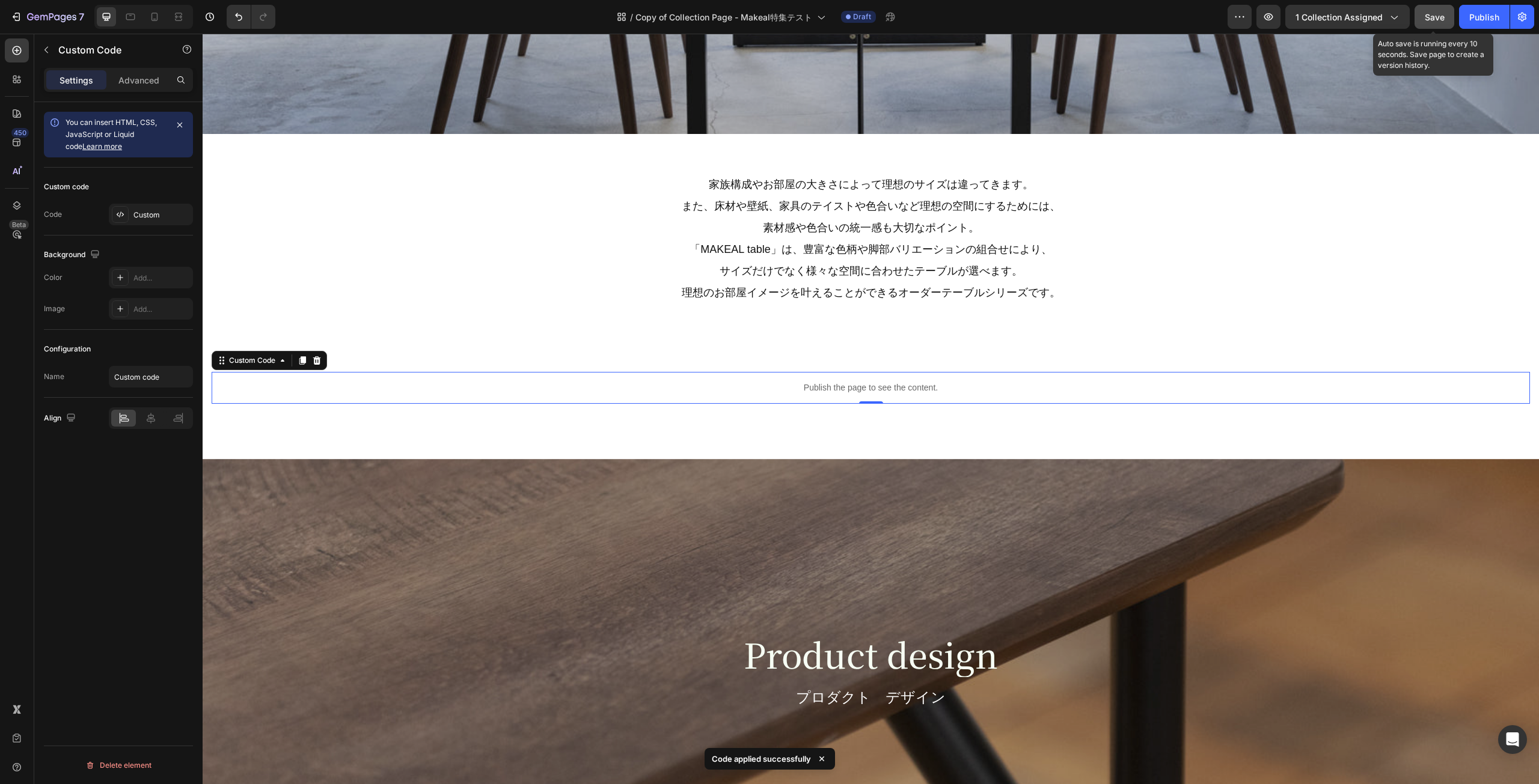
click at [1430, 22] on div "Save" at bounding box center [1434, 17] width 20 height 13
click at [1268, 23] on button "button" at bounding box center [1268, 16] width 24 height 24
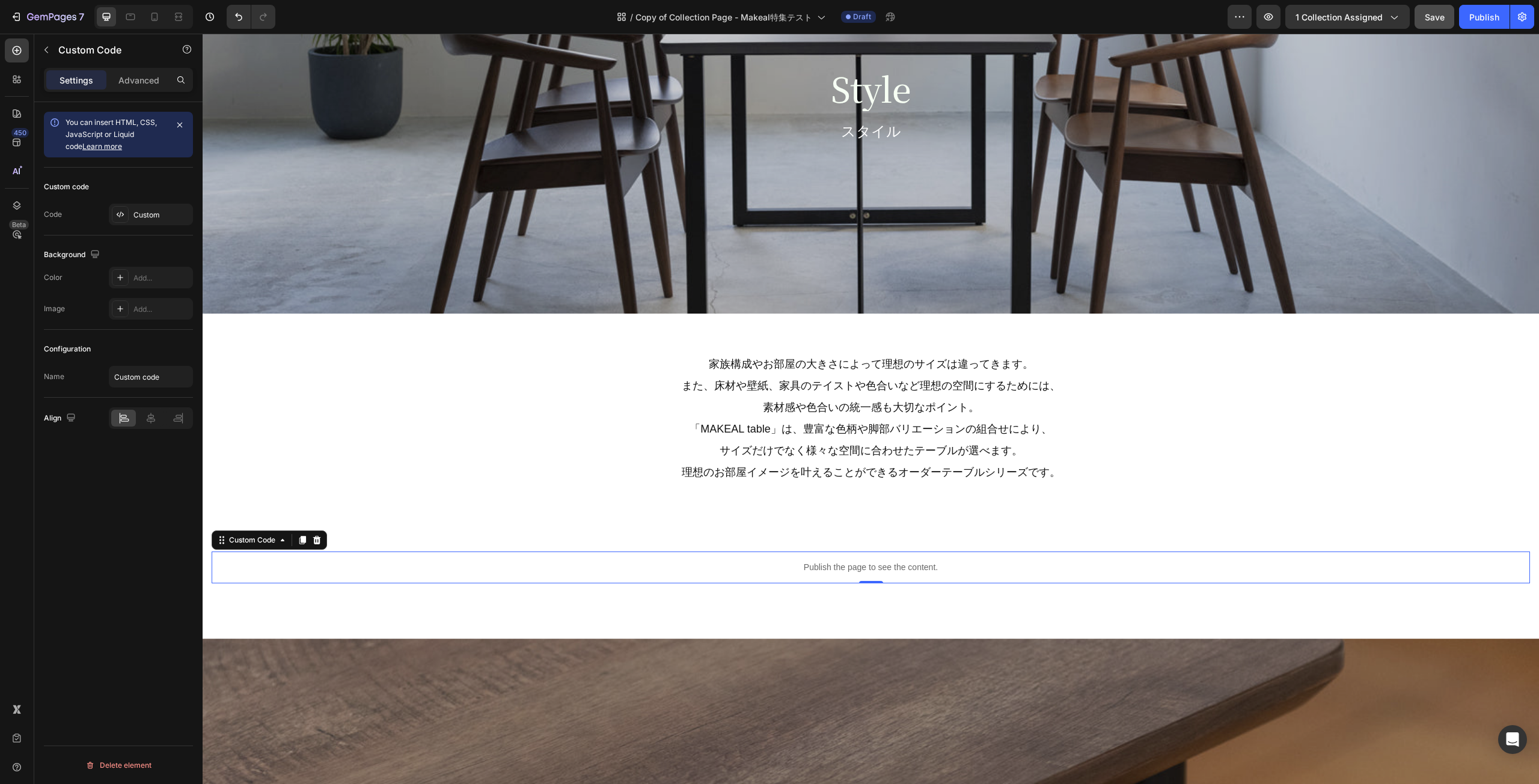
scroll to position [1202, 0]
click at [501, 564] on p "Publish the page to see the content." at bounding box center [871, 568] width 1318 height 13
click at [325, 568] on p "Publish the page to see the content." at bounding box center [871, 568] width 1318 height 13
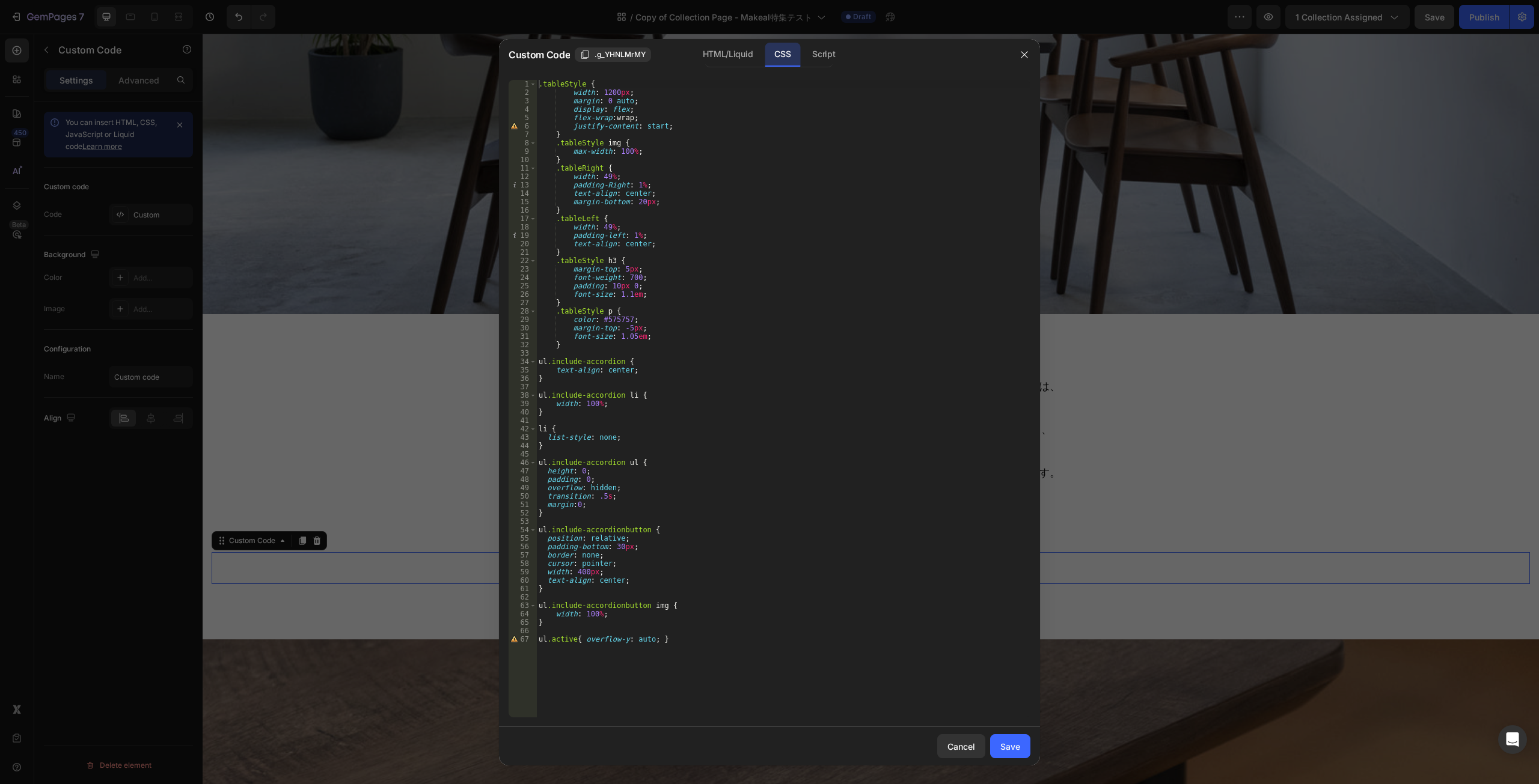
click at [1264, 189] on div at bounding box center [769, 392] width 1539 height 784
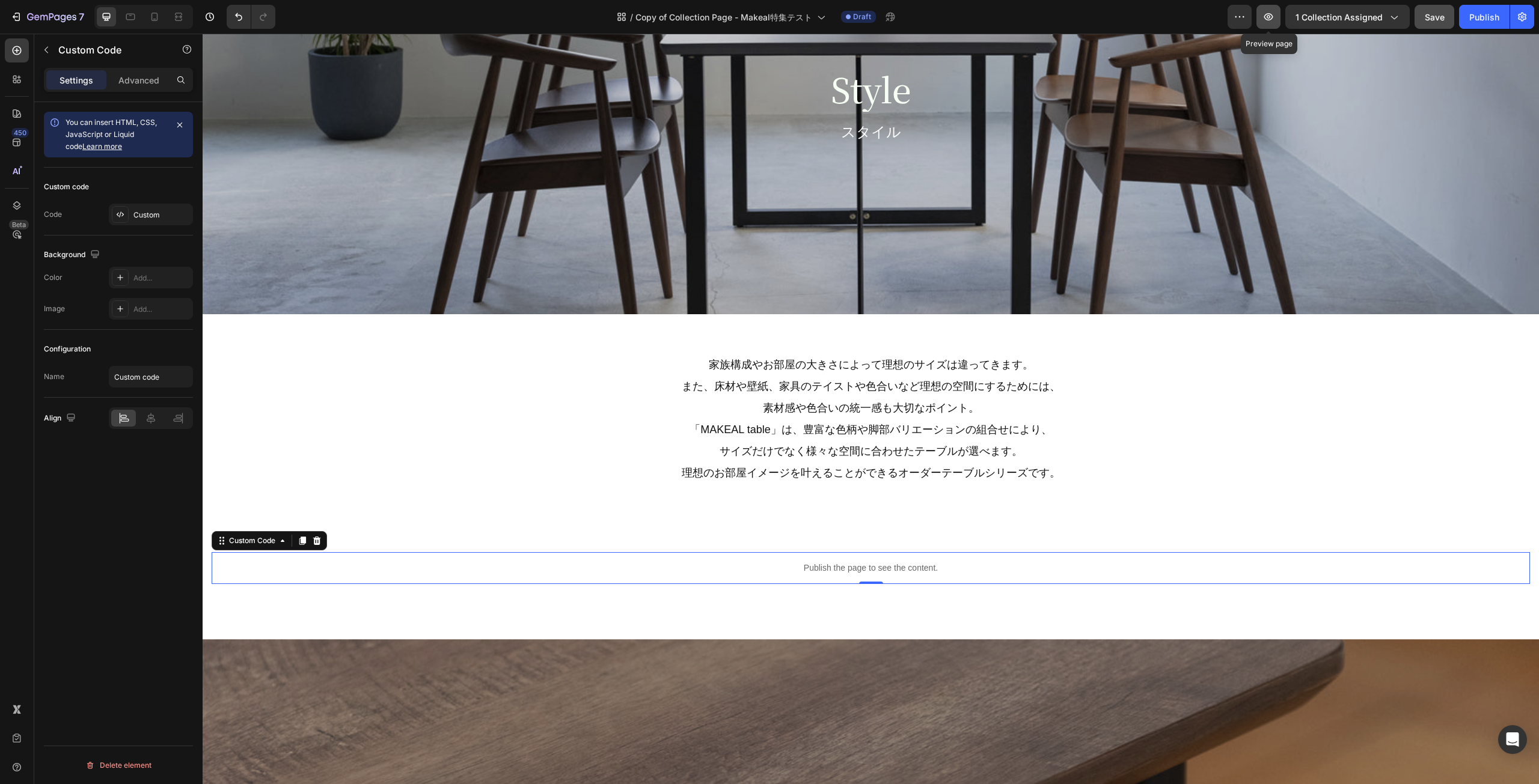
click at [1270, 21] on icon "button" at bounding box center [1268, 16] width 12 height 12
click at [529, 571] on p "Publish the page to see the content." at bounding box center [871, 568] width 1318 height 13
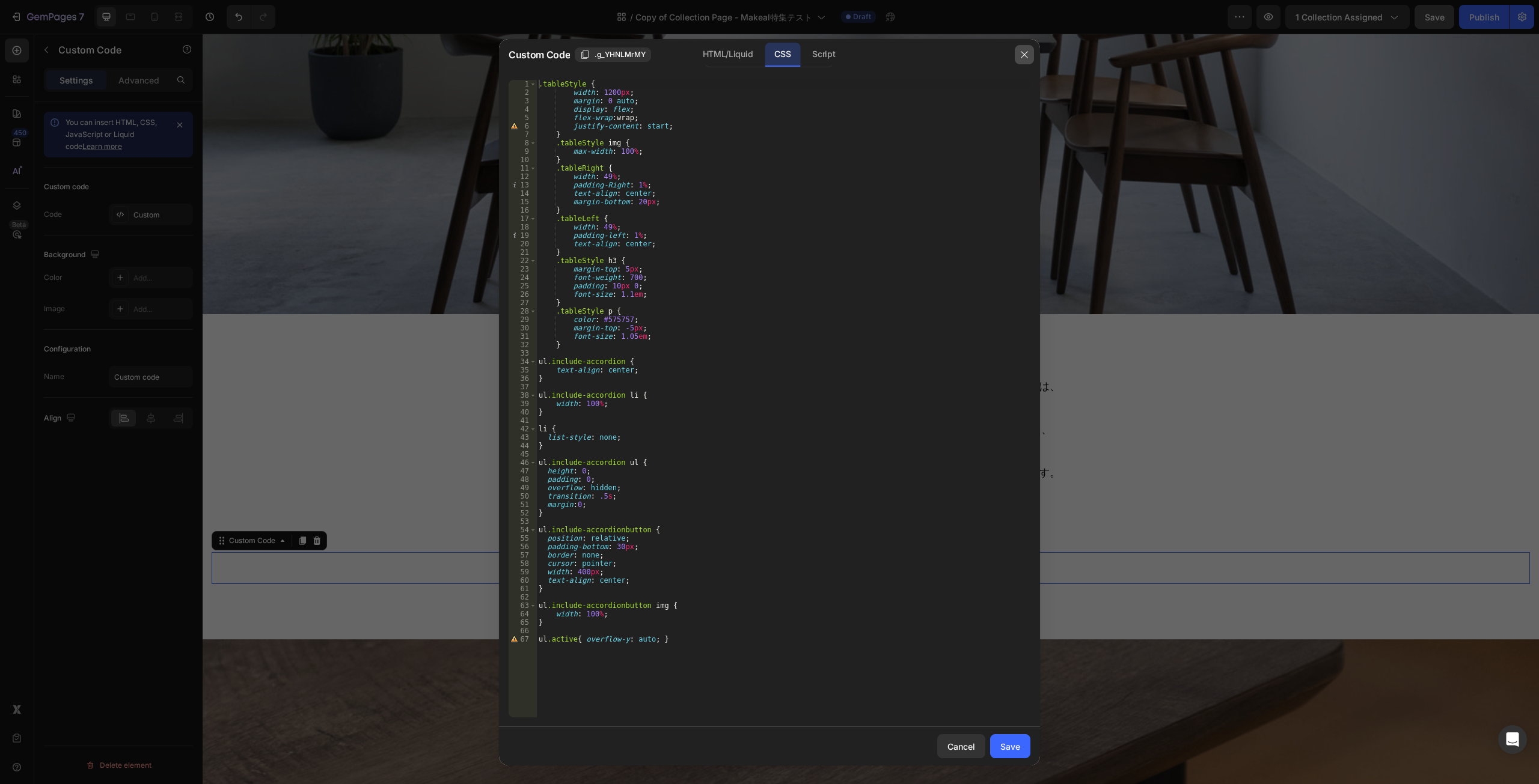
click at [1027, 58] on icon "button" at bounding box center [1024, 55] width 10 height 10
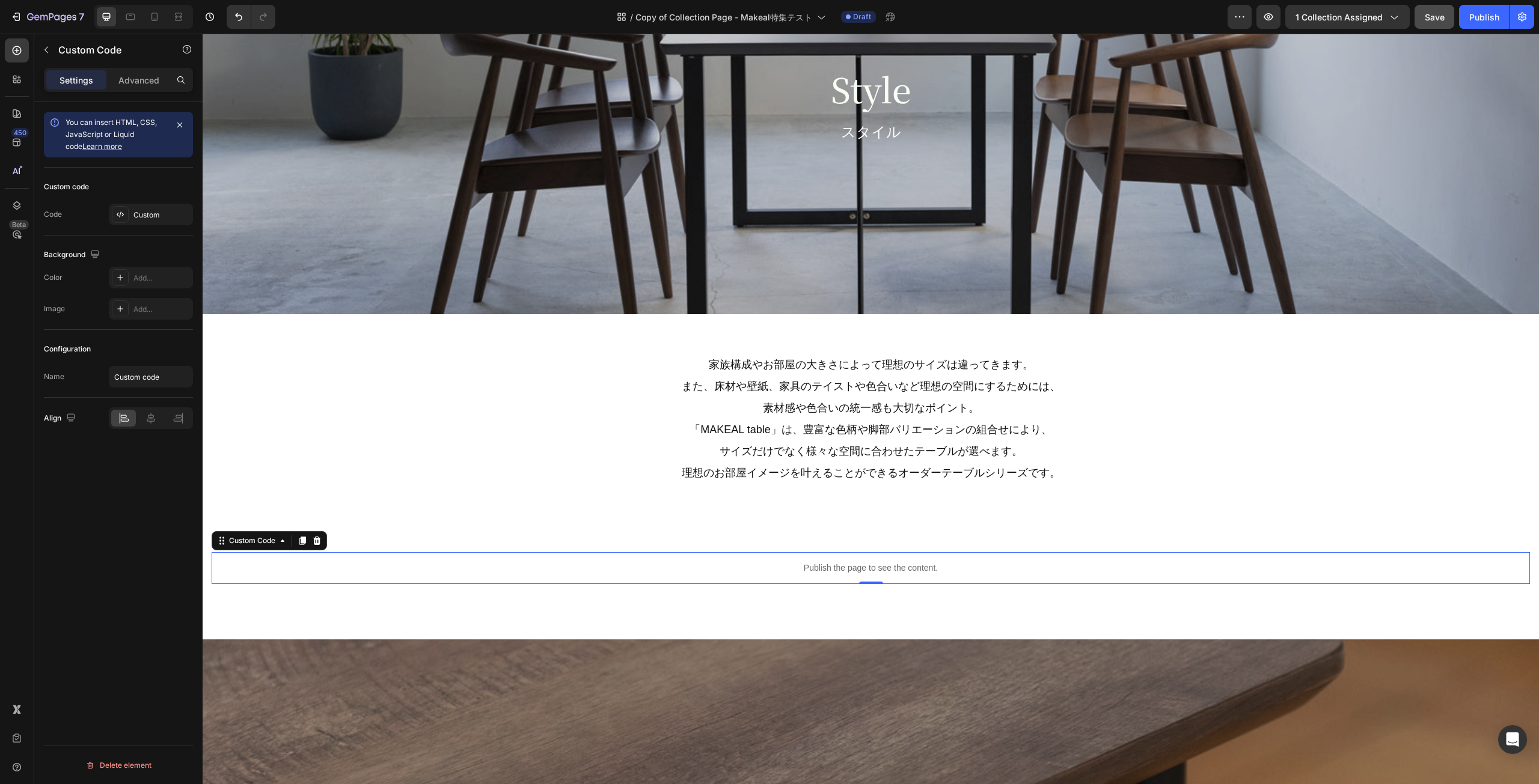
click at [764, 569] on p "Publish the page to see the content." at bounding box center [871, 568] width 1318 height 13
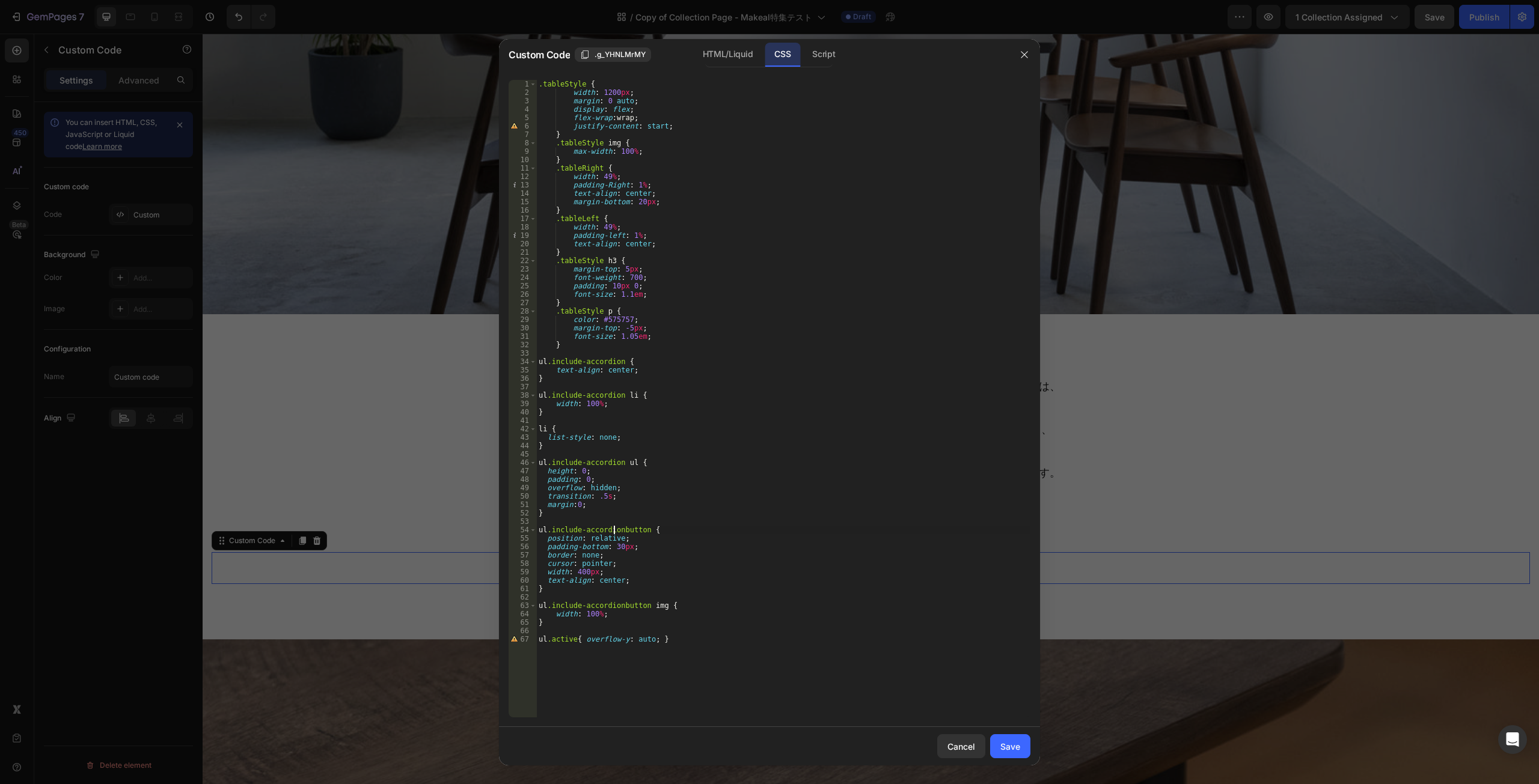
click at [615, 530] on div ".tableStyle { width : 1200 px ; margin : 0 auto ; display : flex ; flex-wrap : …" at bounding box center [784, 407] width 495 height 654
click at [619, 531] on div ".tableStyle { width : 1200 px ; margin : 0 auto ; display : flex ; flex-wrap : …" at bounding box center [784, 407] width 495 height 654
click at [617, 606] on div ".tableStyle { width : 1200 px ; margin : 0 auto ; display : flex ; flex-wrap : …" at bounding box center [784, 407] width 495 height 654
type textarea "ul.include-accordion button img {"
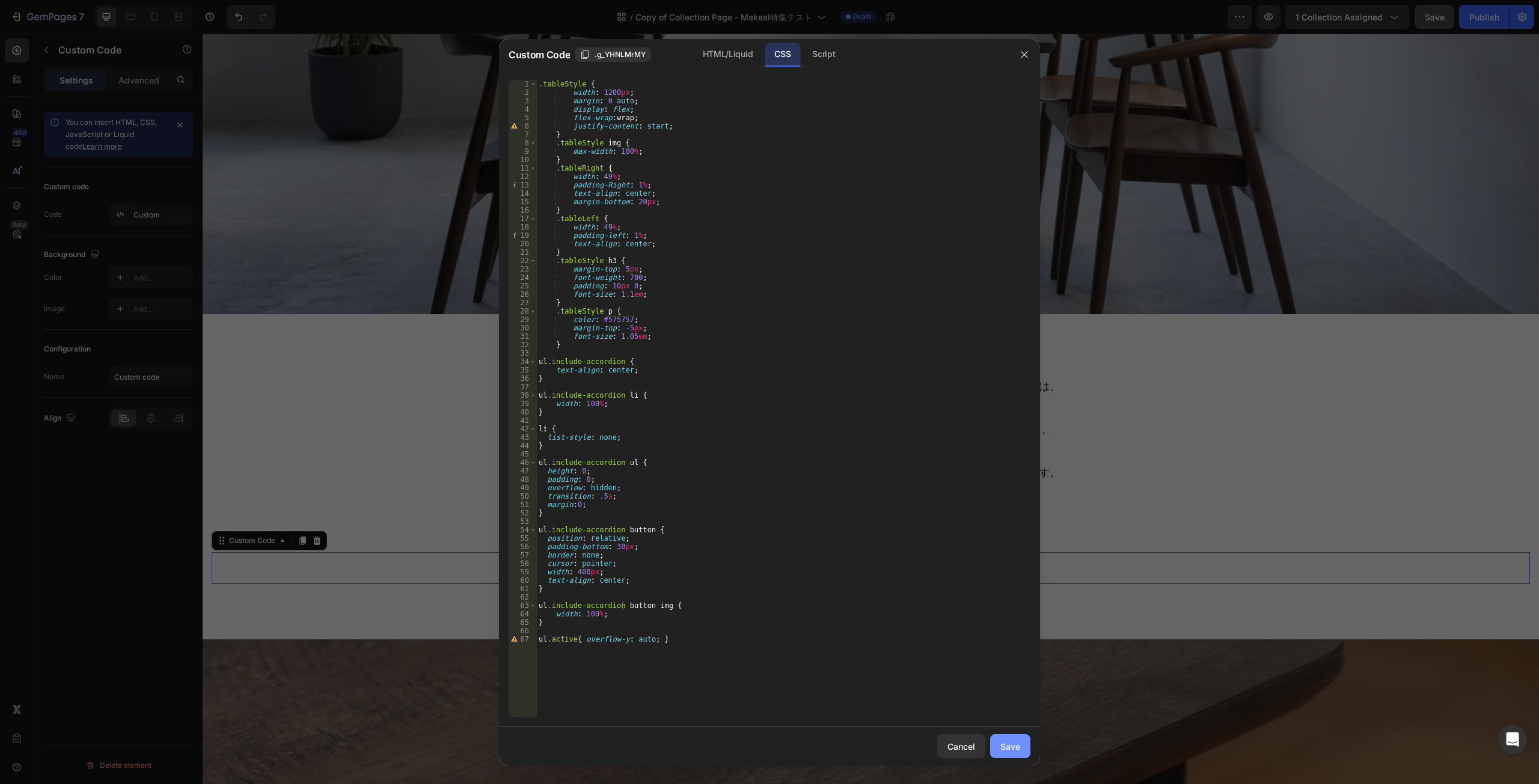
click at [1008, 749] on div "Save" at bounding box center [1011, 747] width 20 height 13
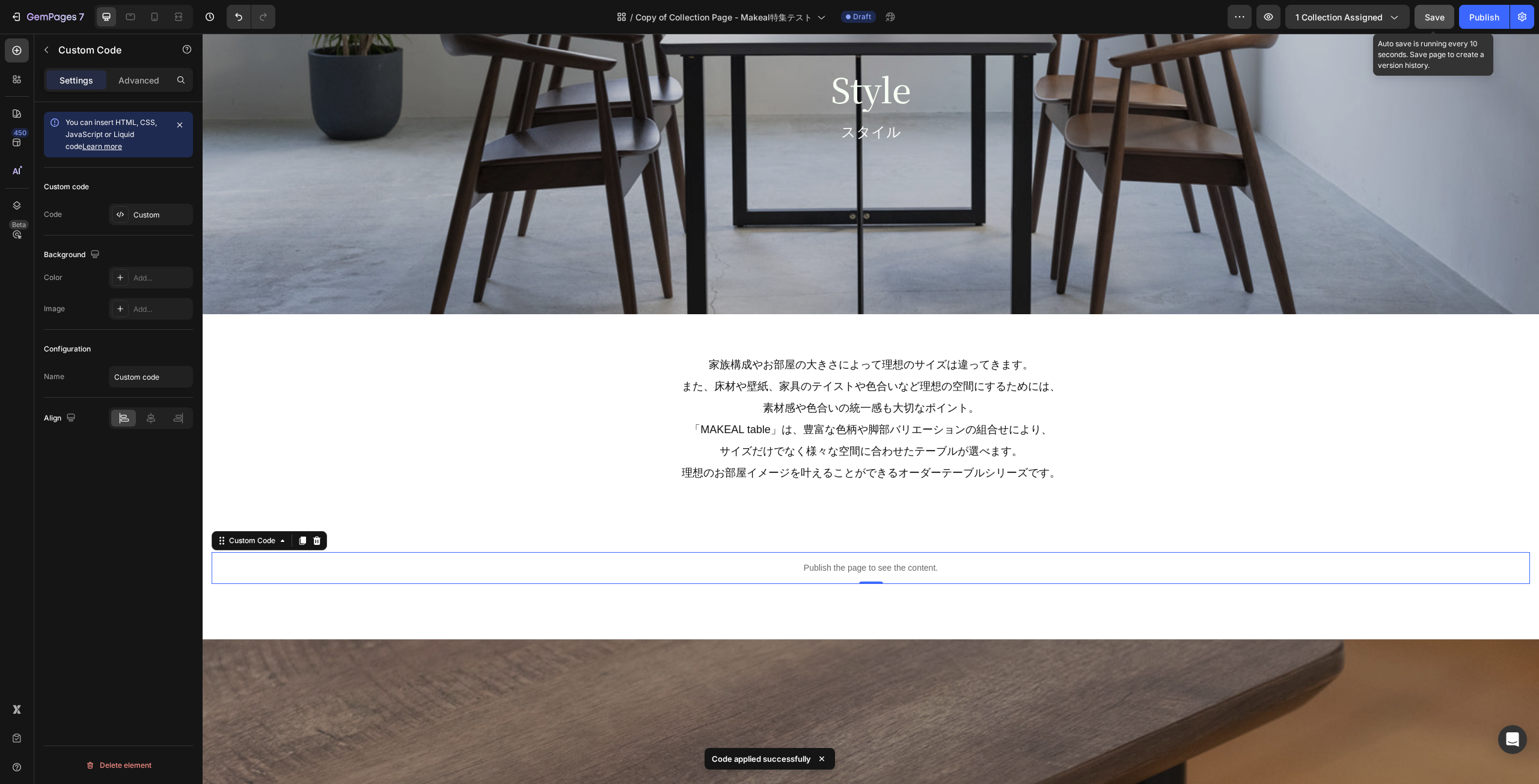
click at [1431, 19] on span "Save" at bounding box center [1434, 16] width 20 height 10
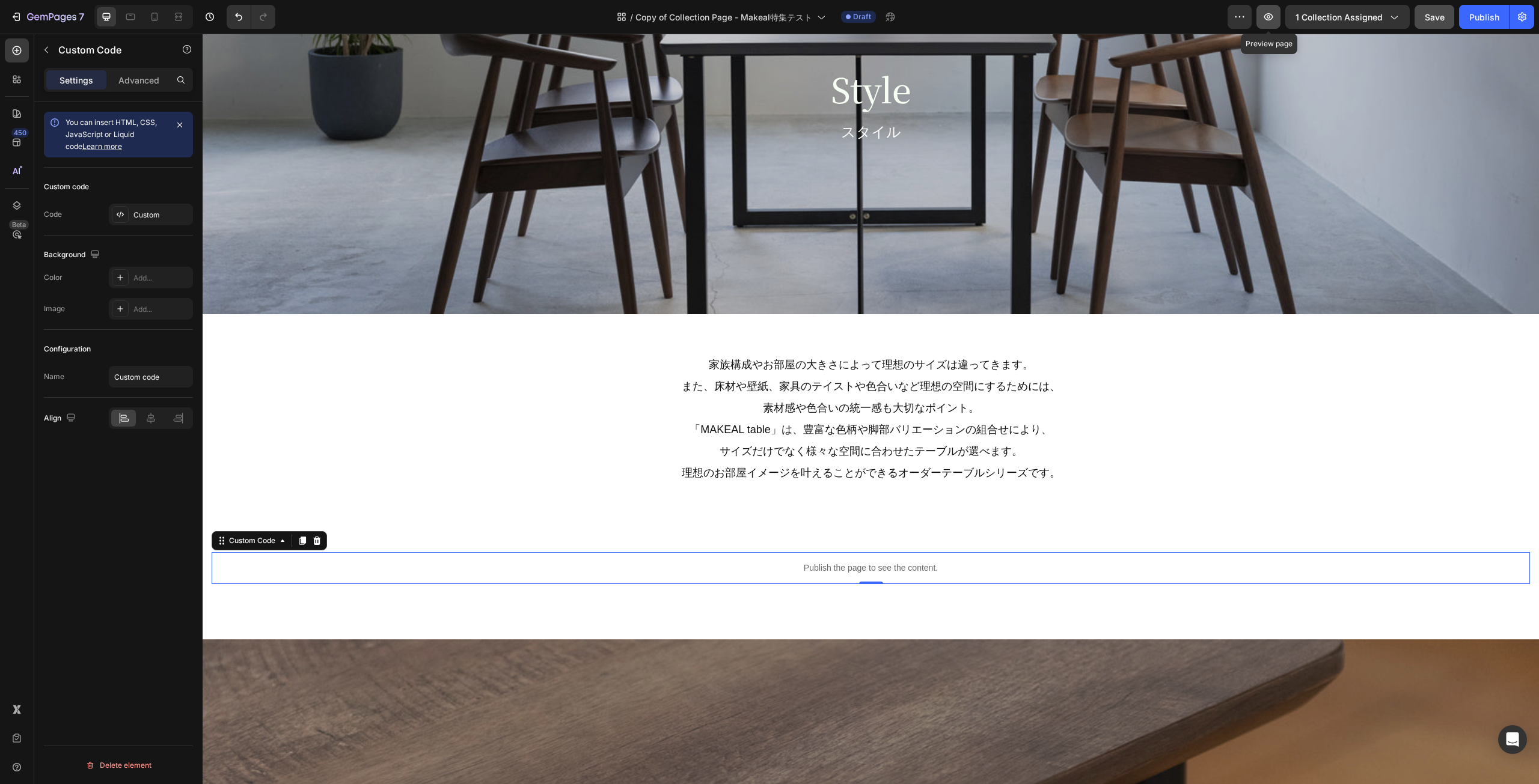
click at [1266, 11] on icon "button" at bounding box center [1268, 16] width 12 height 12
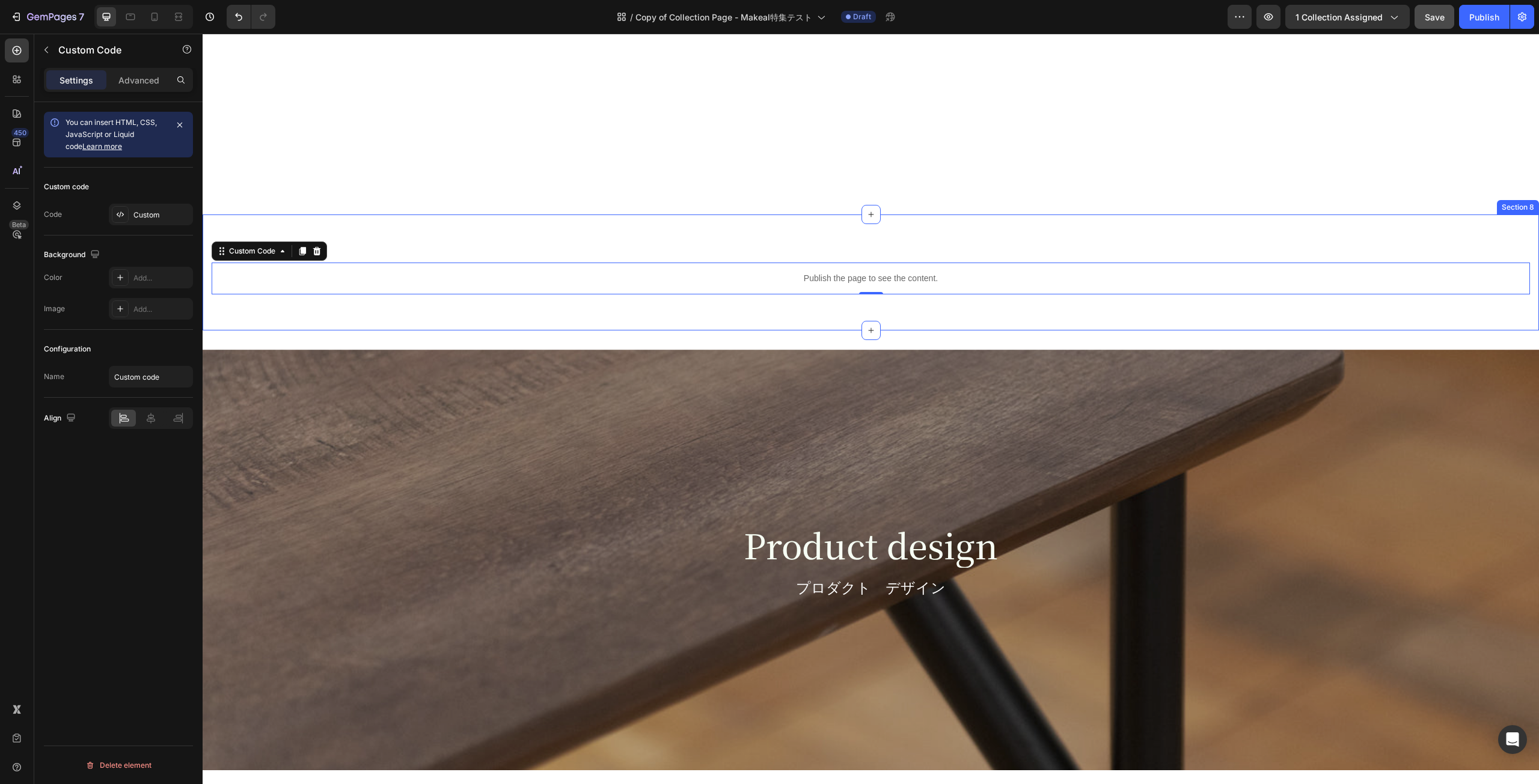
scroll to position [1742, 0]
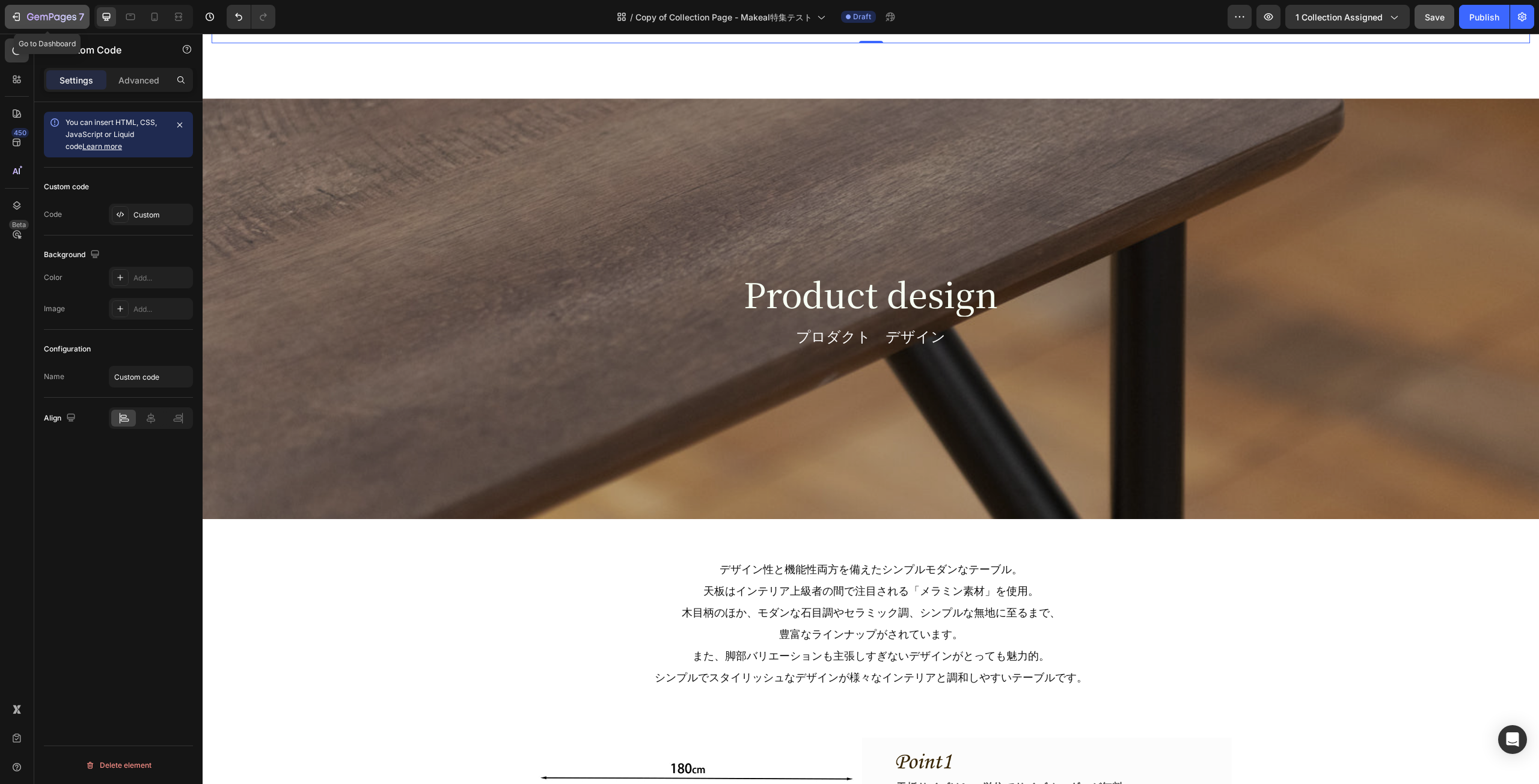
click at [25, 19] on div "7" at bounding box center [46, 17] width 74 height 15
